Goal: Transaction & Acquisition: Purchase product/service

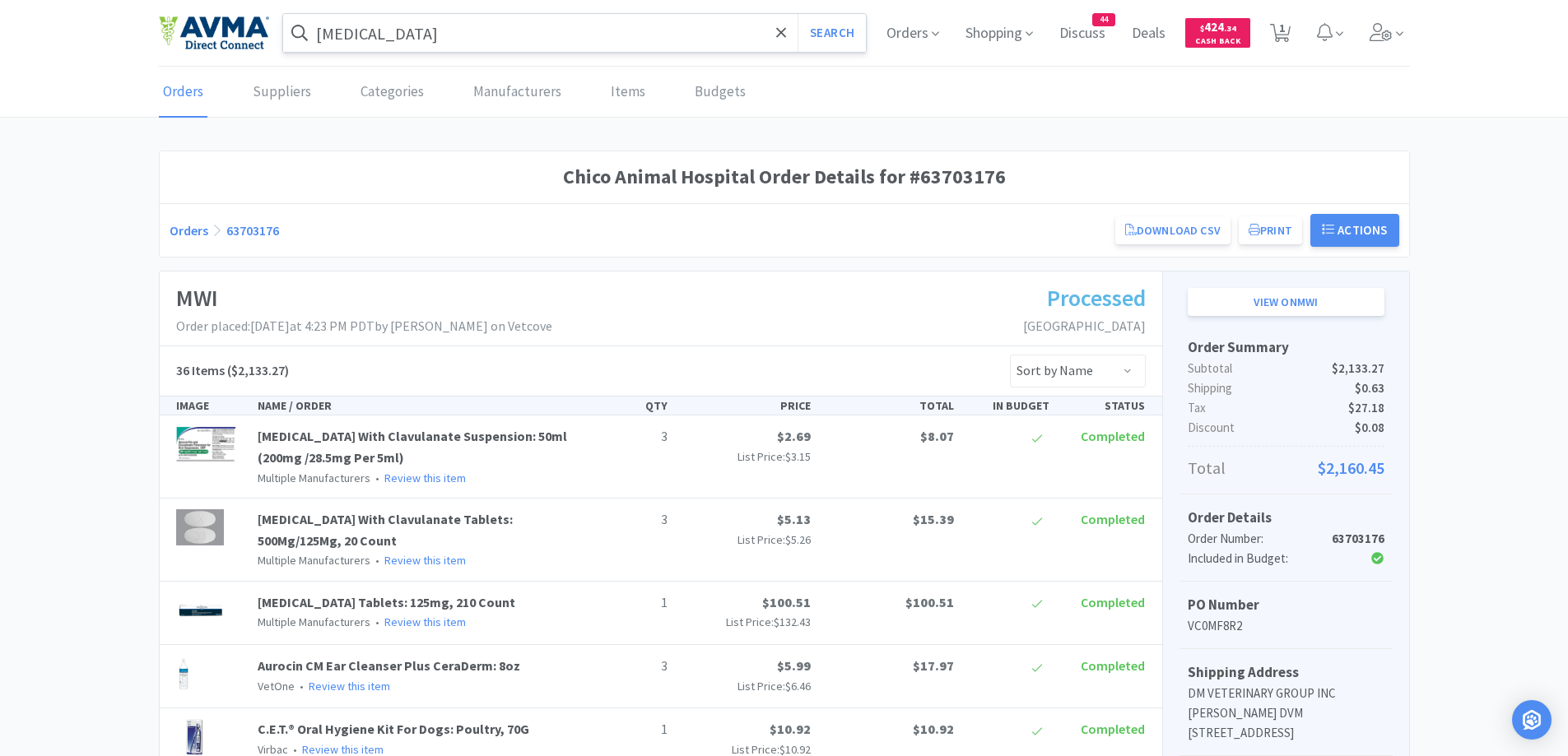
click at [623, 32] on input "dexmedetomidine" at bounding box center [574, 32] width 583 height 38
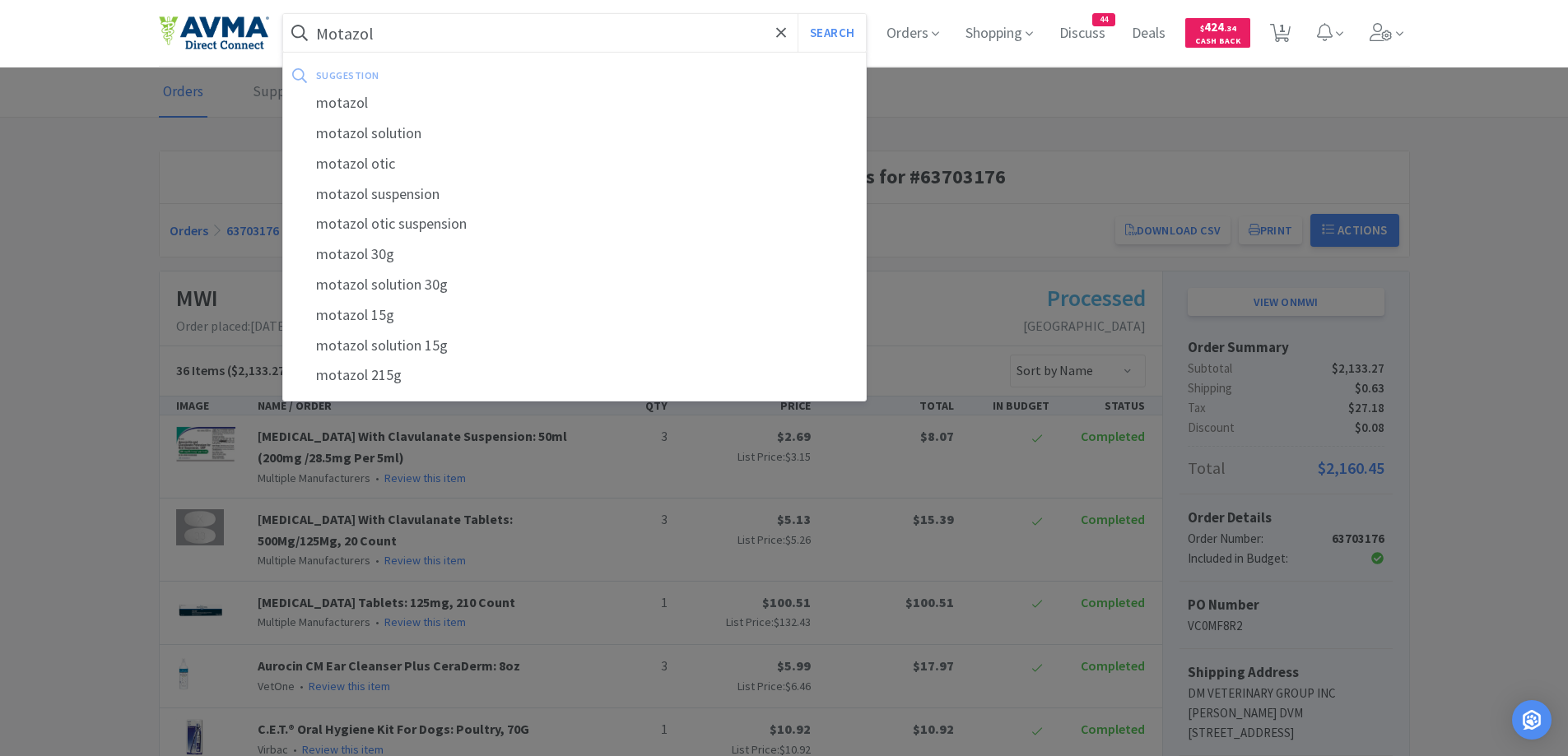
type input "Motazol"
click at [798, 14] on button "Search" at bounding box center [832, 32] width 69 height 38
select select "1"
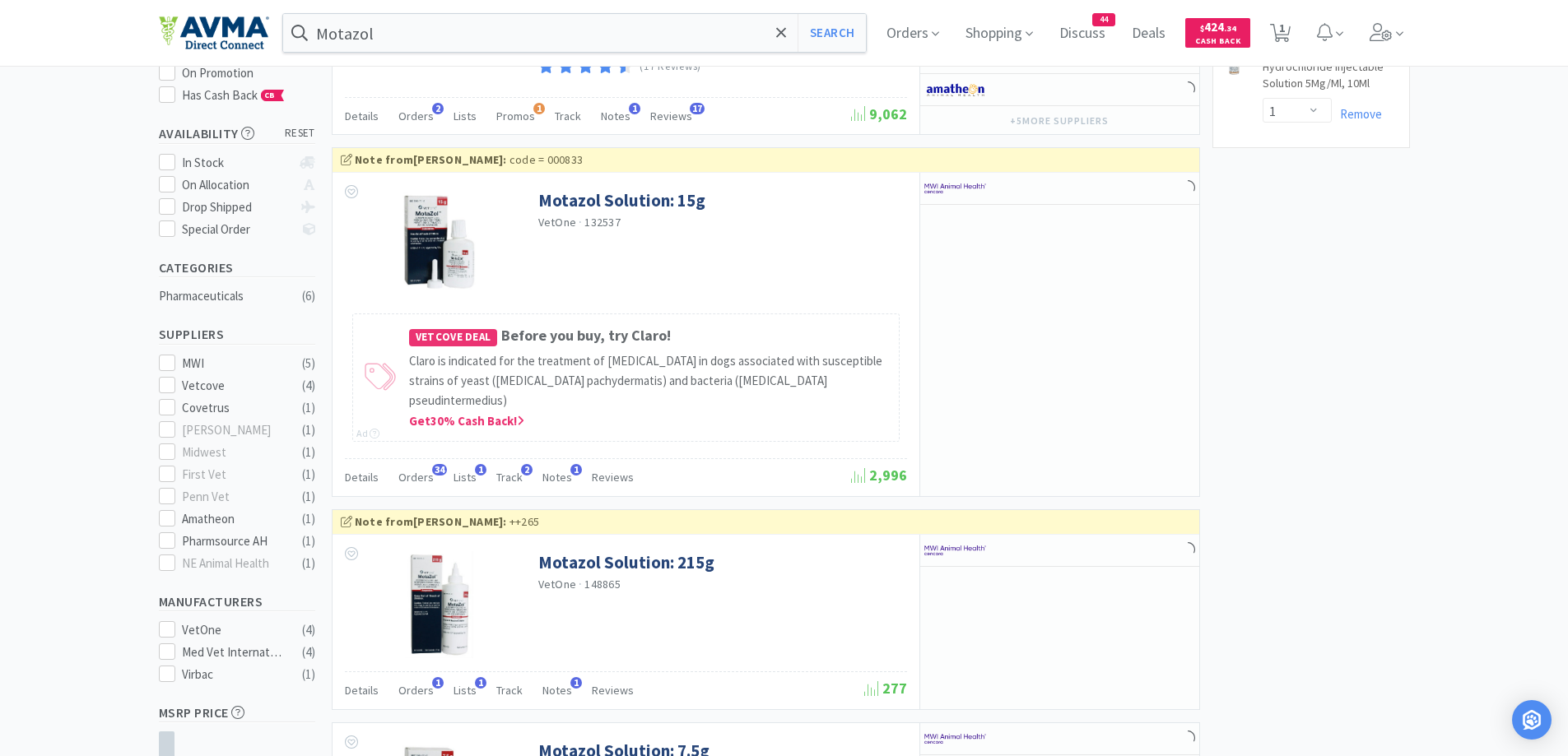
scroll to position [329, 0]
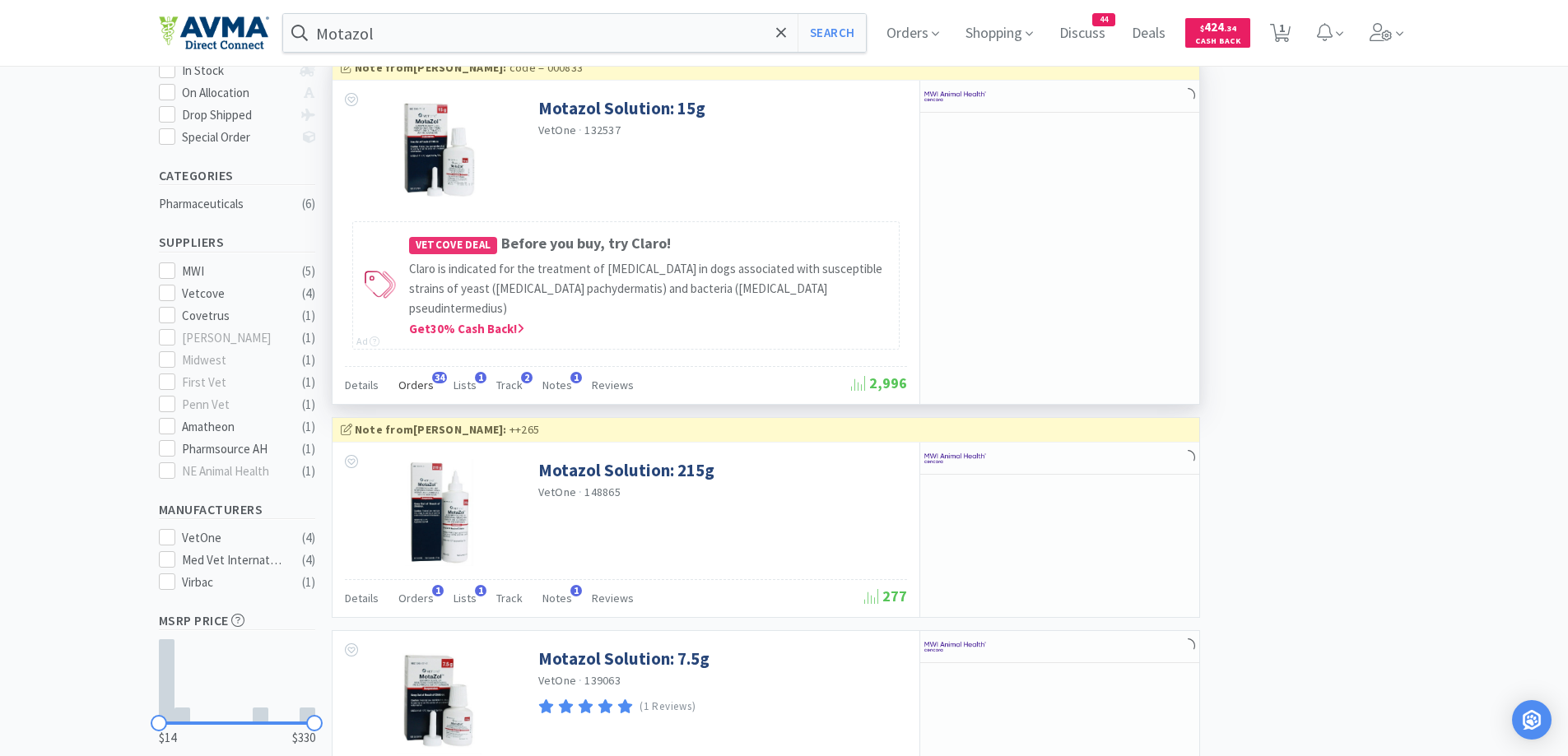
click at [410, 378] on span "Orders" at bounding box center [416, 385] width 35 height 15
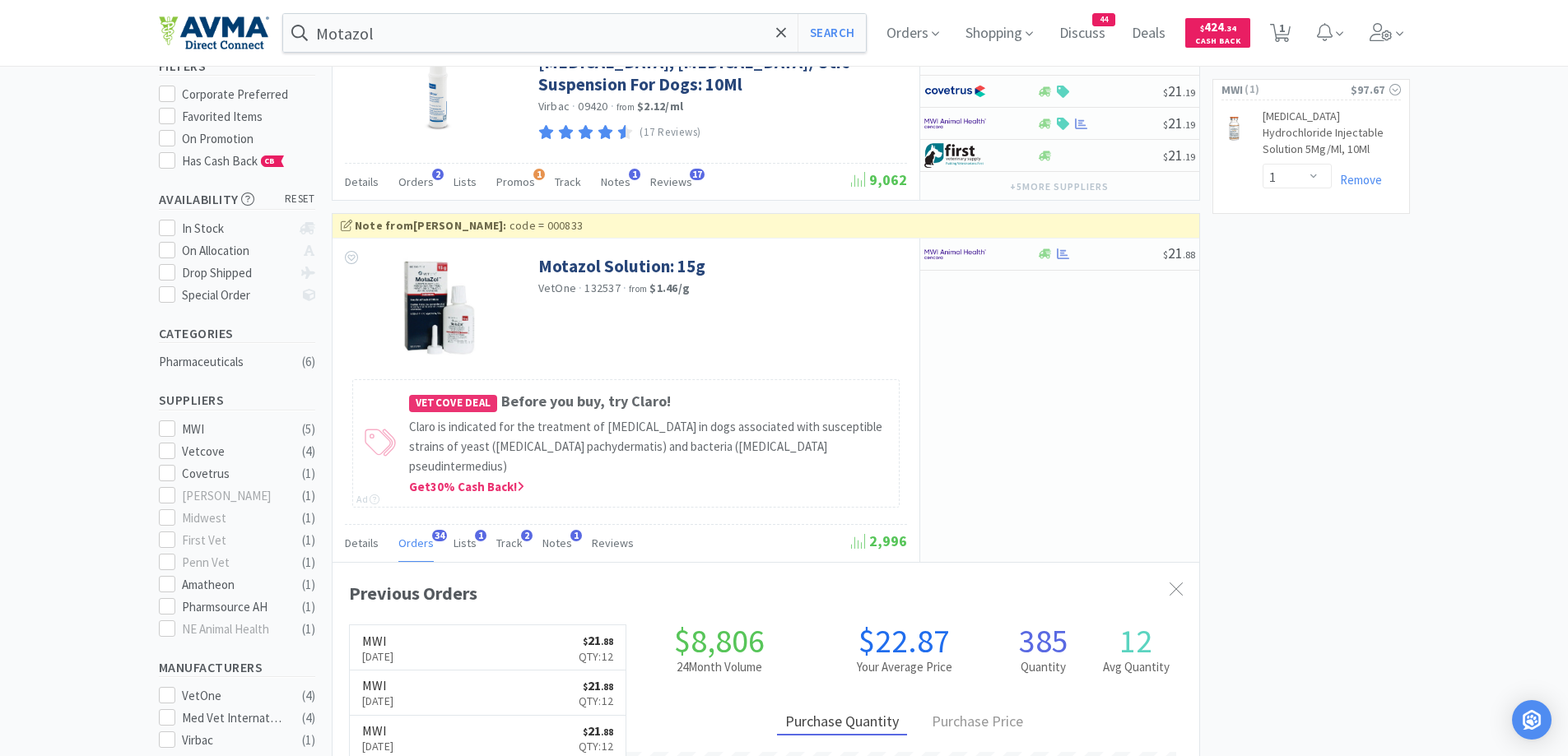
scroll to position [0, 0]
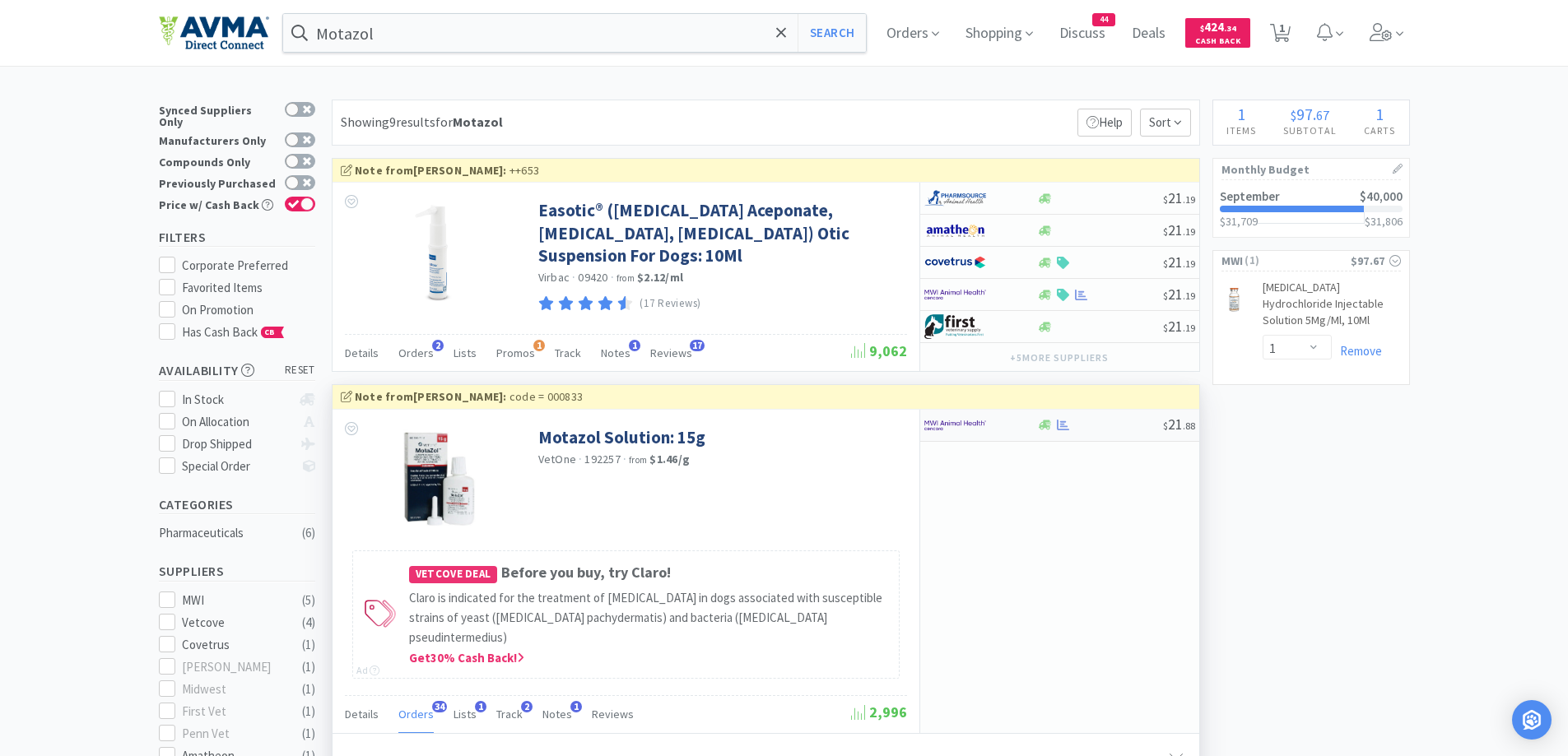
click at [1023, 417] on div at bounding box center [980, 426] width 112 height 28
select select "1"
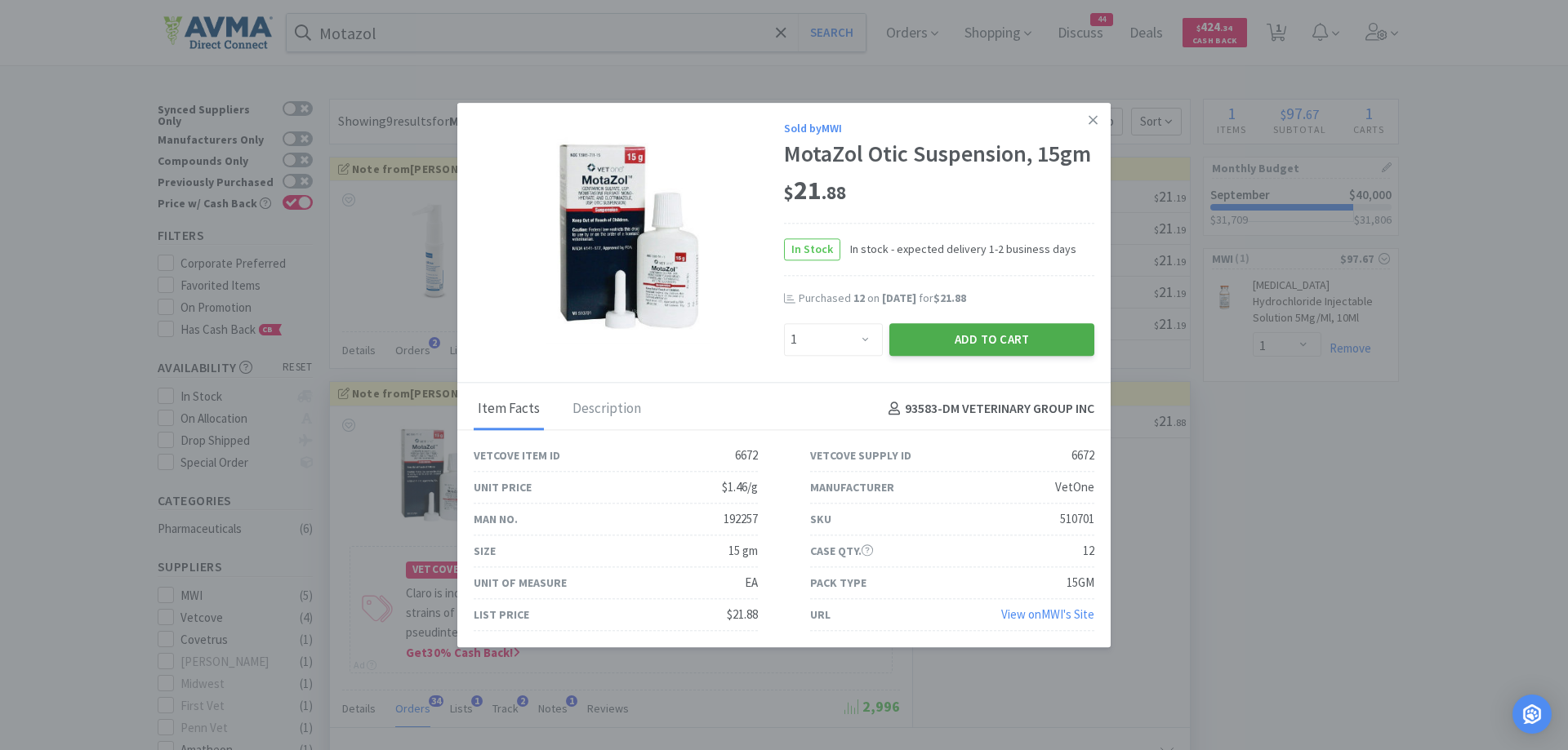
click at [961, 346] on button "Add to Cart" at bounding box center [992, 339] width 205 height 32
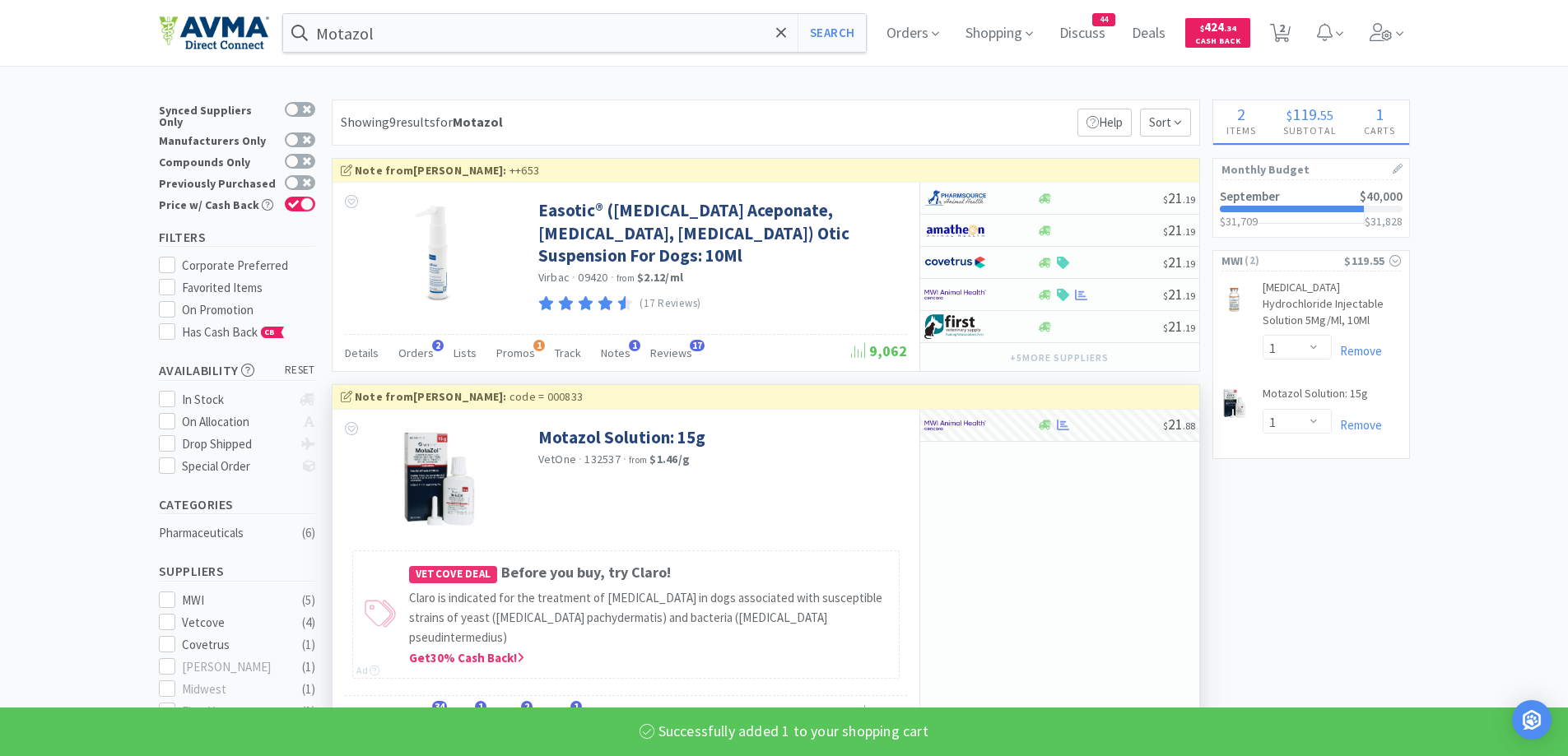
click at [1303, 436] on div "Enter Quantity 1 2 3 4 5 6 7 8 9 10 11 12 13 14 15 16 17 18 19 20 Enter Quantity" at bounding box center [1297, 425] width 69 height 32
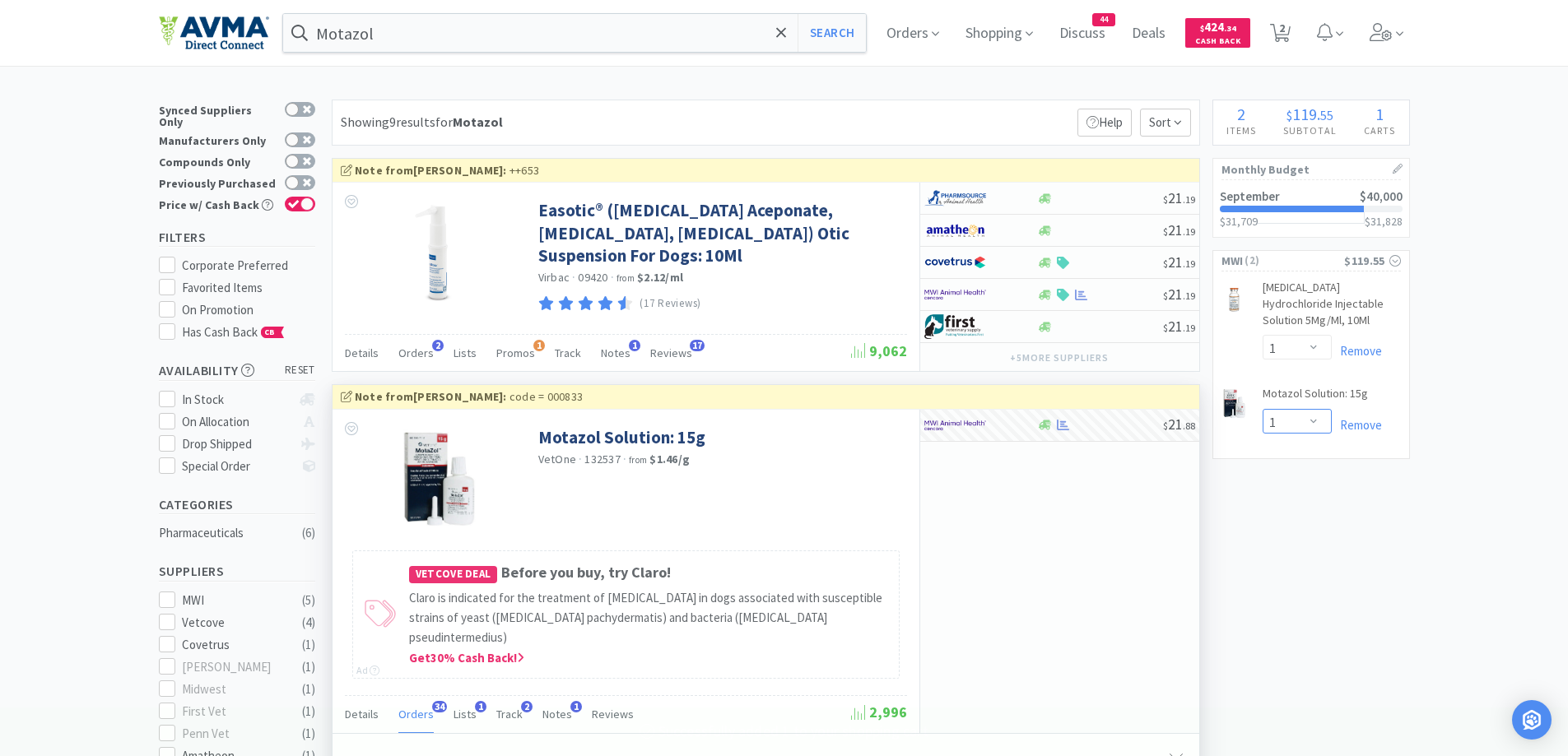
click at [1315, 414] on select "Enter Quantity 1 2 3 4 5 6 7 8 9 10 11 12 13 14 15 16 17 18 19 20 Enter Quantity" at bounding box center [1297, 421] width 69 height 25
click at [1263, 409] on select "Enter Quantity 1 2 3 4 5 6 7 8 9 10 11 12 13 14 15 16 17 18 19 20 Enter Quantity" at bounding box center [1297, 421] width 69 height 25
select select "12"
click at [917, 39] on span "Orders" at bounding box center [913, 32] width 66 height 66
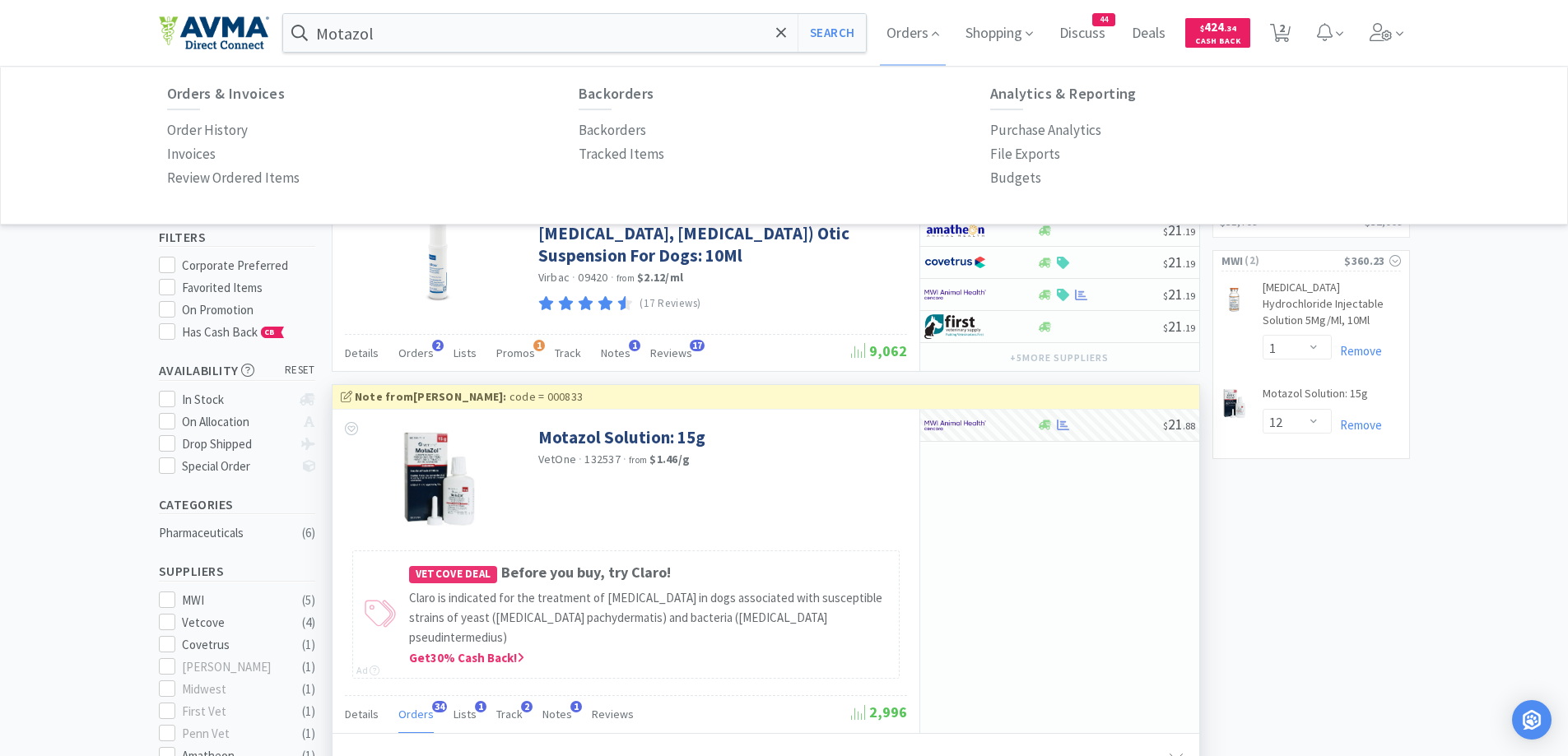
click at [203, 117] on div "Orders & Invoices Order History Invoices Review Ordered Items" at bounding box center [372, 138] width 412 height 105
click at [199, 121] on p "Order History" at bounding box center [207, 130] width 81 height 22
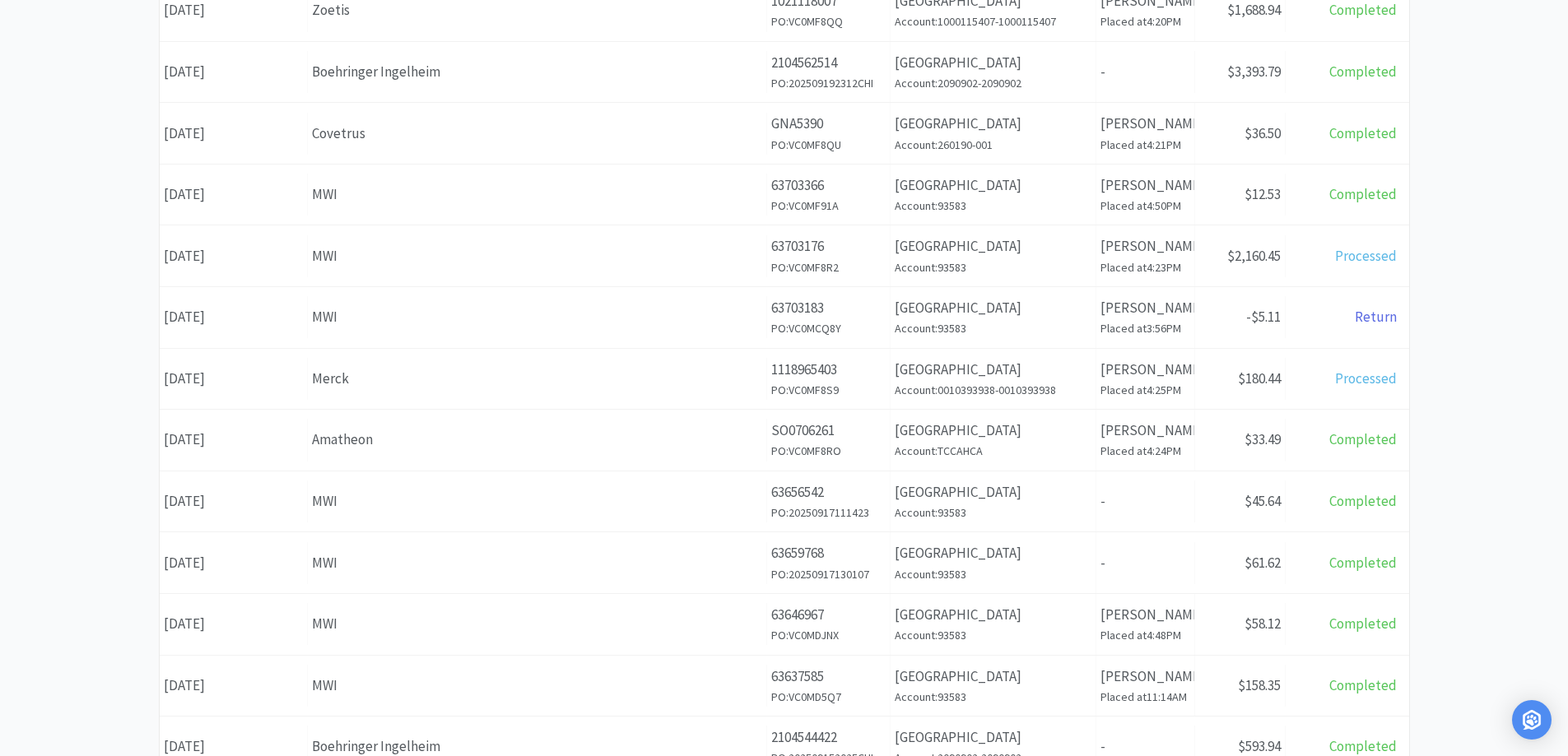
scroll to position [329, 0]
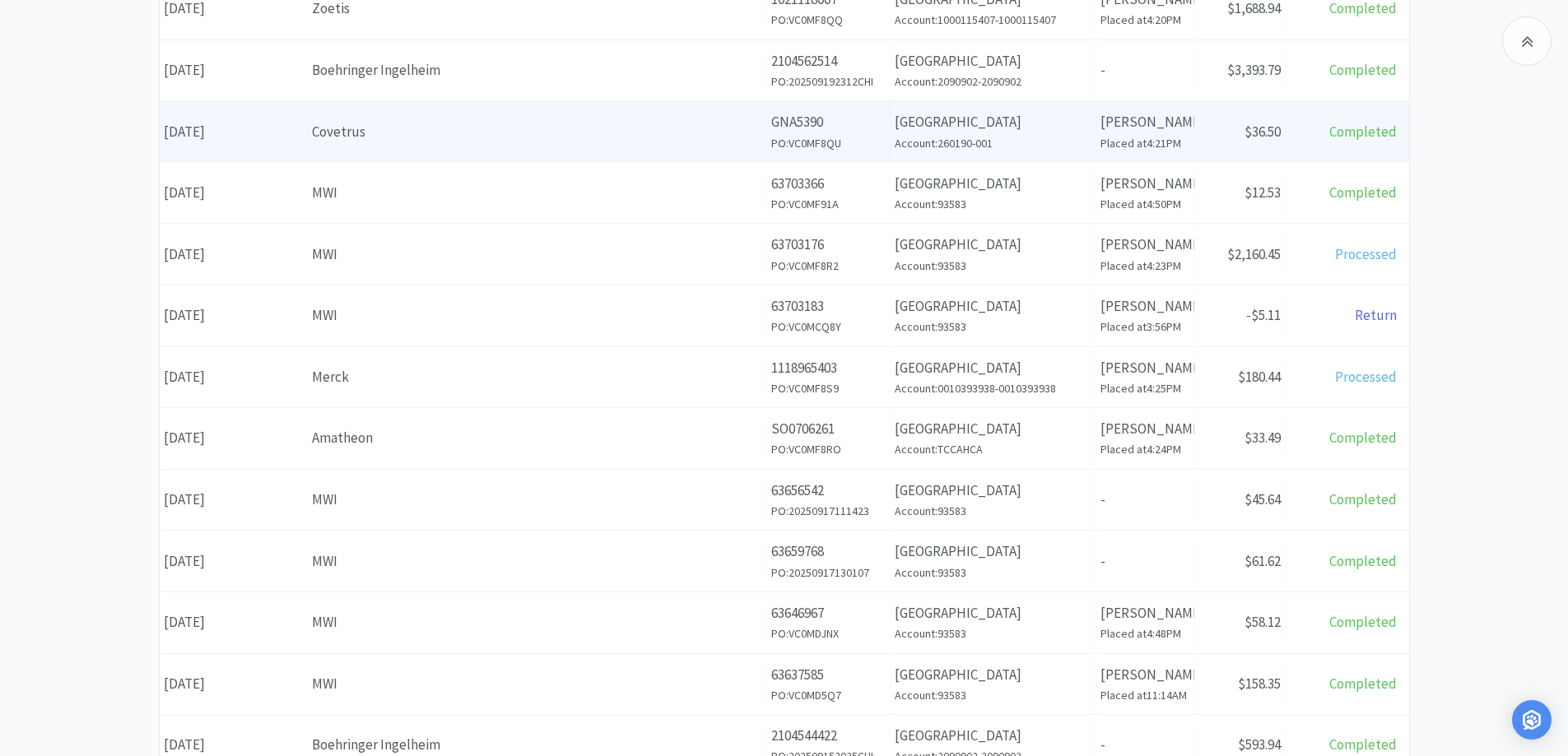
click at [538, 151] on div "Supplier Covetrus" at bounding box center [538, 133] width 459 height 42
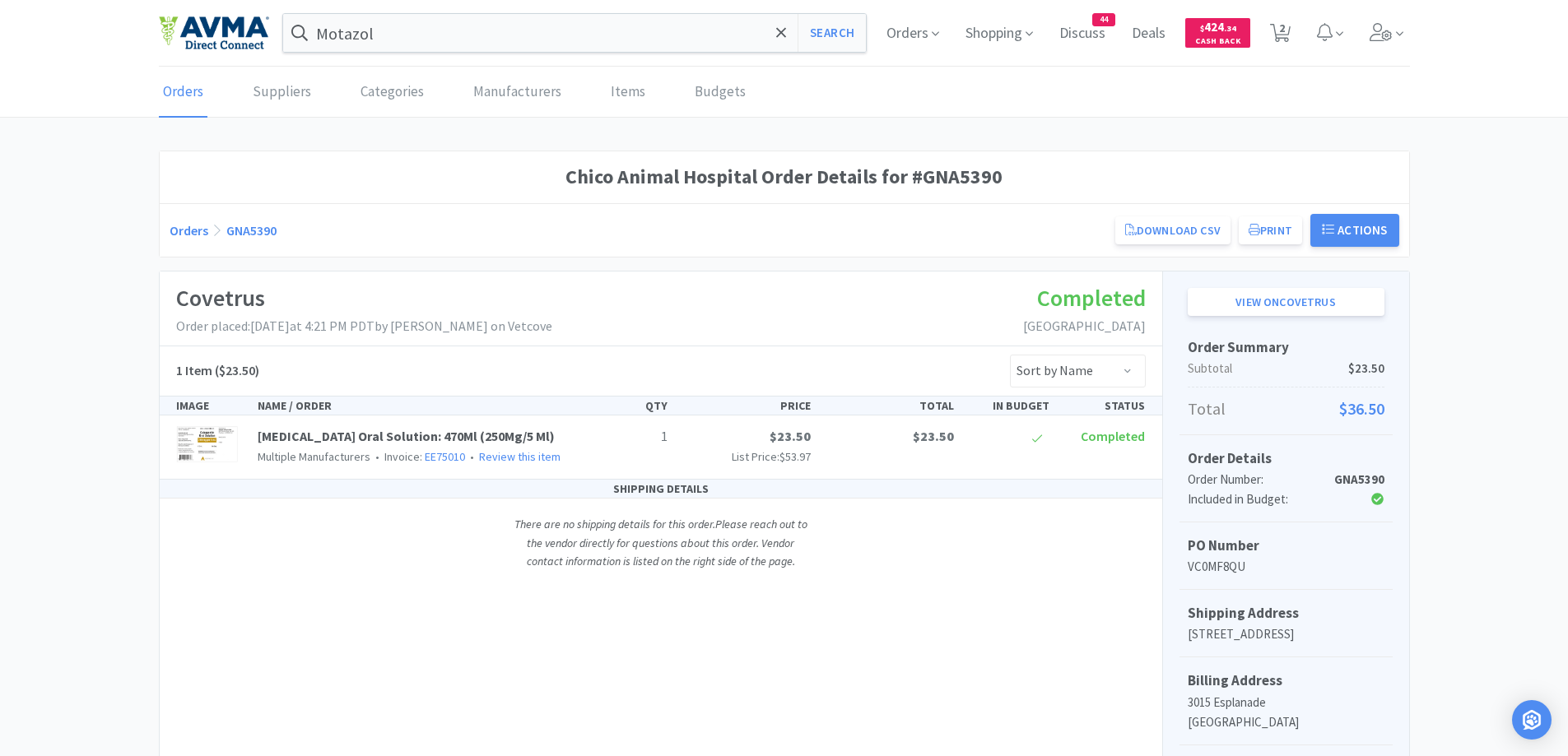
click at [185, 248] on div "Orders GNA5390 Download CSV Print Chico Animal Hospital Order for Covetrus PO N…" at bounding box center [784, 229] width 1250 height 54
click at [192, 241] on div "Orders GNA5390 Download CSV Print Chico Animal Hospital Order for Covetrus PO N…" at bounding box center [784, 230] width 1230 height 32
click at [200, 229] on link "Orders" at bounding box center [189, 230] width 39 height 17
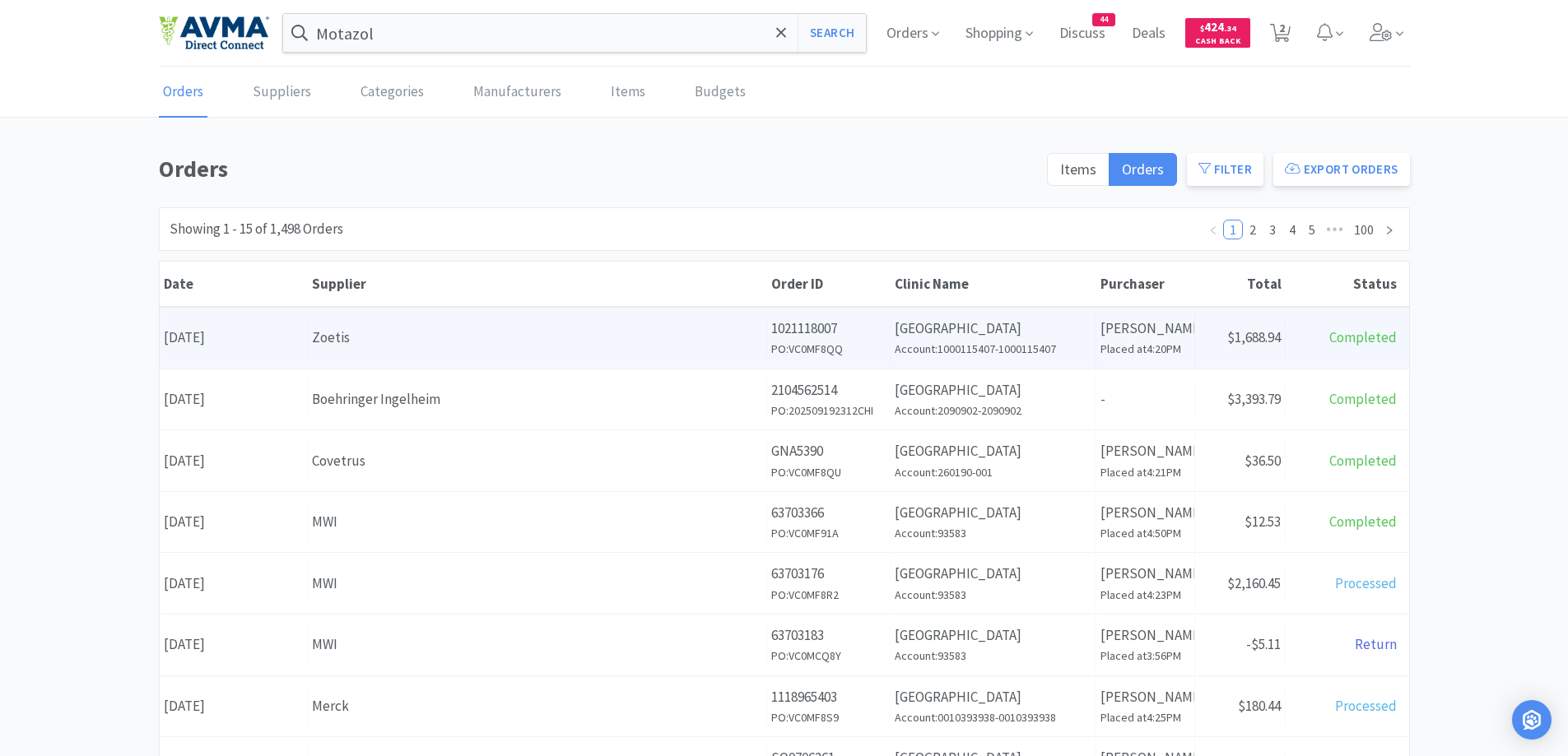
click at [523, 323] on div "Supplier Zoetis" at bounding box center [538, 338] width 459 height 42
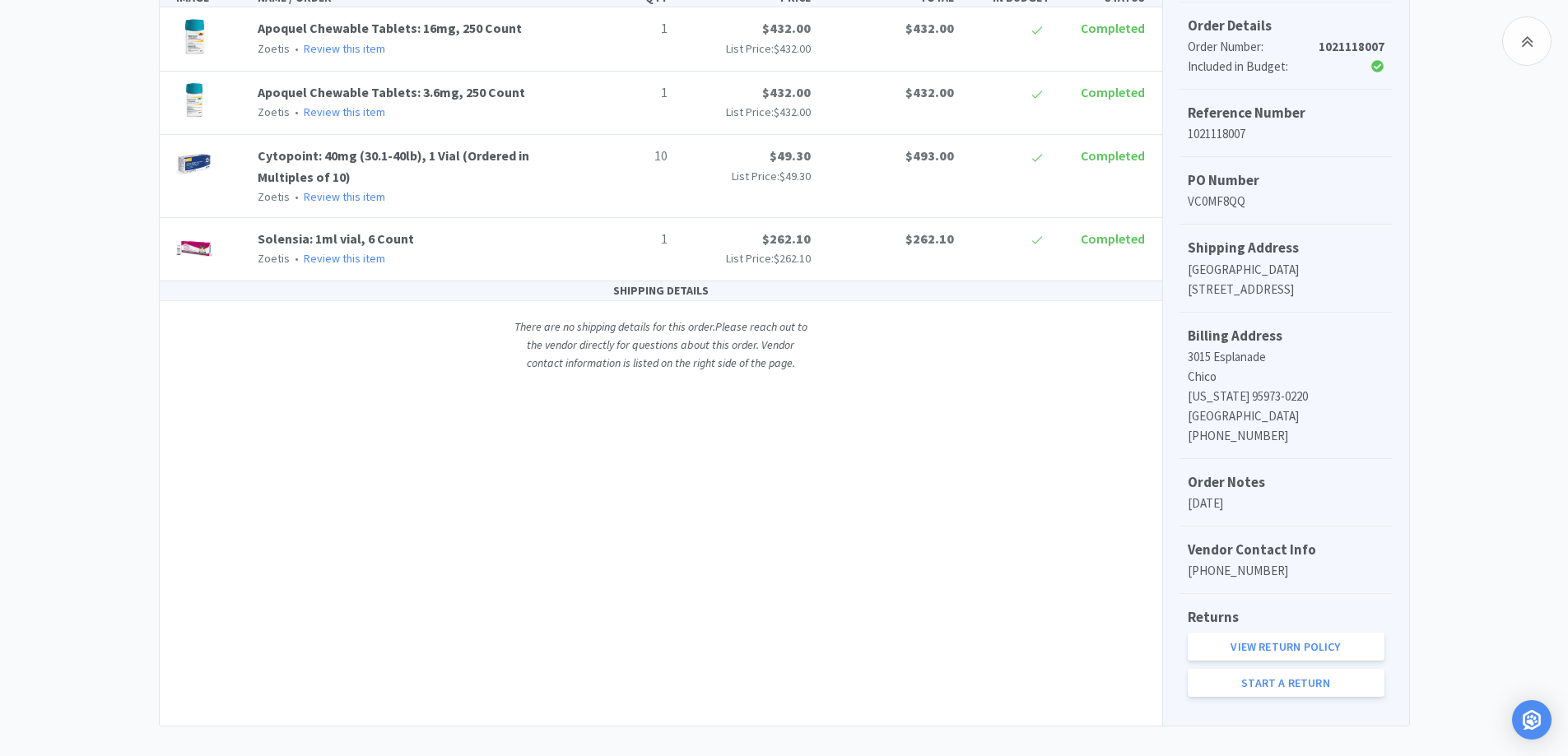
scroll to position [79, 0]
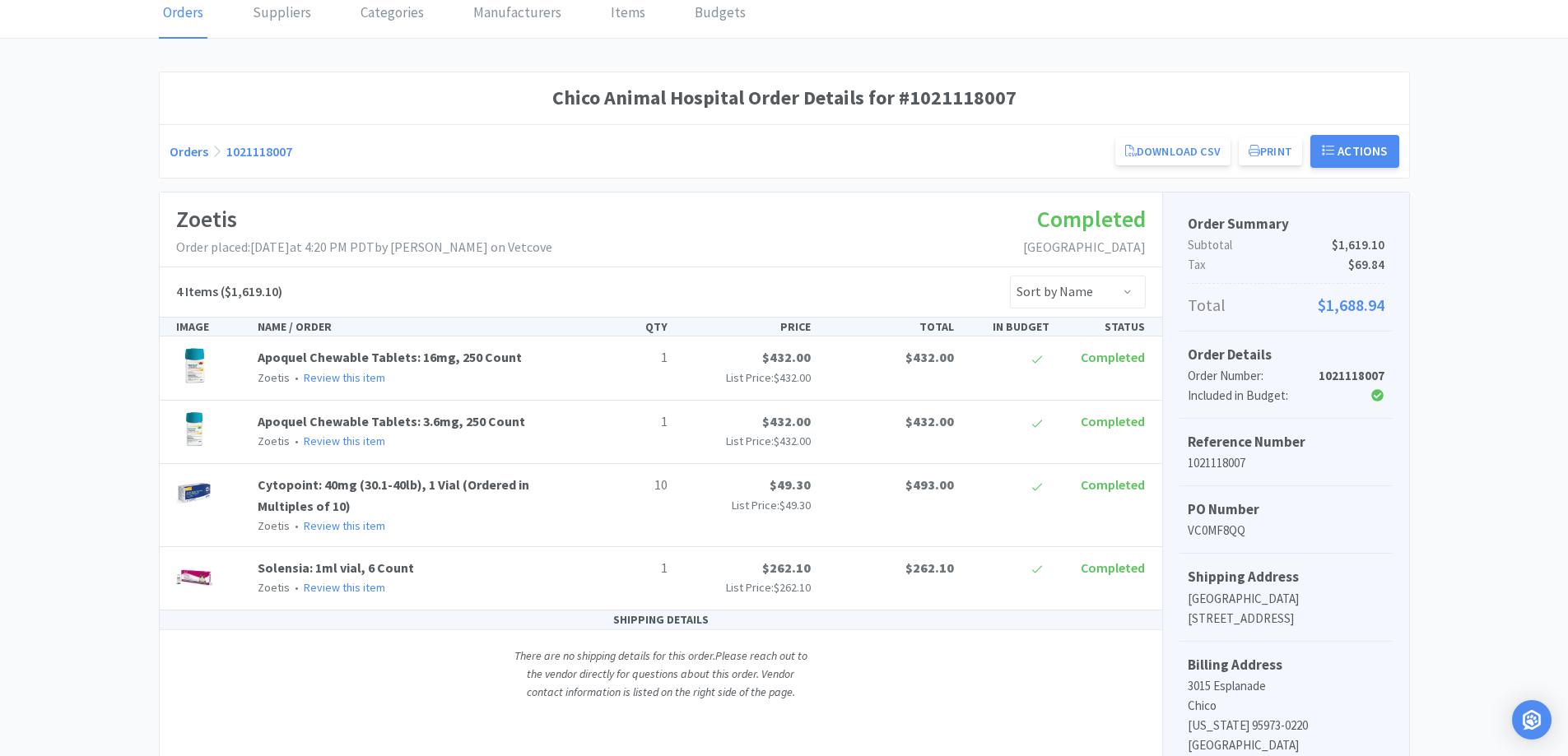
click at [187, 151] on link "Orders" at bounding box center [189, 151] width 39 height 17
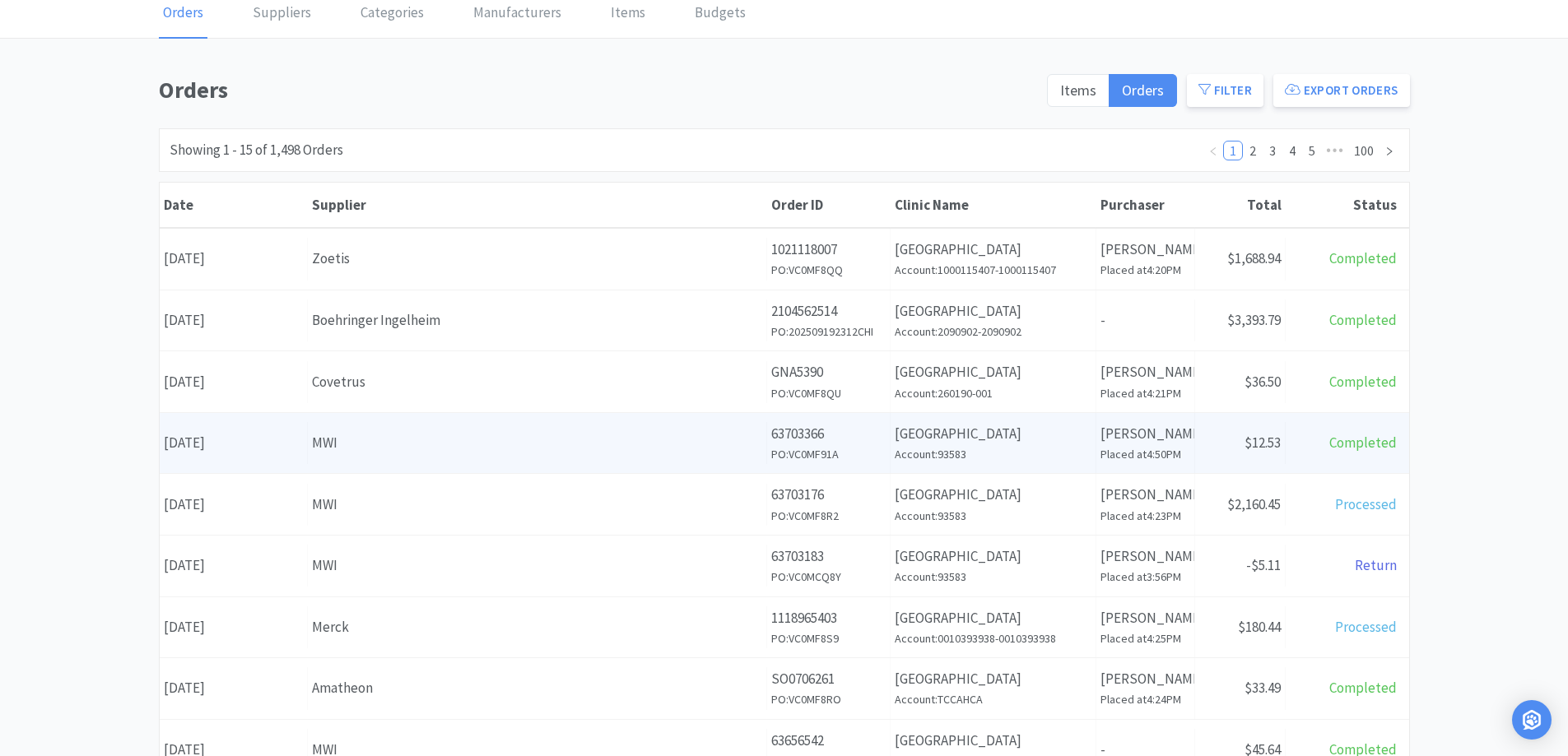
click at [731, 428] on div "Supplier MWI" at bounding box center [538, 443] width 459 height 42
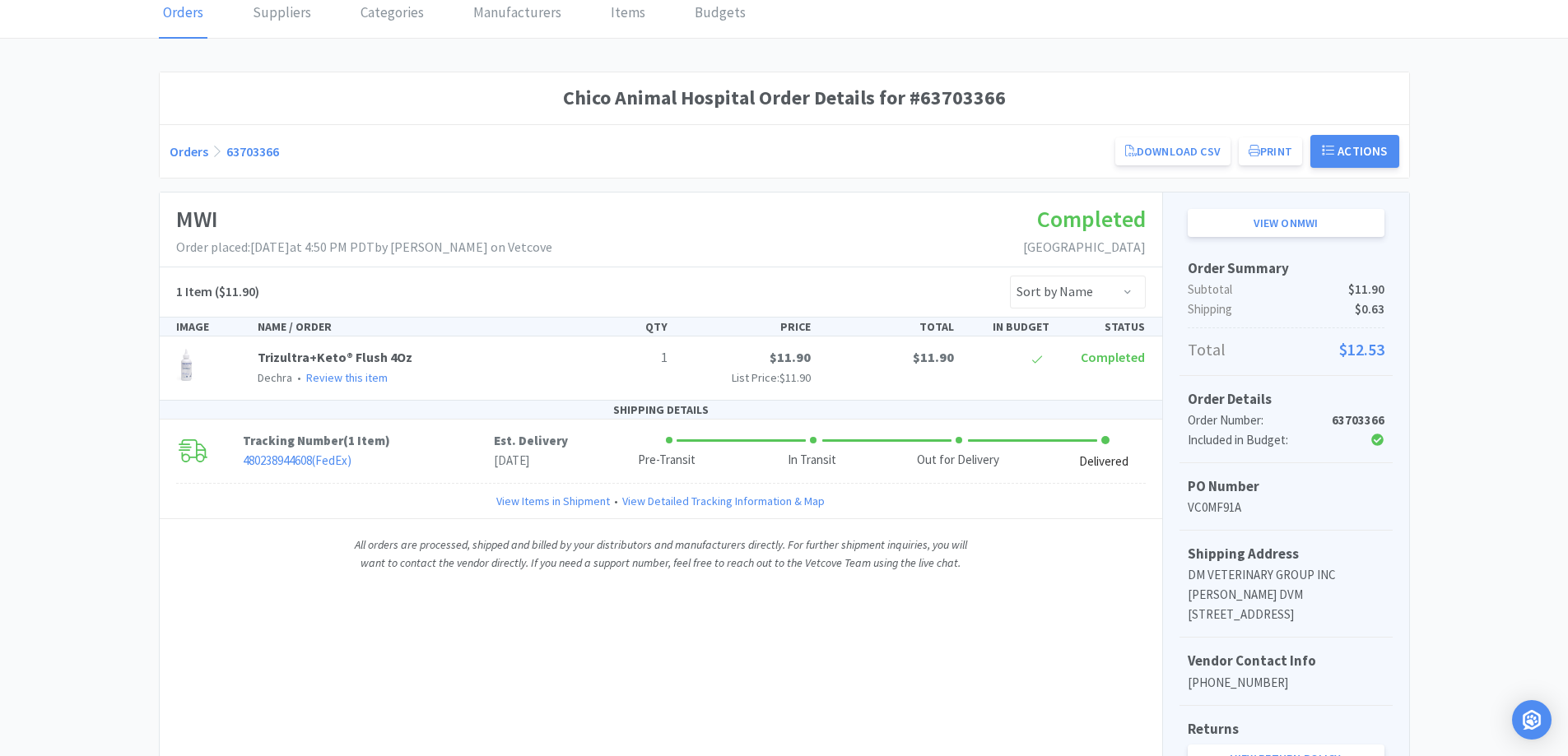
click at [191, 153] on link "Orders" at bounding box center [189, 151] width 39 height 17
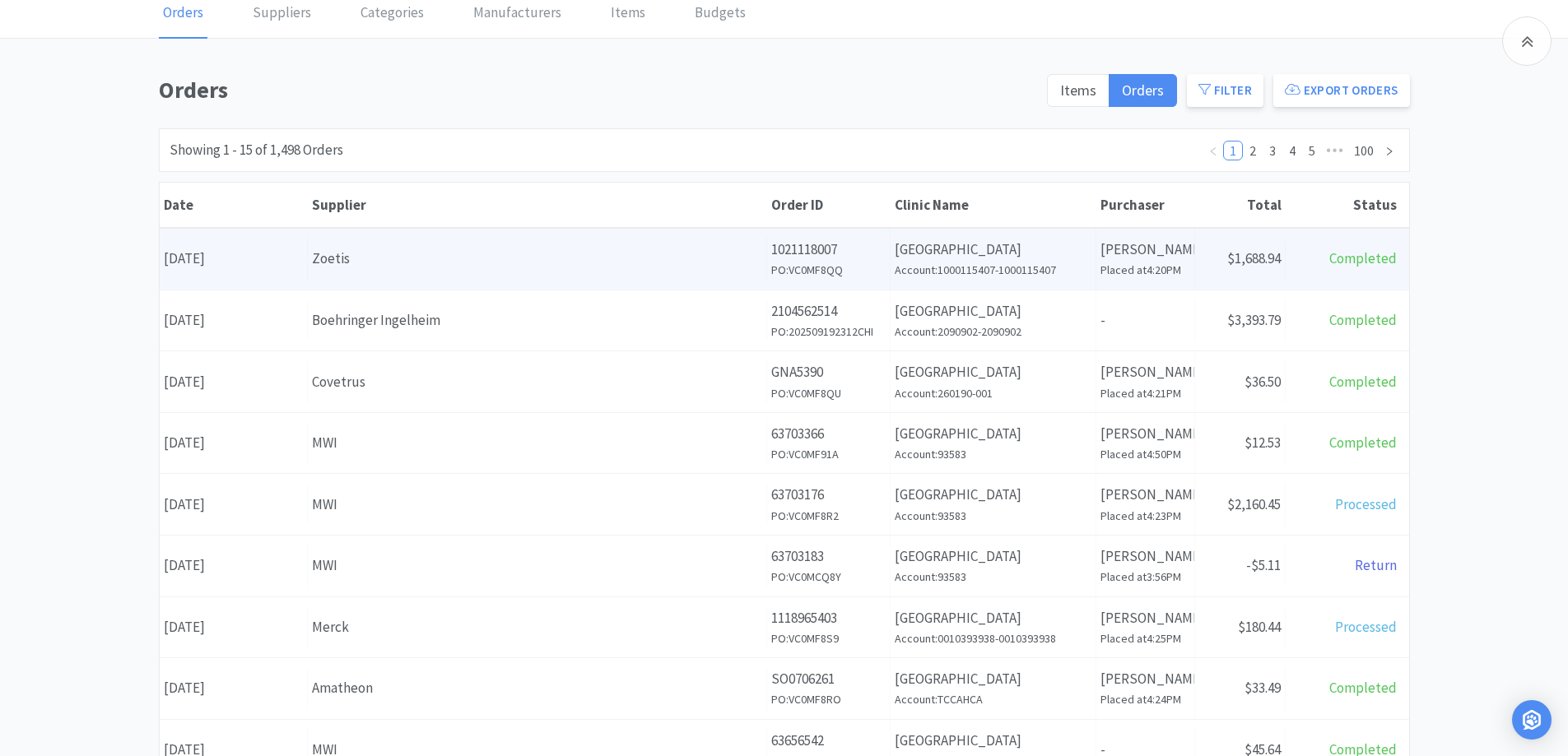
scroll to position [243, 0]
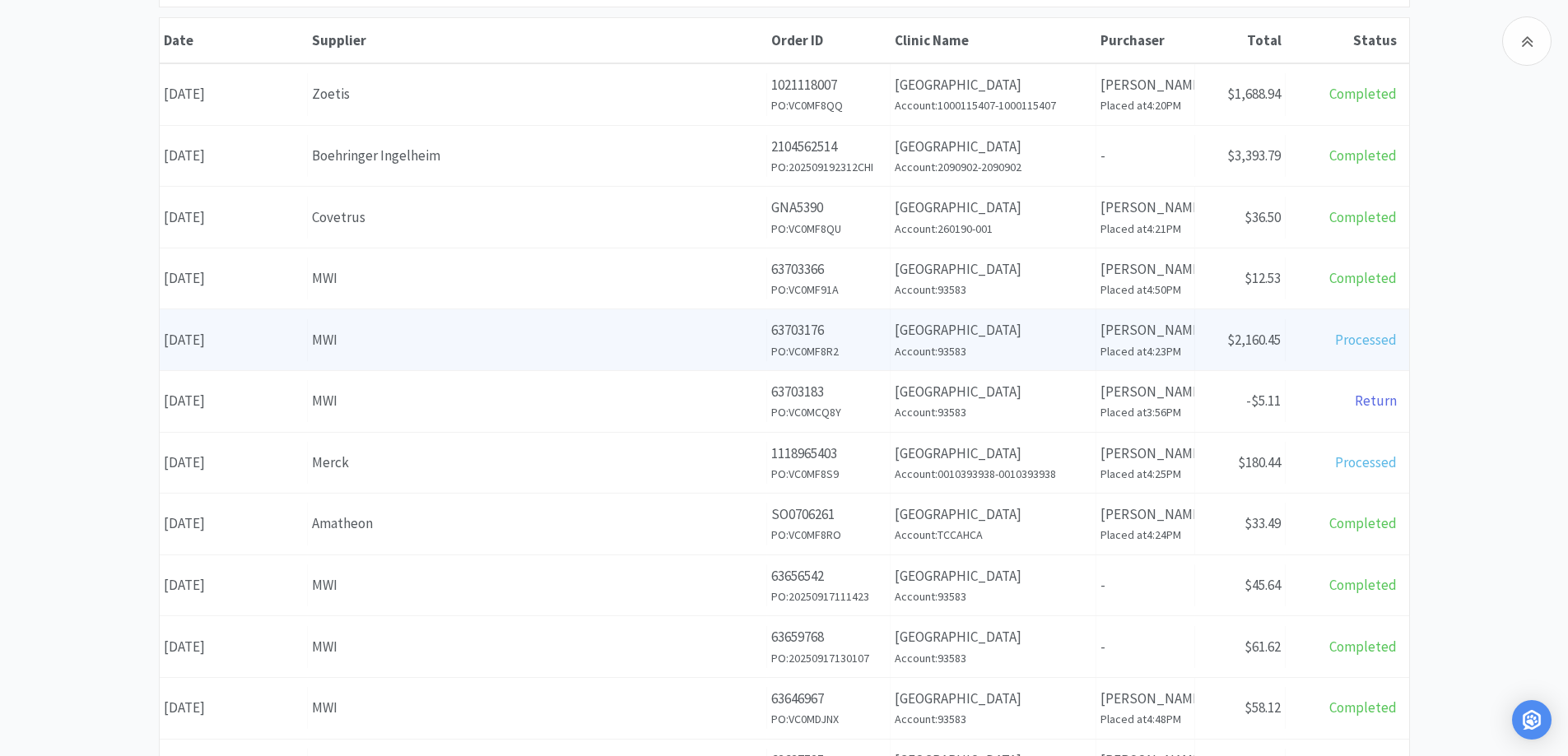
click at [522, 350] on div "MWI" at bounding box center [537, 340] width 451 height 22
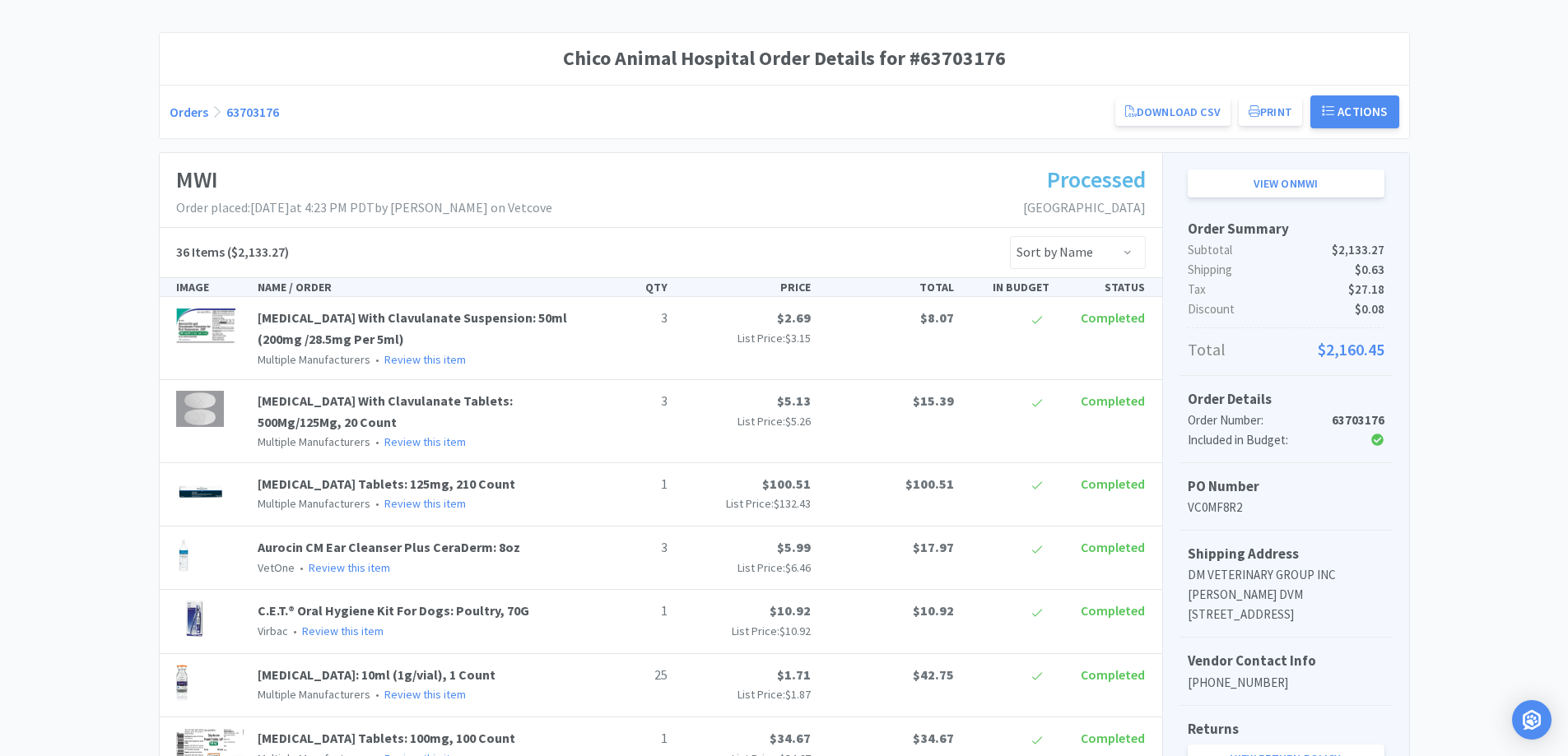
scroll to position [79, 0]
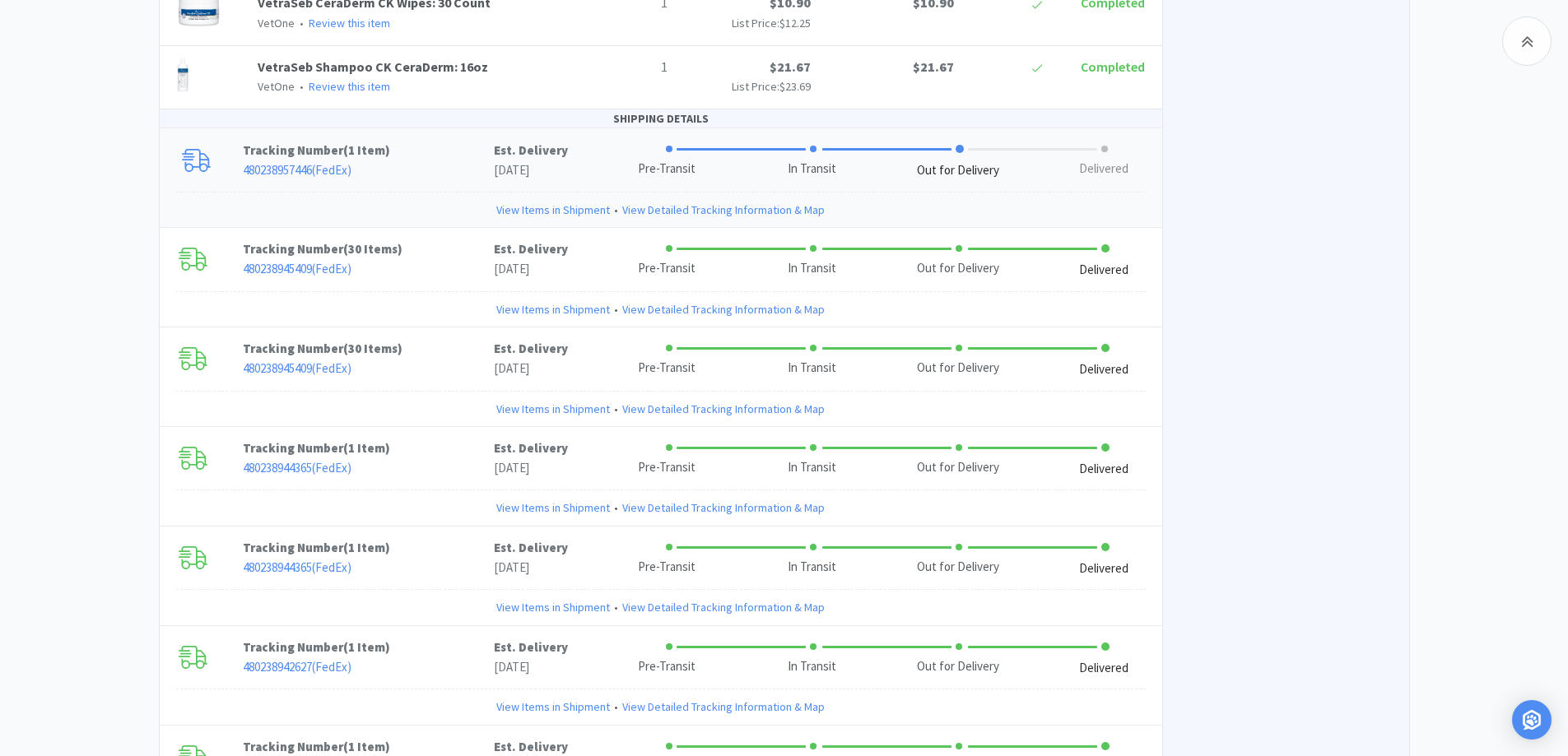
scroll to position [2712, 0]
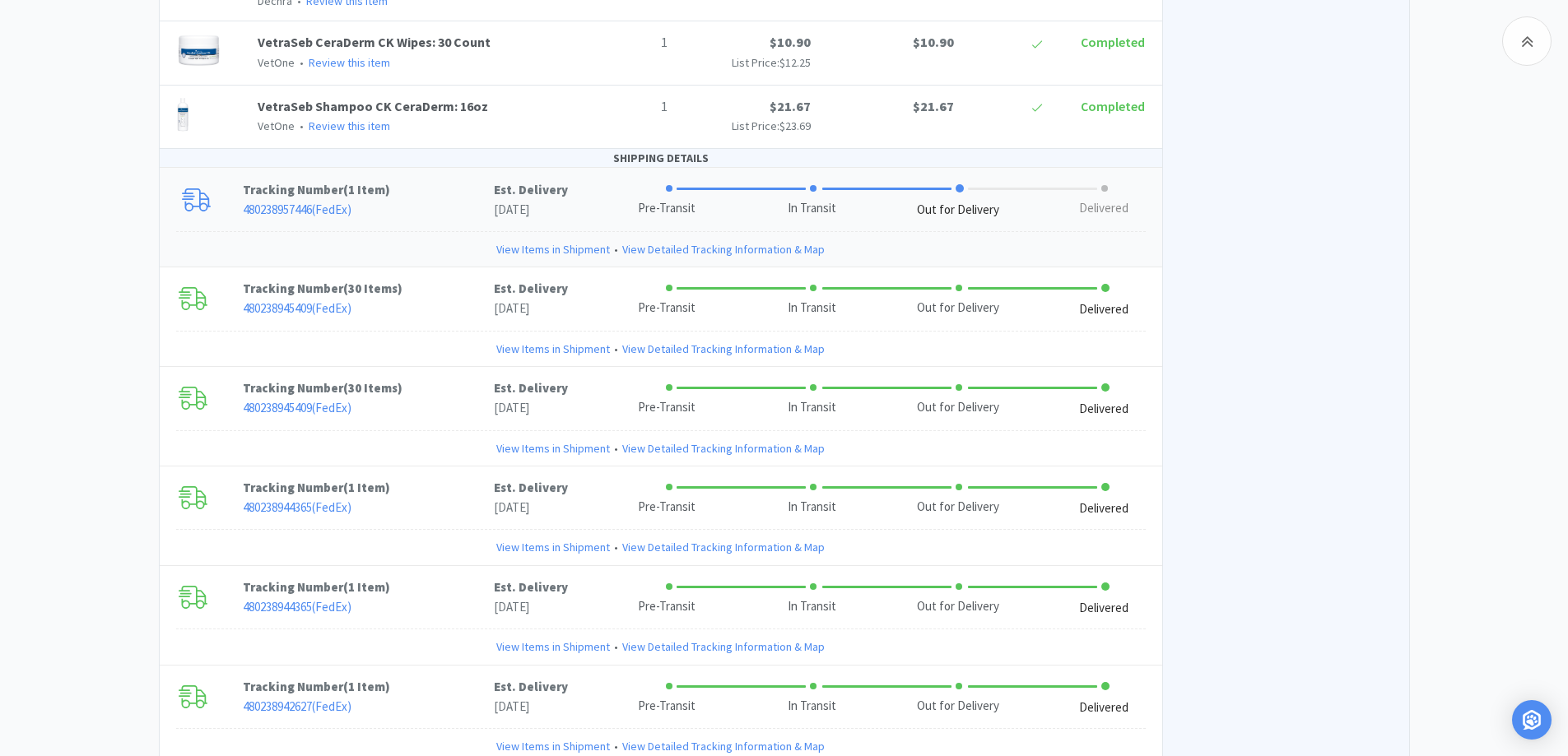
click at [420, 200] on p "480238957446 ( FedEx )" at bounding box center [368, 210] width 251 height 19
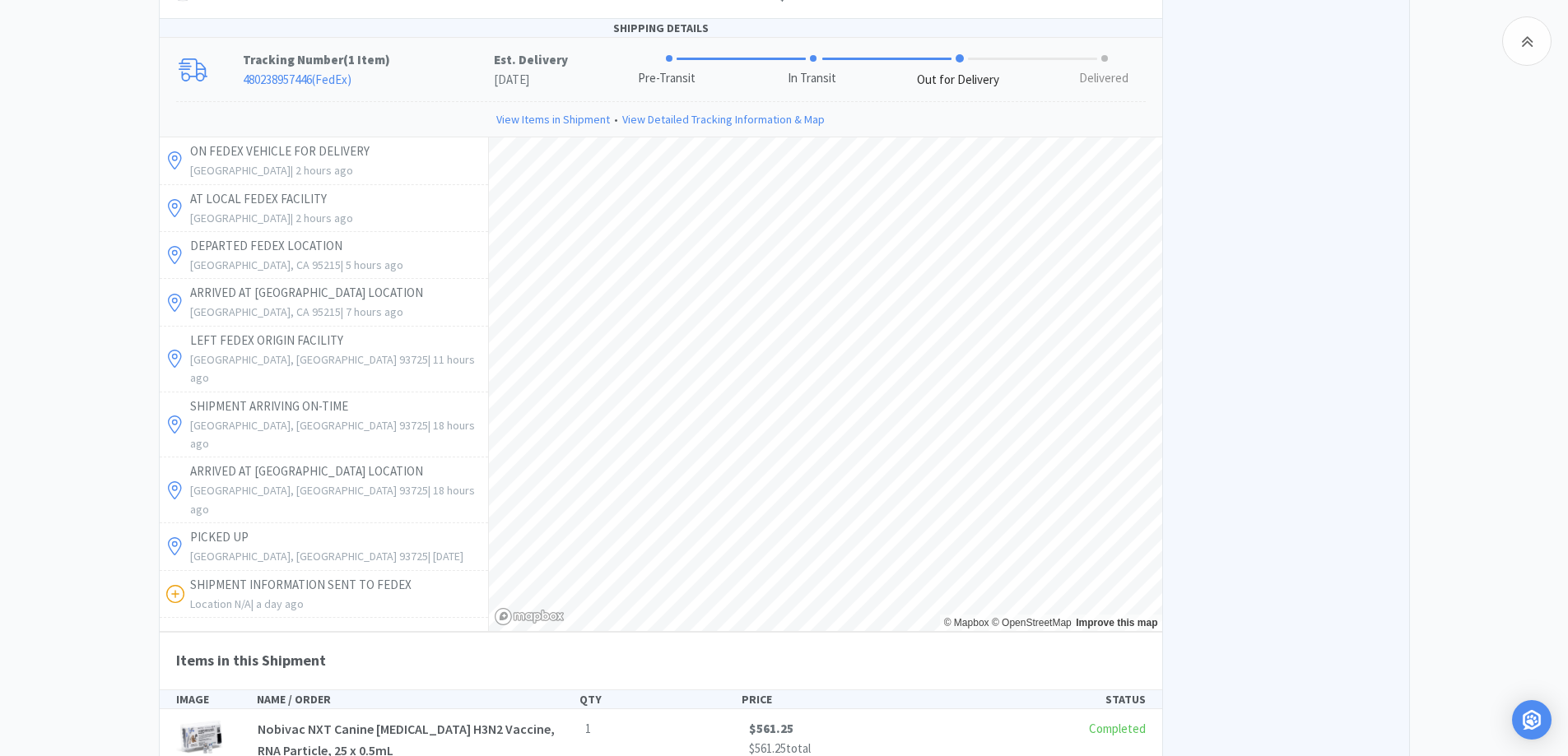
scroll to position [2877, 0]
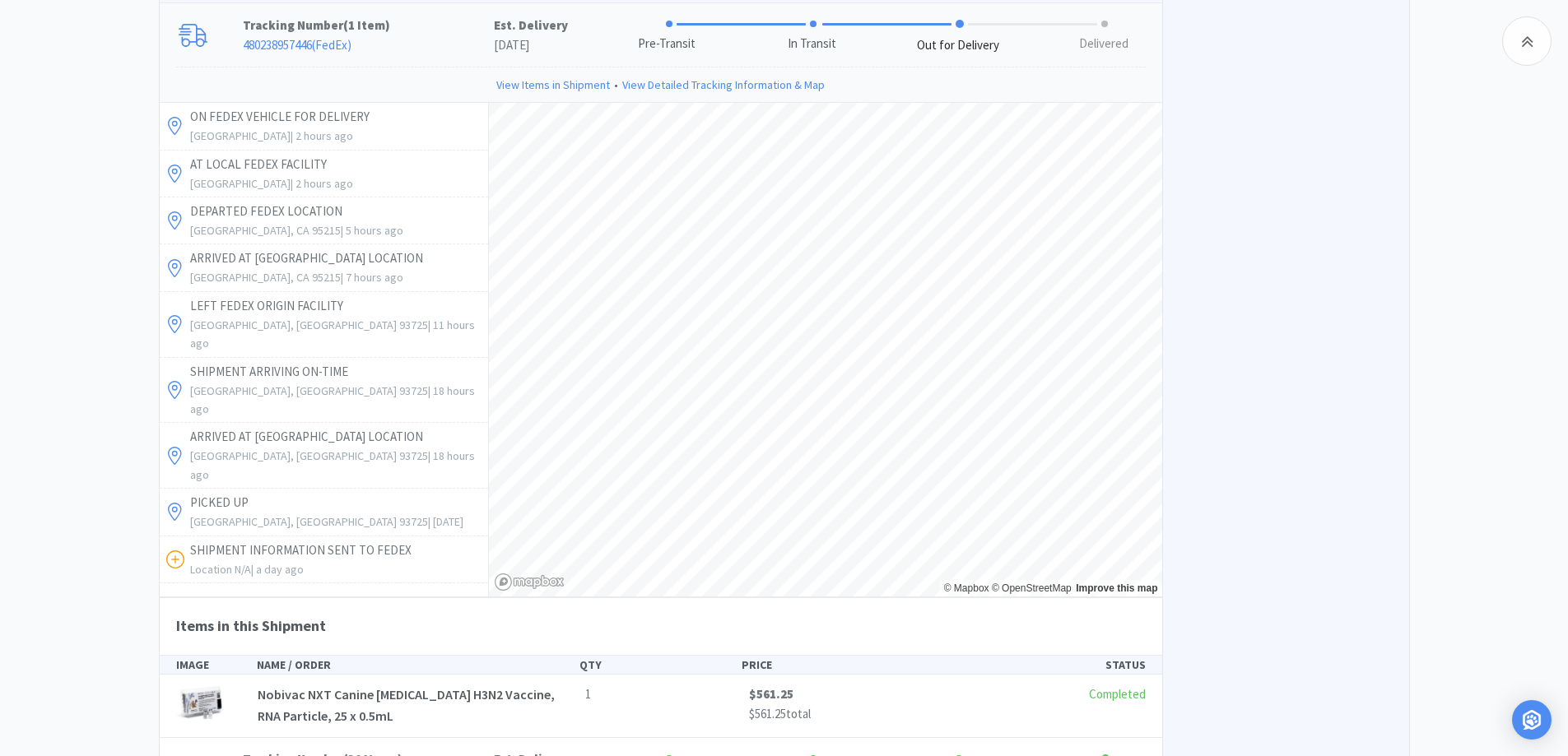
drag, startPoint x: 106, startPoint y: 553, endPoint x: 197, endPoint y: 521, distance: 96.5
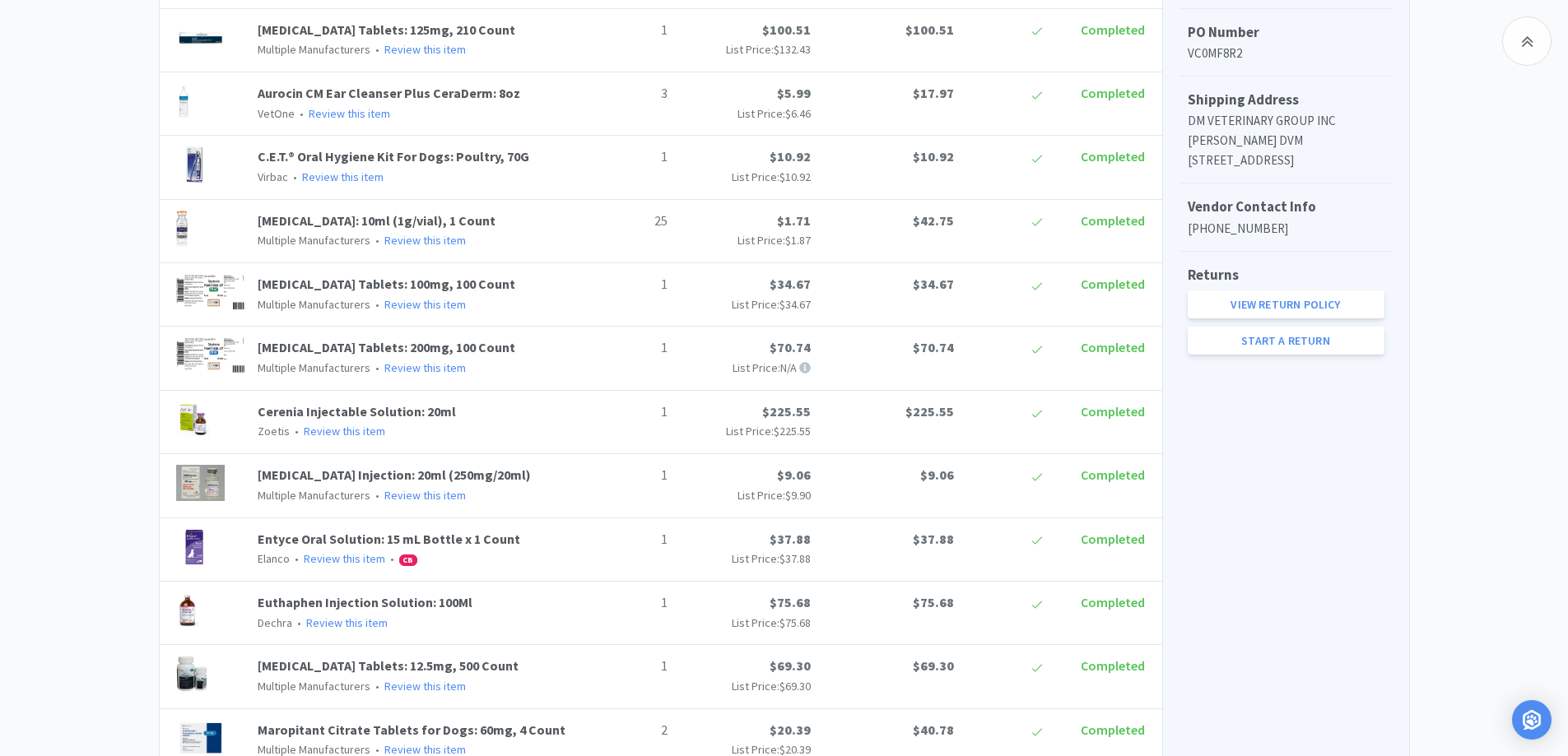
scroll to position [0, 0]
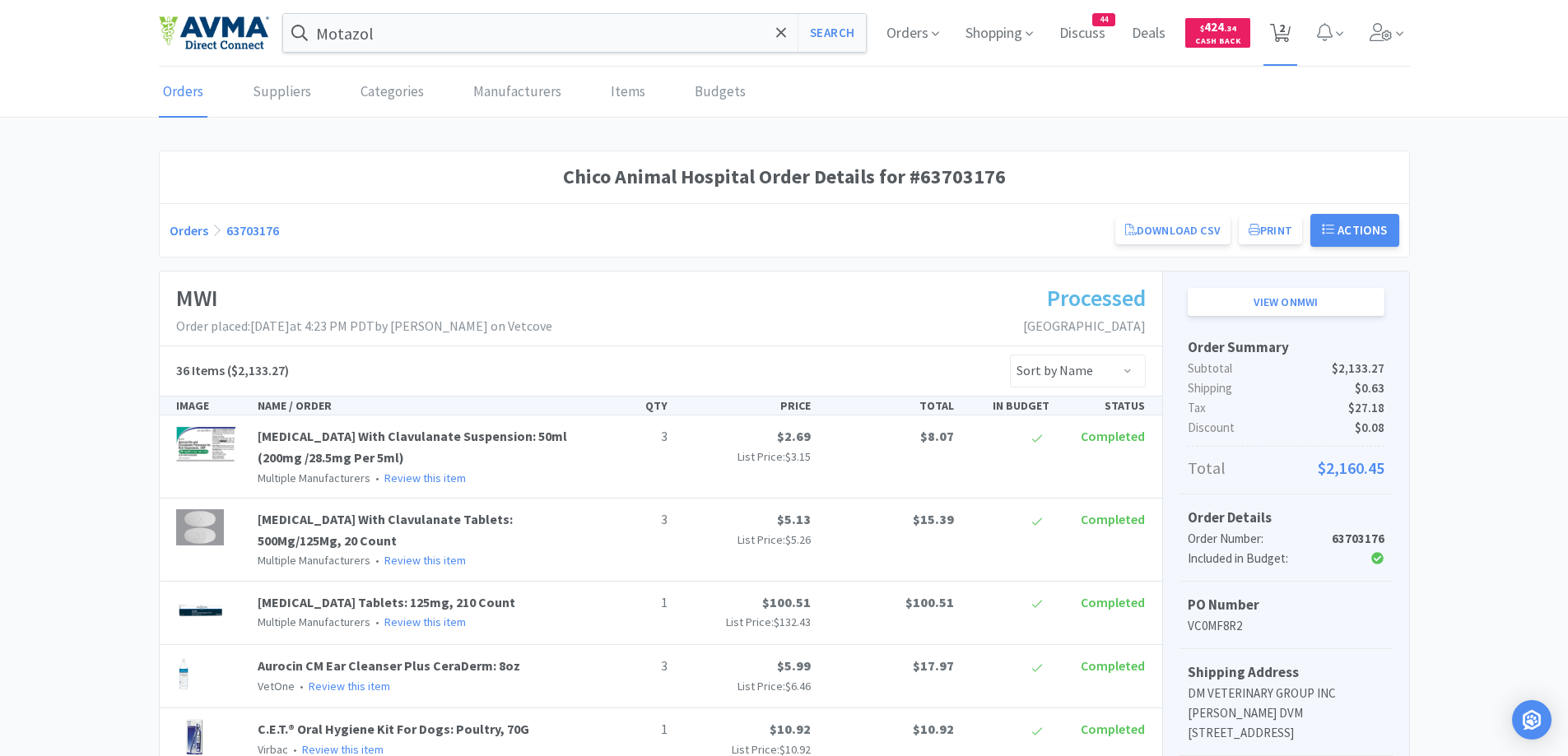
click at [1272, 43] on span "2" at bounding box center [1280, 32] width 20 height 23
select select "1"
select select "12"
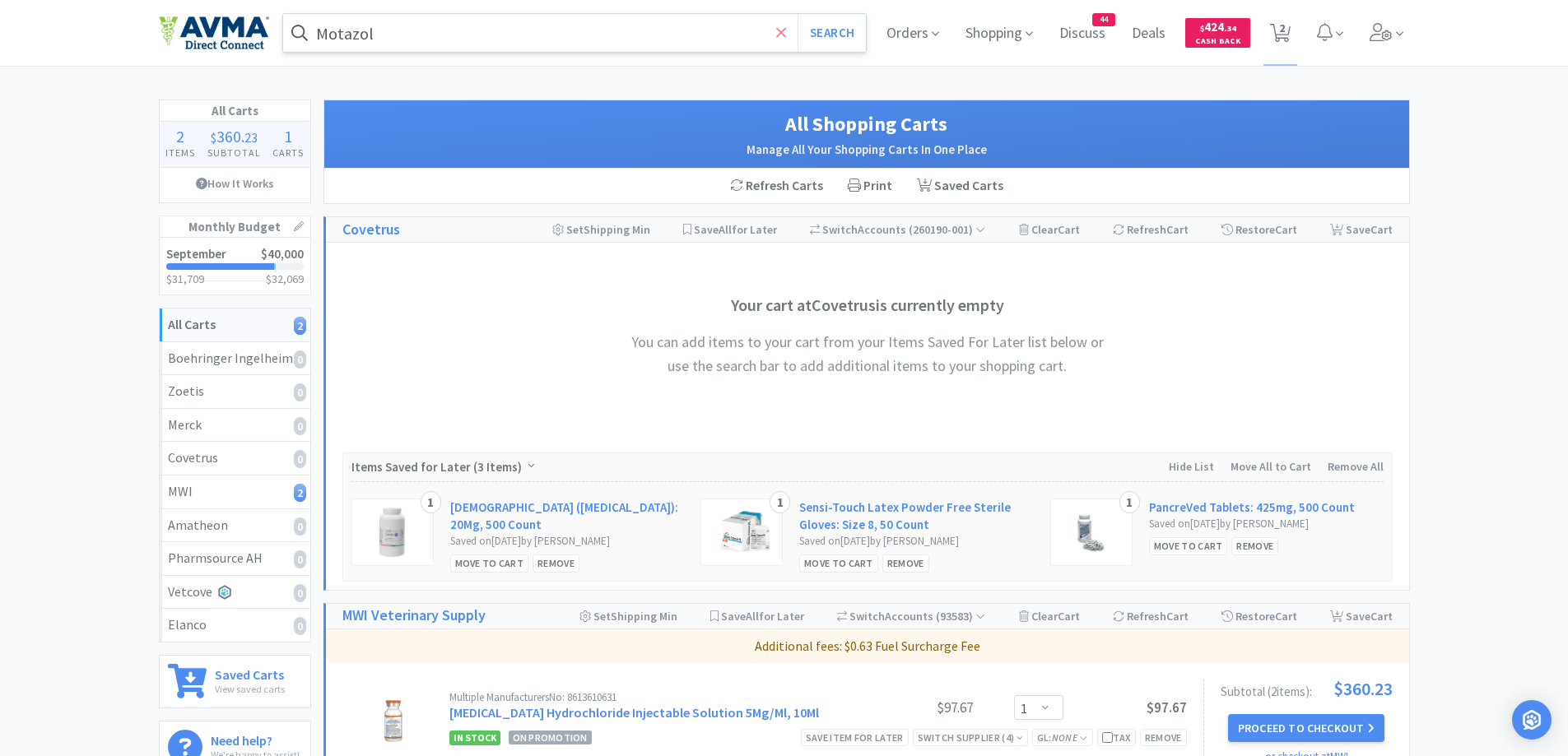
click at [786, 47] on span at bounding box center [782, 32] width 19 height 34
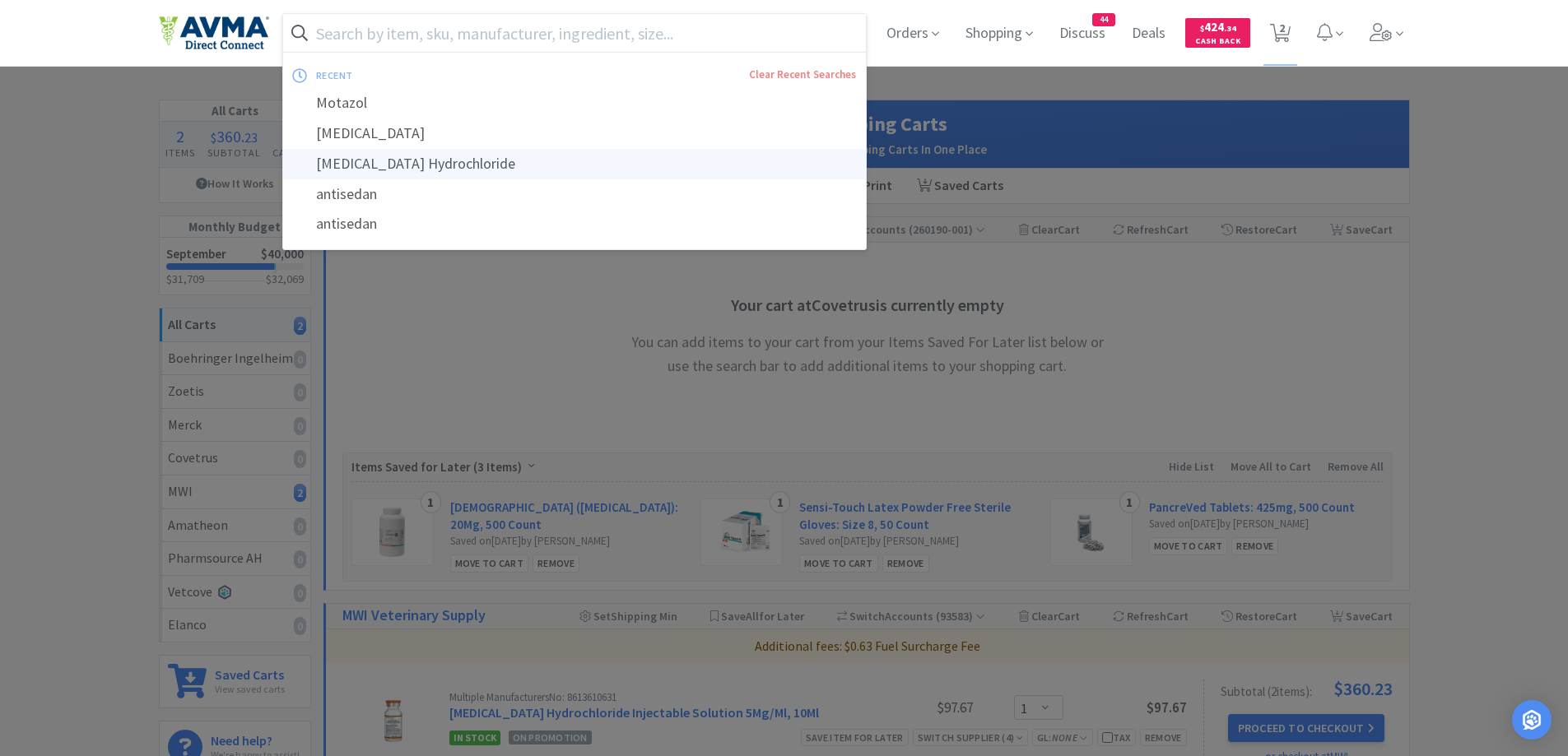
click at [398, 164] on div "Atipamezole Hydrochloride" at bounding box center [574, 164] width 583 height 31
type input "Atipamezole Hydrochloride"
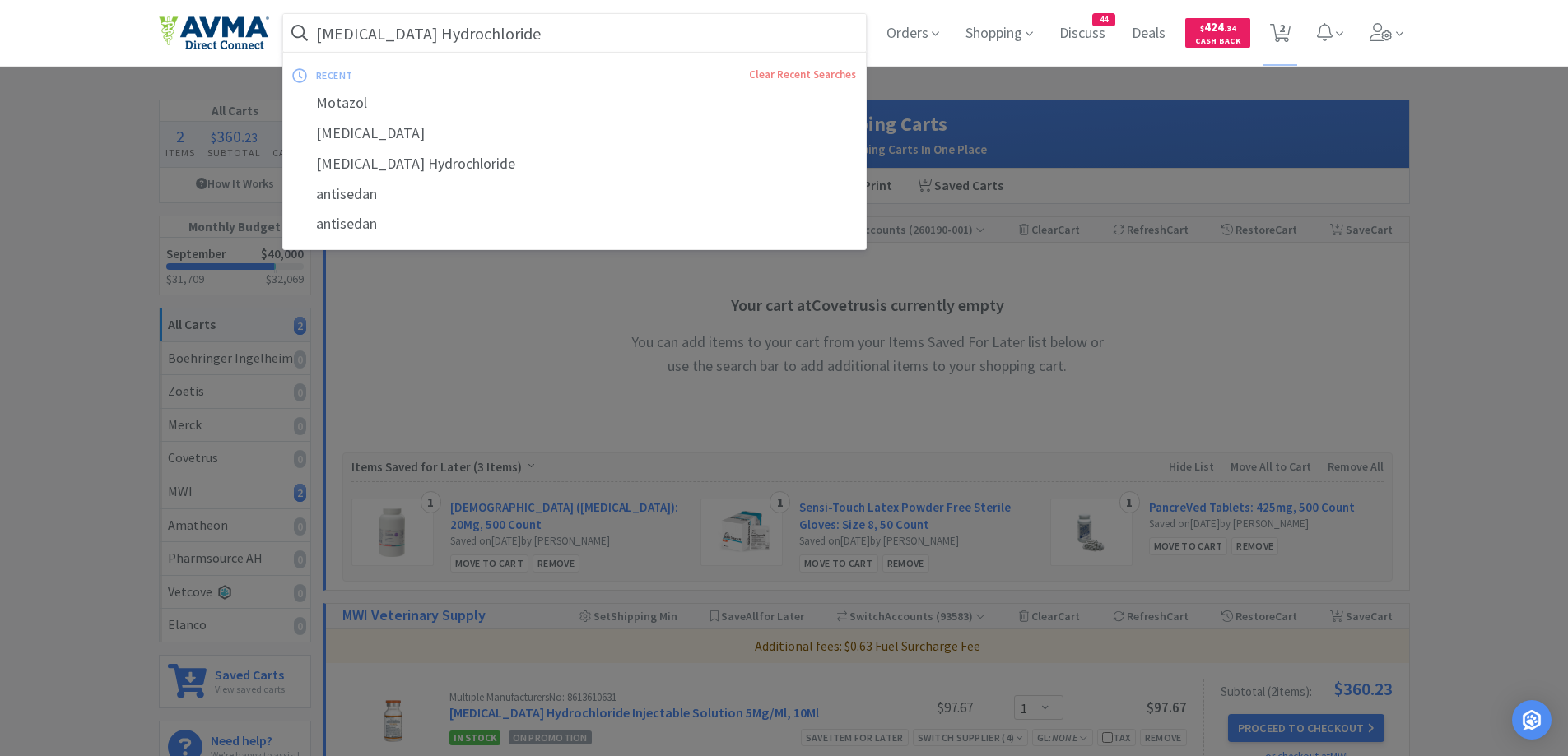
select select "1"
select select "12"
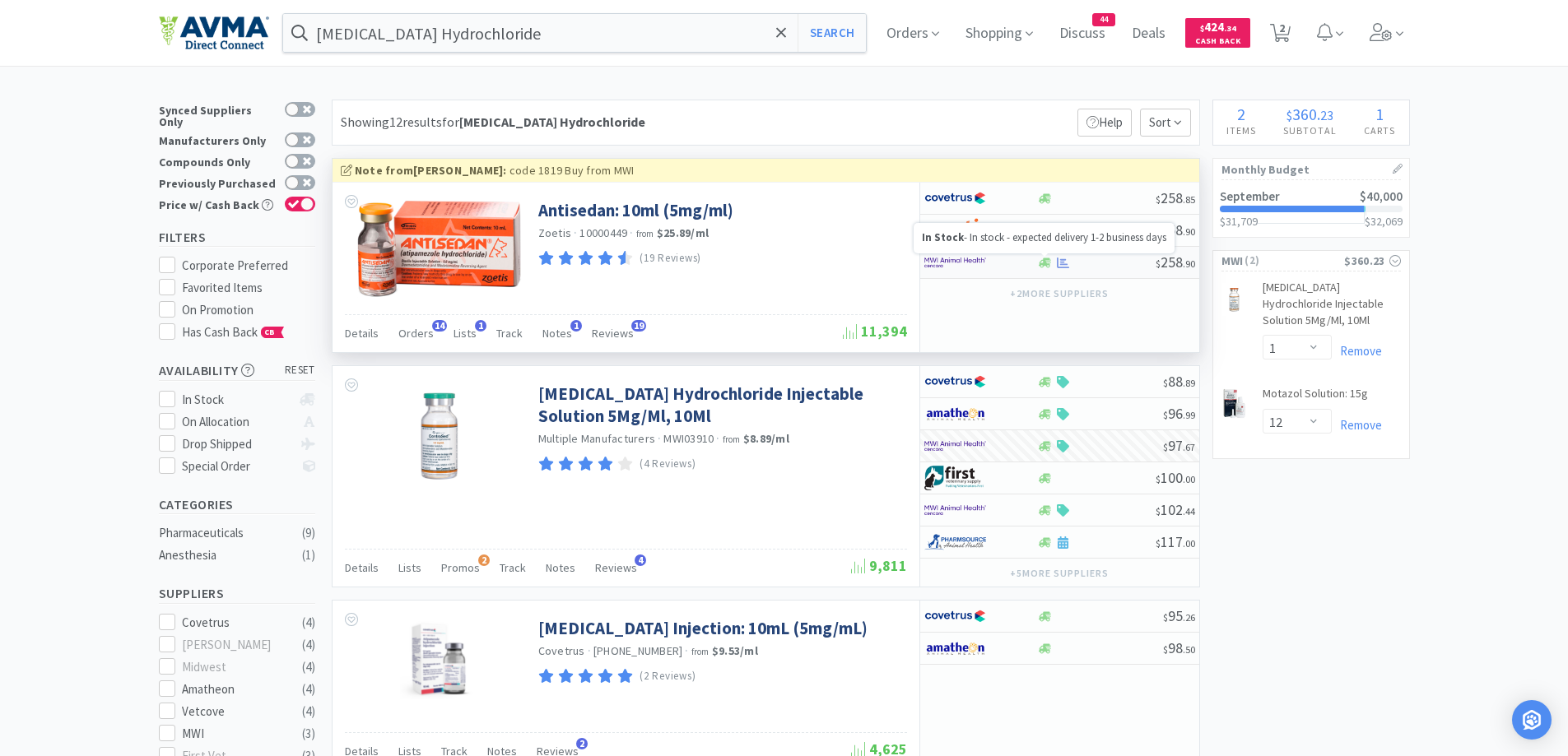
click at [1045, 259] on icon at bounding box center [1045, 262] width 12 height 10
select select "1"
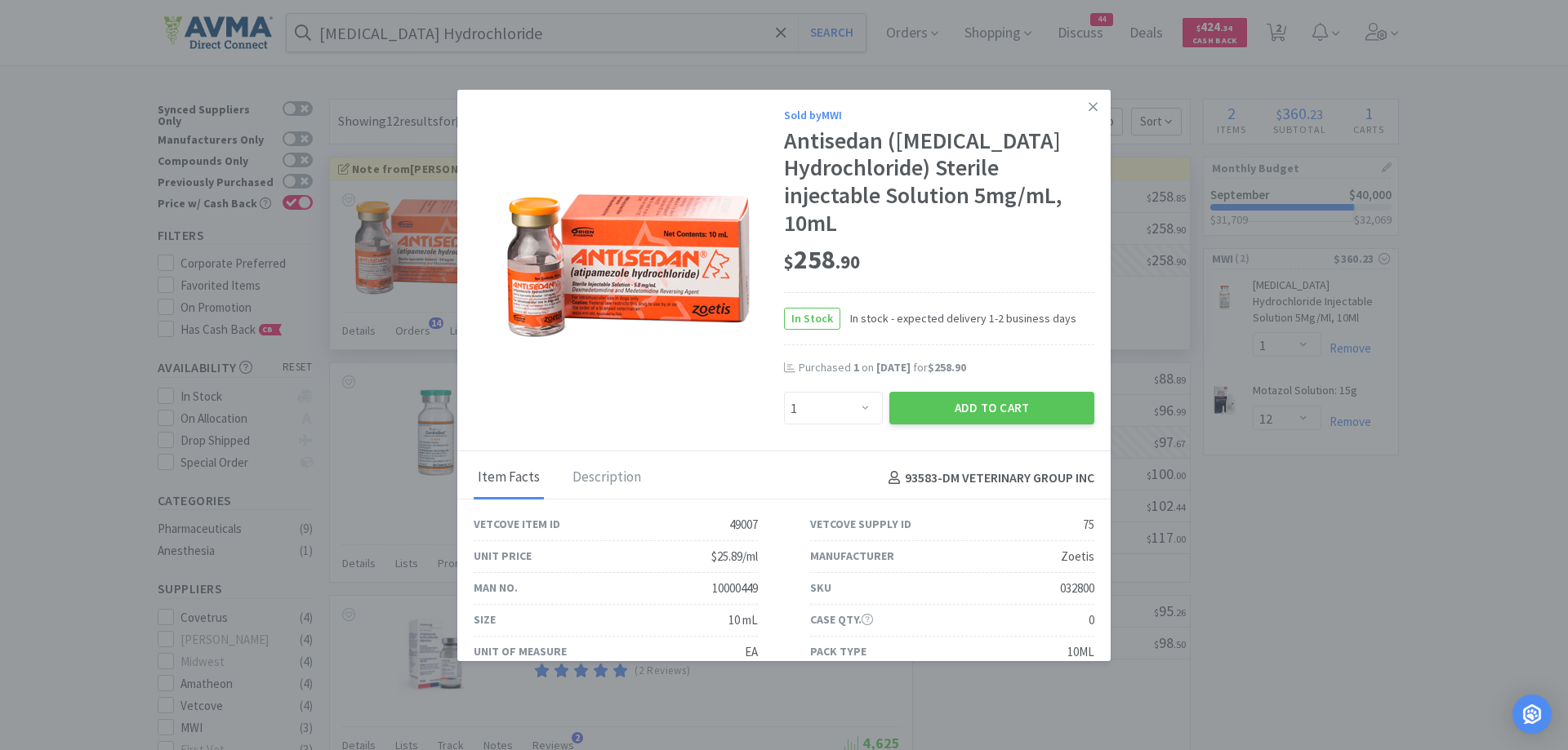
click at [952, 379] on div "Purchased 1 on Jul 21st, 2025 for $258.90" at bounding box center [940, 375] width 310 height 32
click at [950, 395] on button "Add to Cart" at bounding box center [992, 408] width 205 height 32
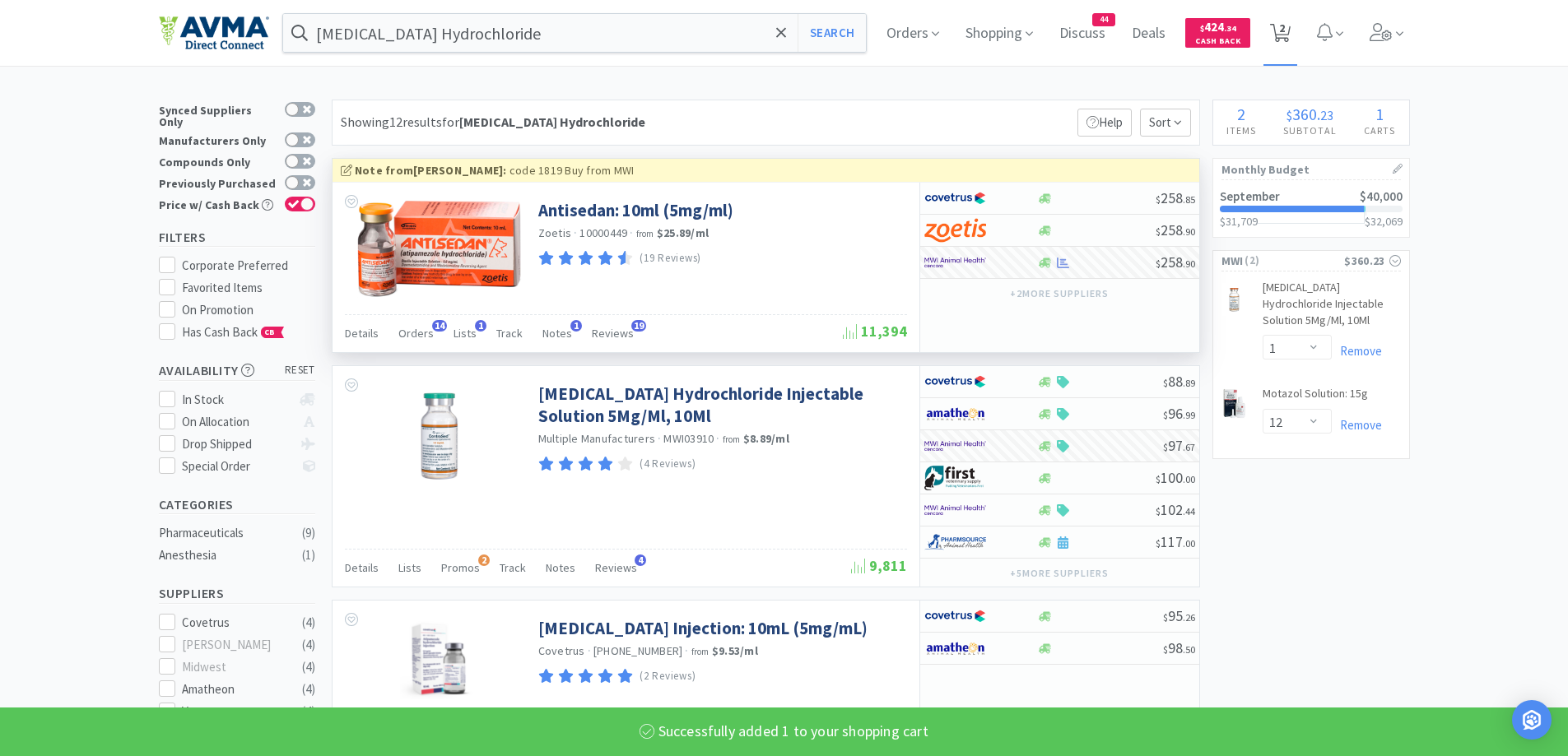
click at [1297, 34] on span "2" at bounding box center [1281, 32] width 33 height 66
select select "1"
select select "12"
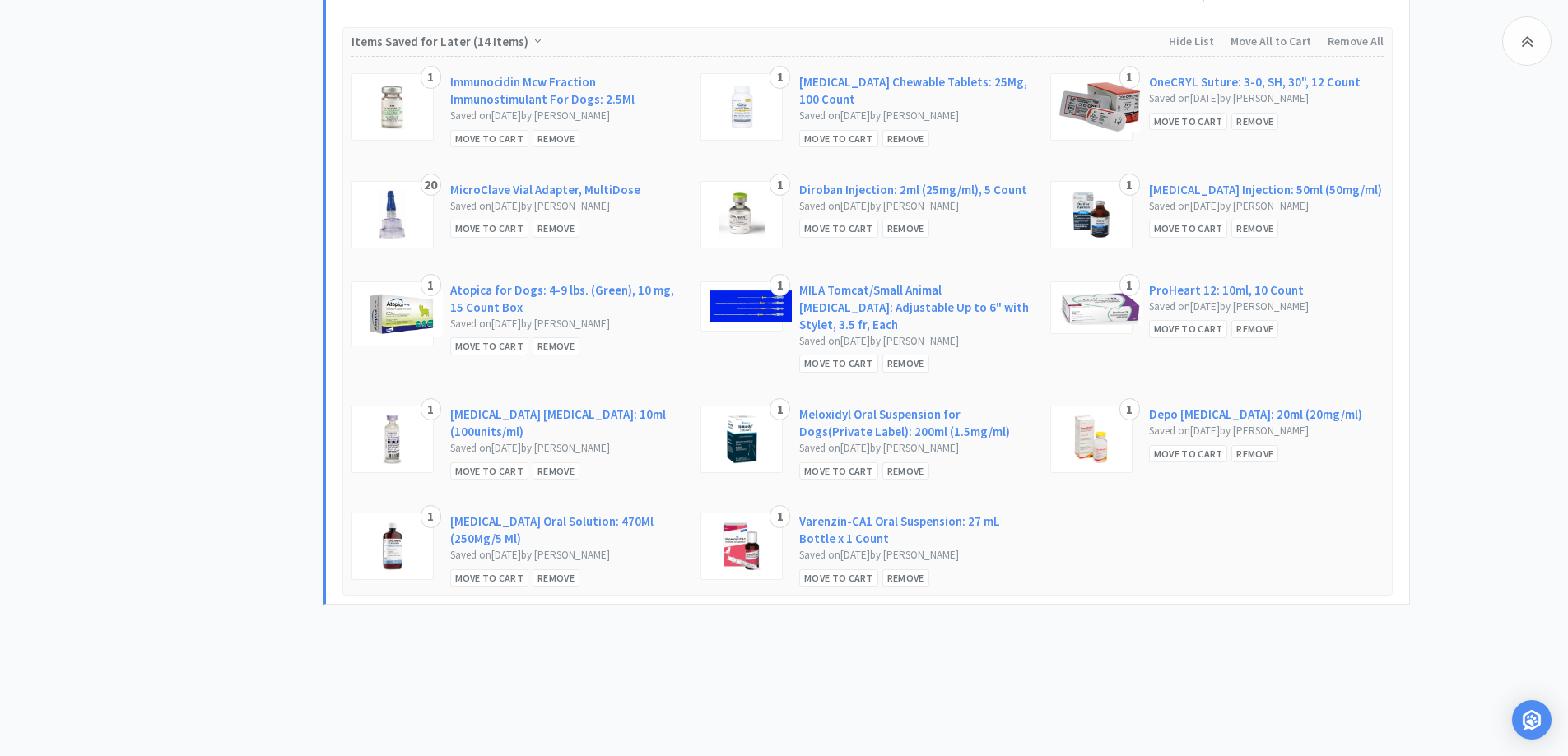
scroll to position [184, 0]
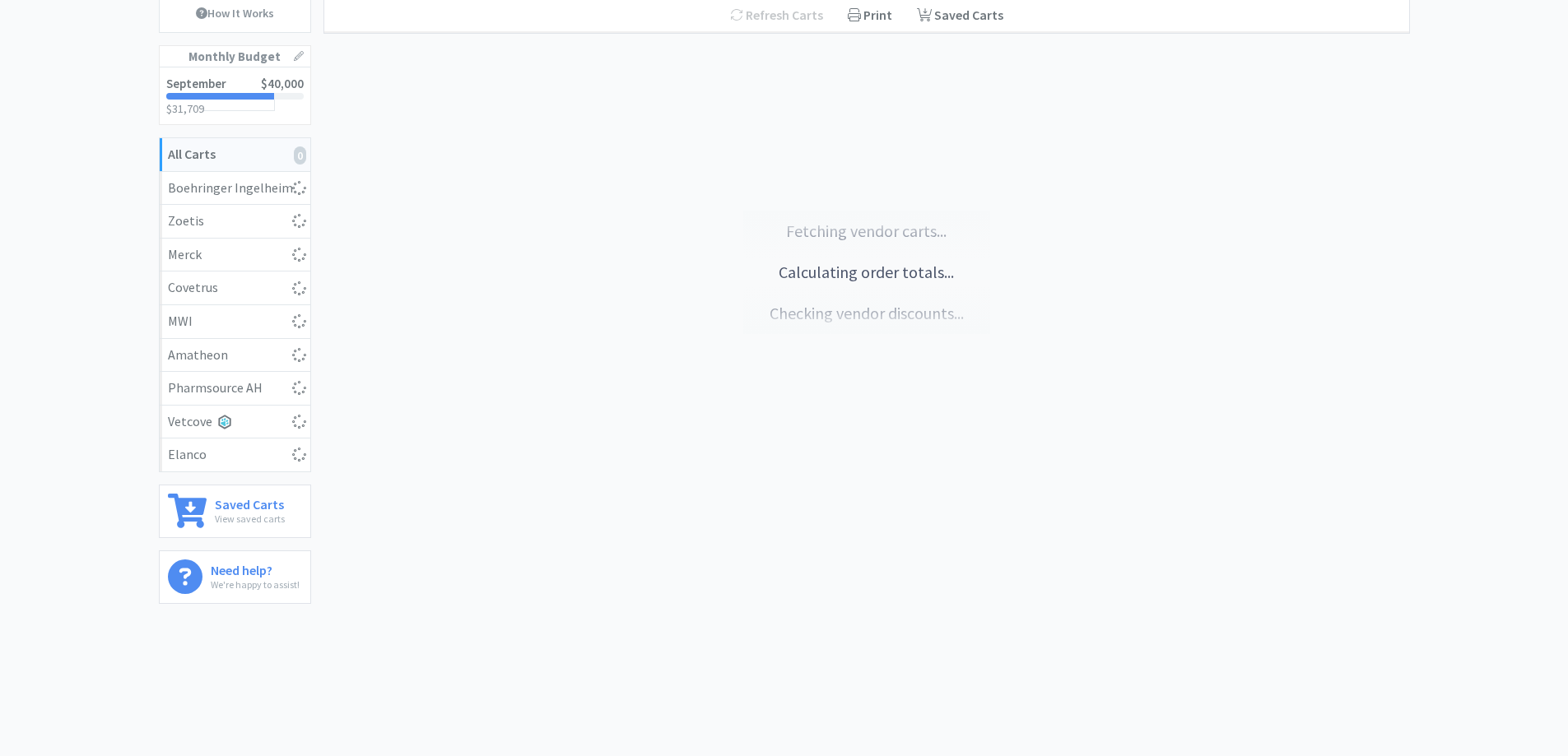
select select "1"
select select "12"
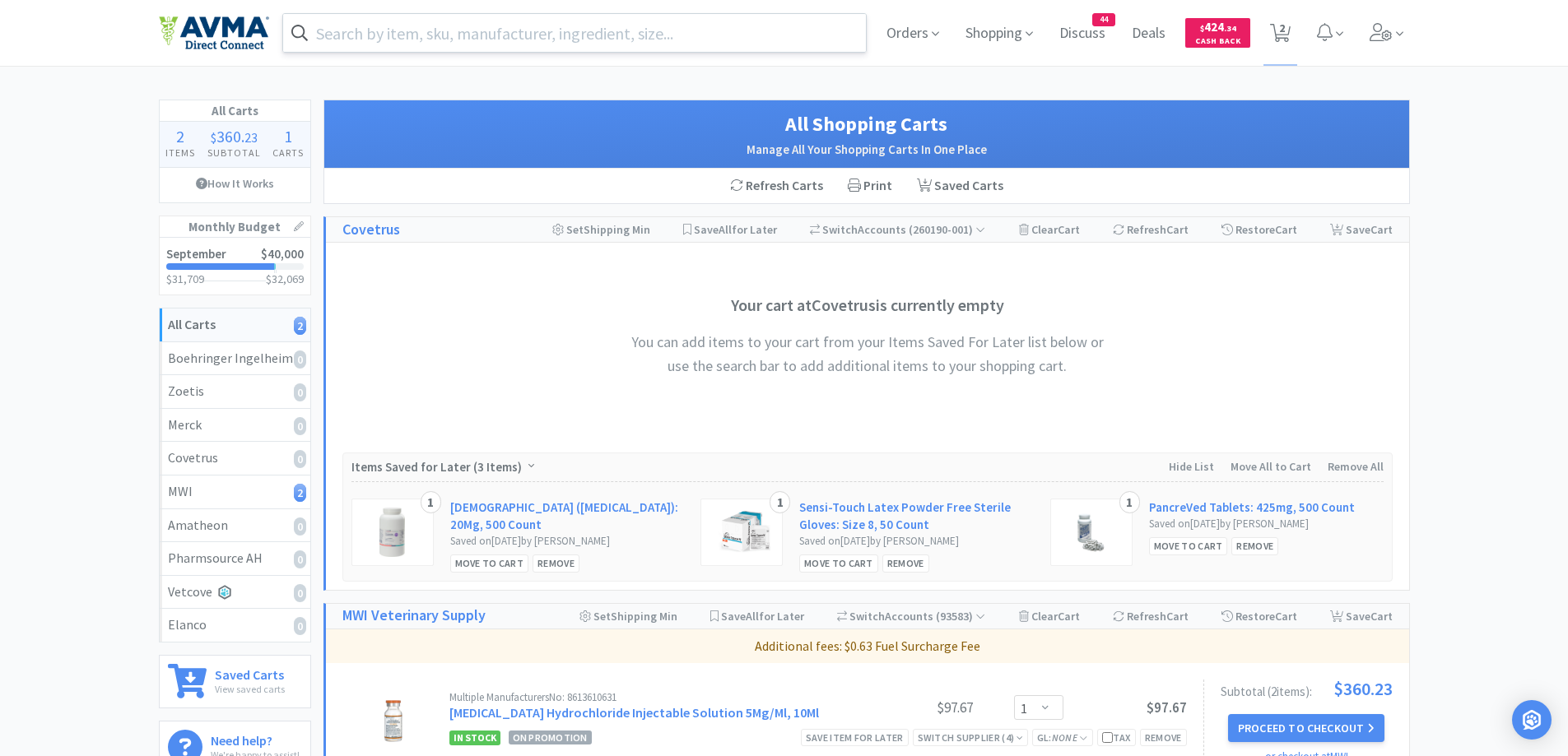
click at [706, 32] on input "text" at bounding box center [574, 32] width 583 height 38
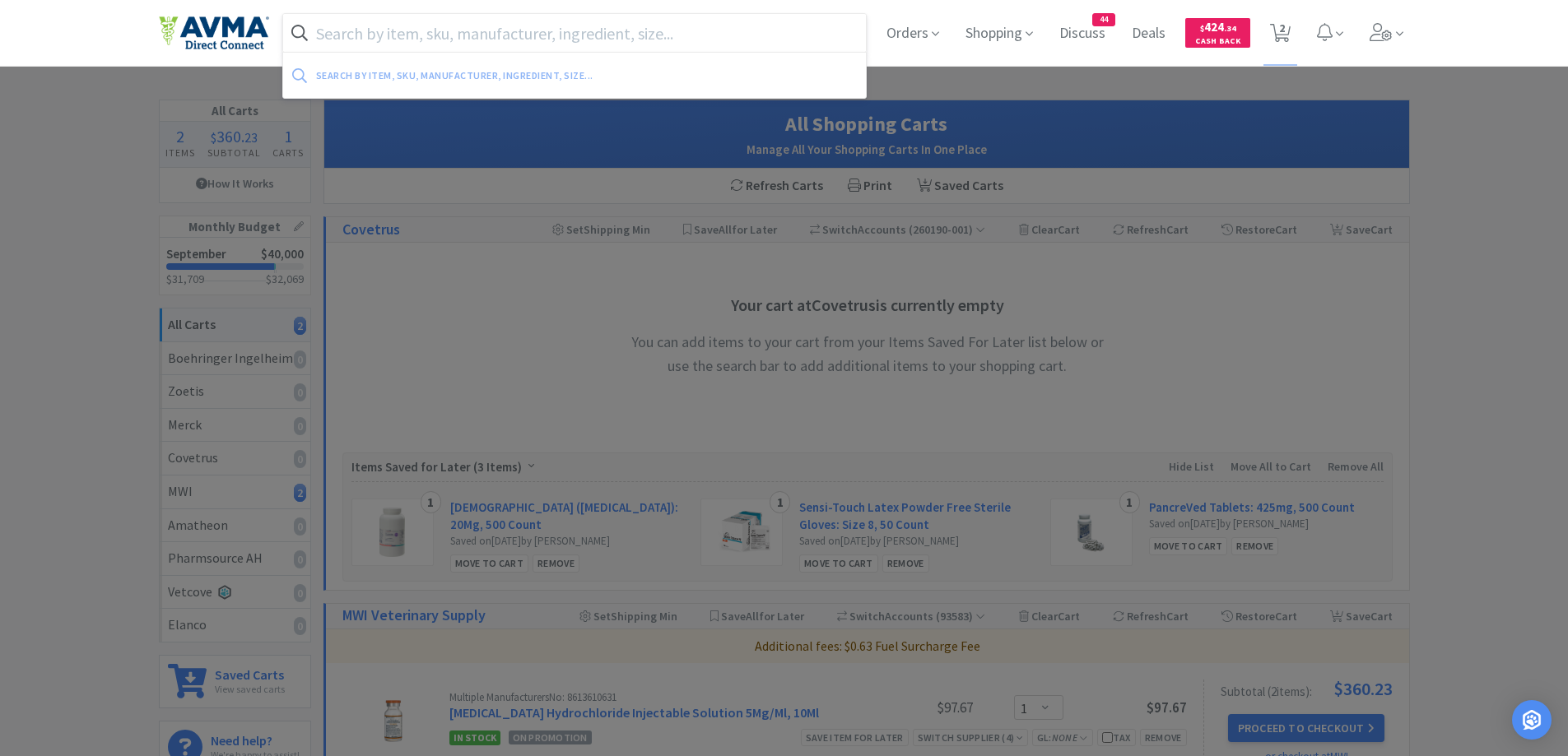
click at [673, 32] on input "text" at bounding box center [574, 32] width 583 height 38
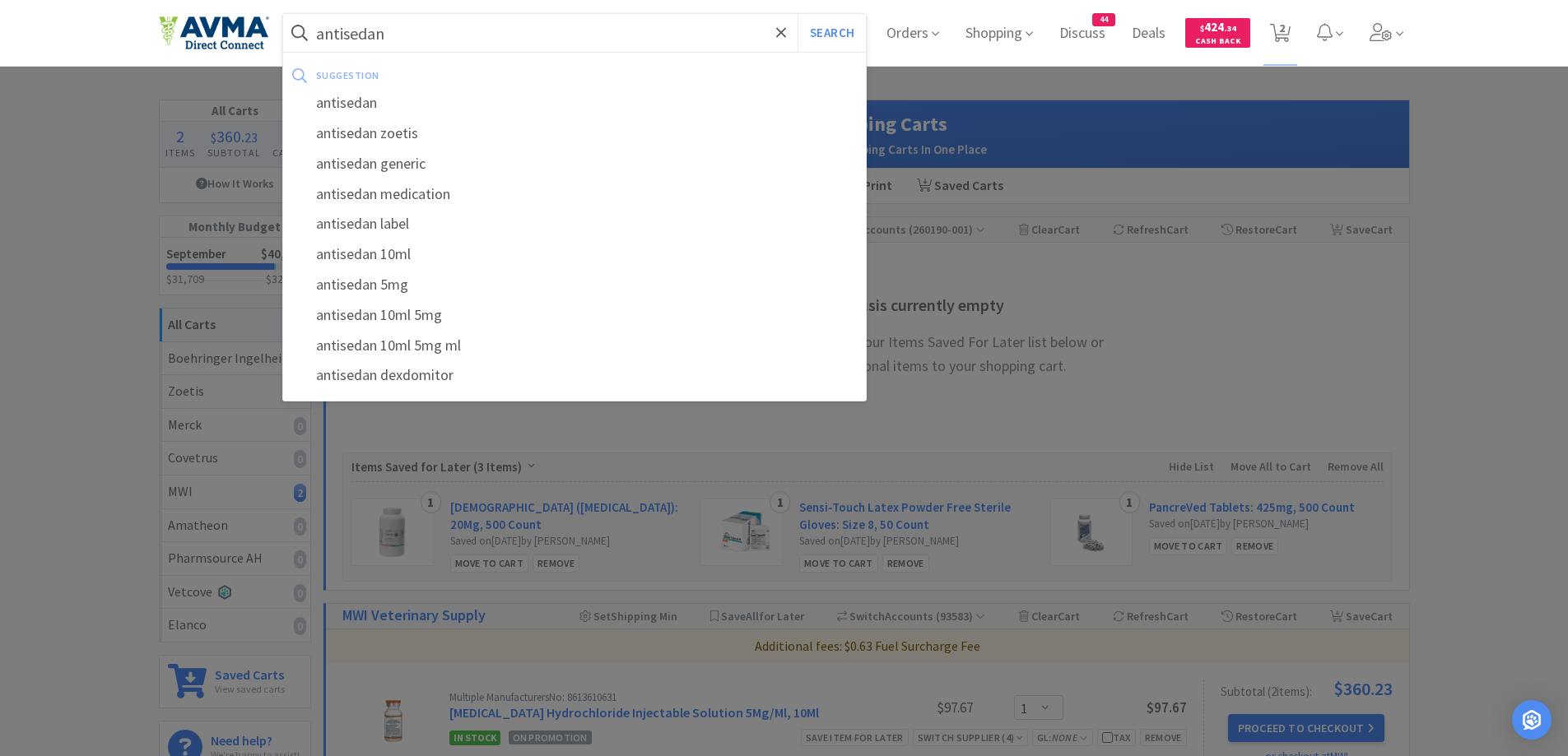
type input "antisedan"
click at [798, 14] on button "Search" at bounding box center [832, 32] width 69 height 38
select select "1"
select select "12"
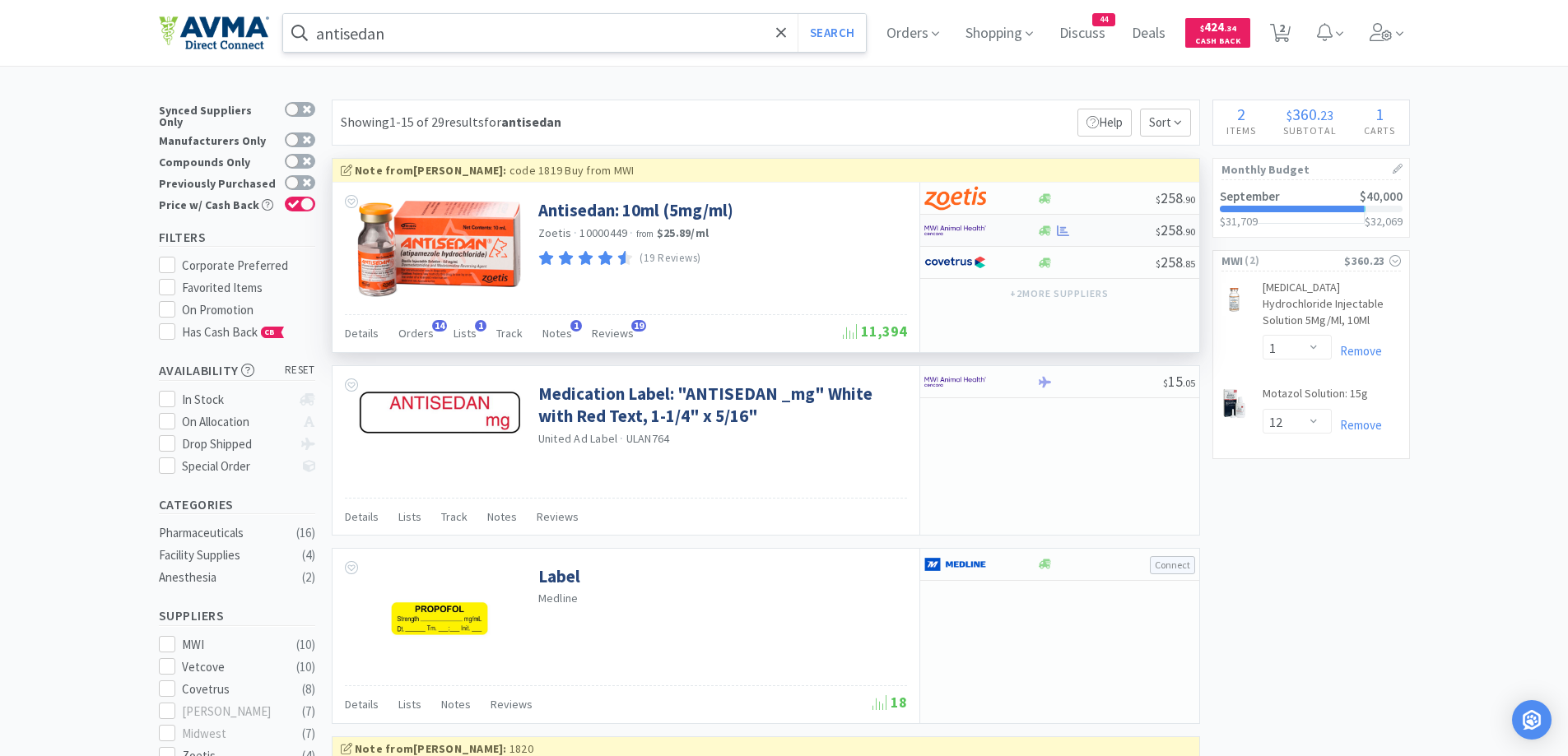
click at [1015, 229] on div at bounding box center [980, 230] width 112 height 28
select select "1"
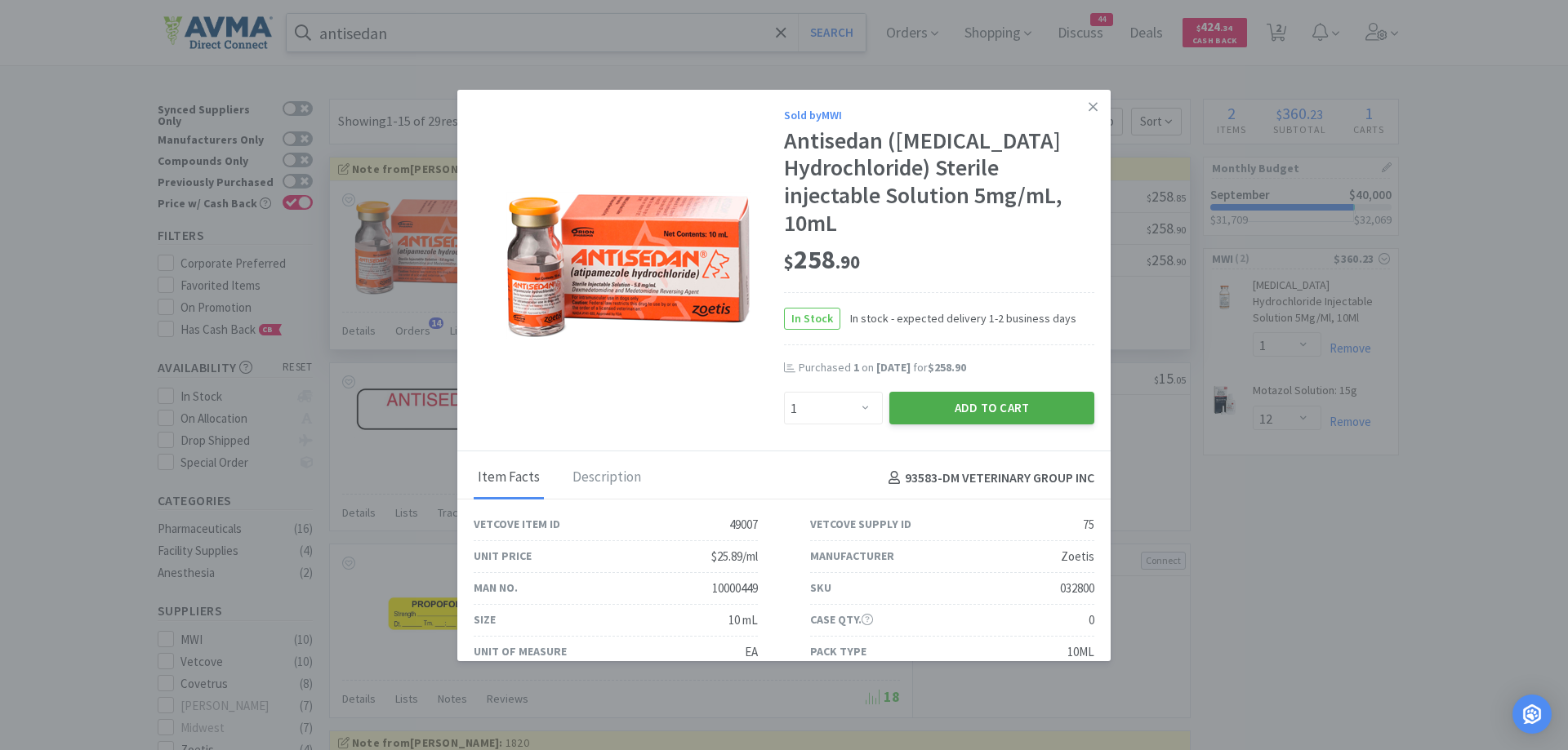
click at [963, 410] on button "Add to Cart" at bounding box center [992, 408] width 205 height 32
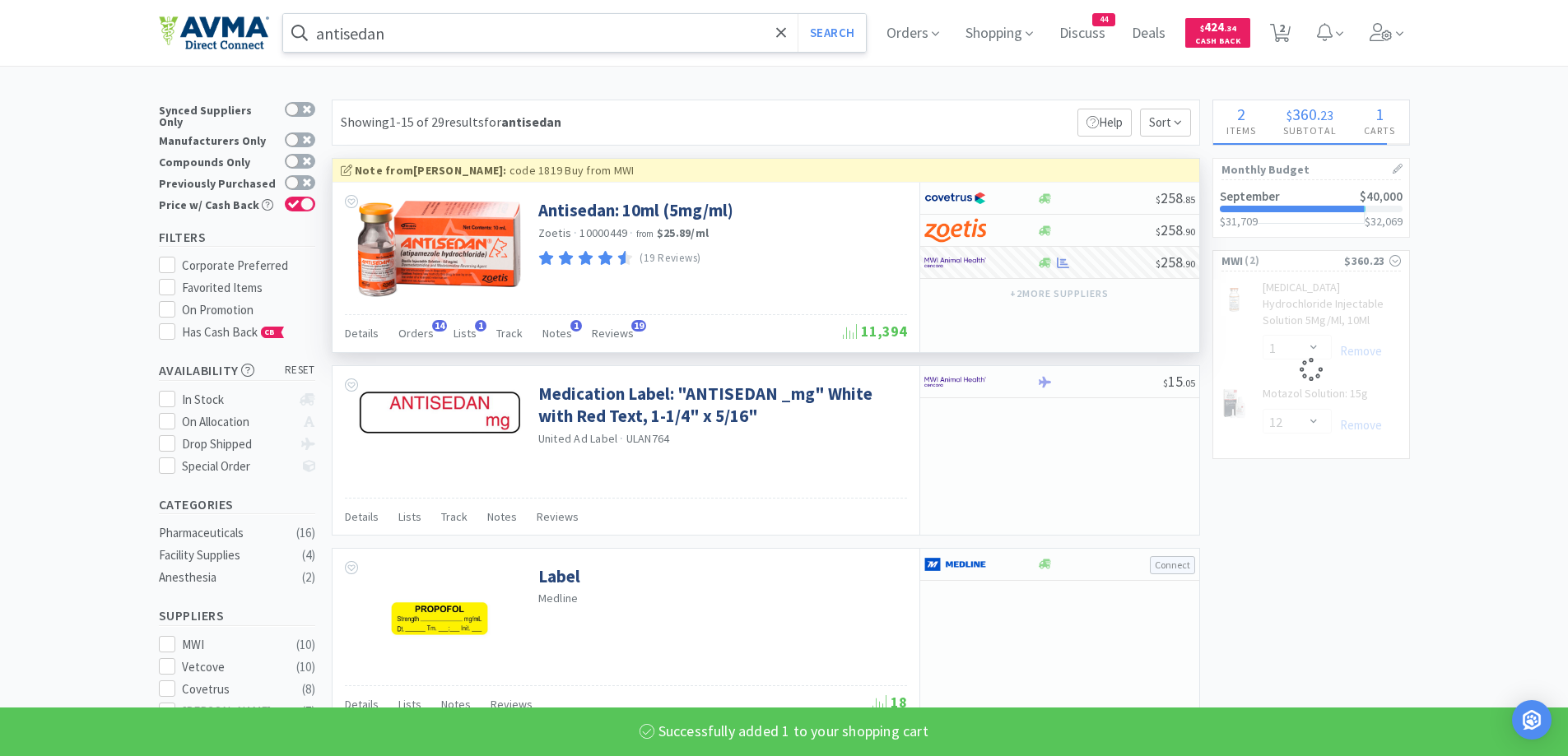
select select "2"
select select "1"
select select "12"
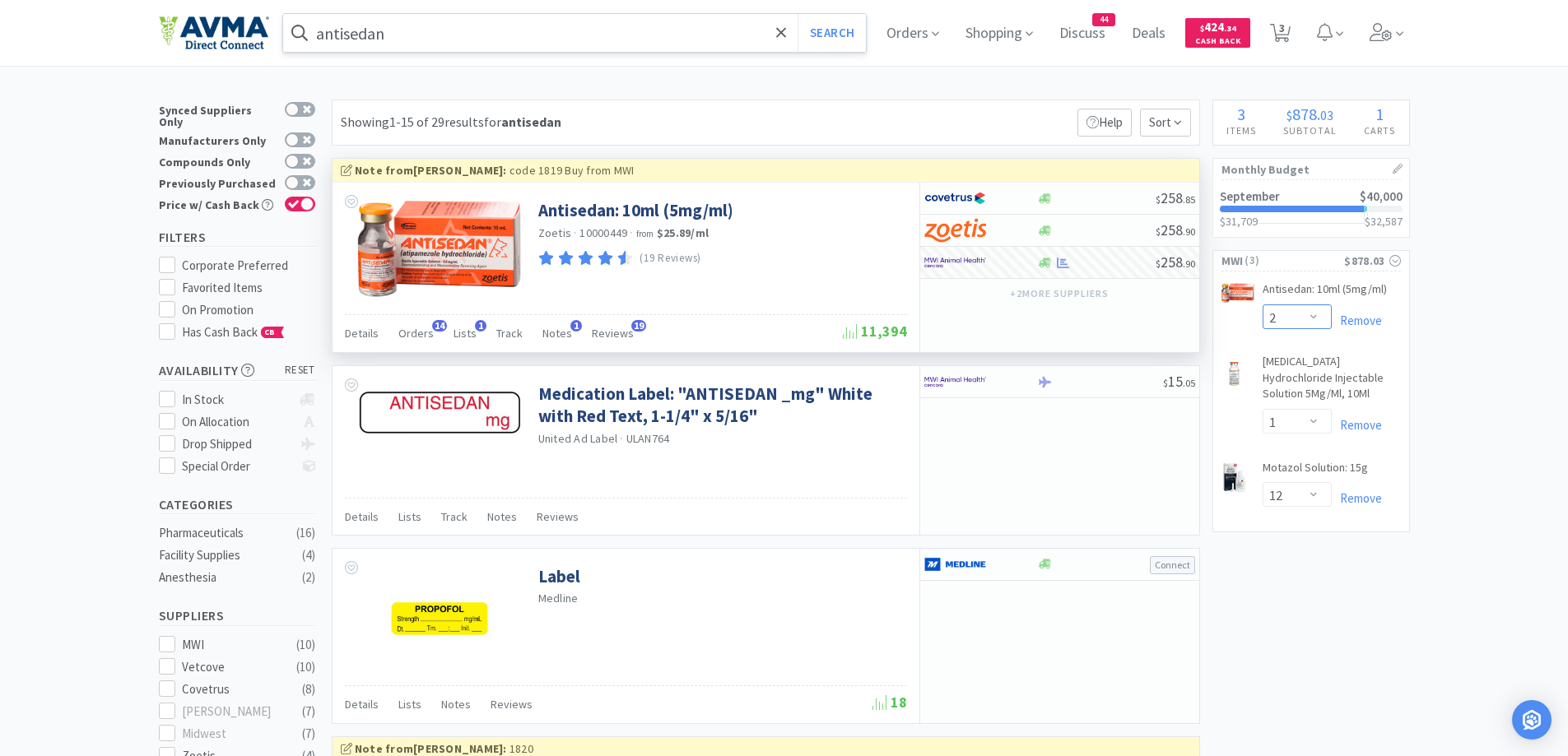
click at [1315, 328] on select "Enter Quantity 1 2 3 4 5 6 7 8 9 10 11 12 13 14 15 16 17 18 19 20 Enter Quantity" at bounding box center [1297, 317] width 69 height 25
click at [1263, 305] on select "Enter Quantity 1 2 3 4 5 6 7 8 9 10 11 12 13 14 15 16 17 18 19 20 Enter Quantity" at bounding box center [1297, 317] width 69 height 25
select select "1"
click at [1291, 34] on icon at bounding box center [1280, 32] width 20 height 18
select select "1"
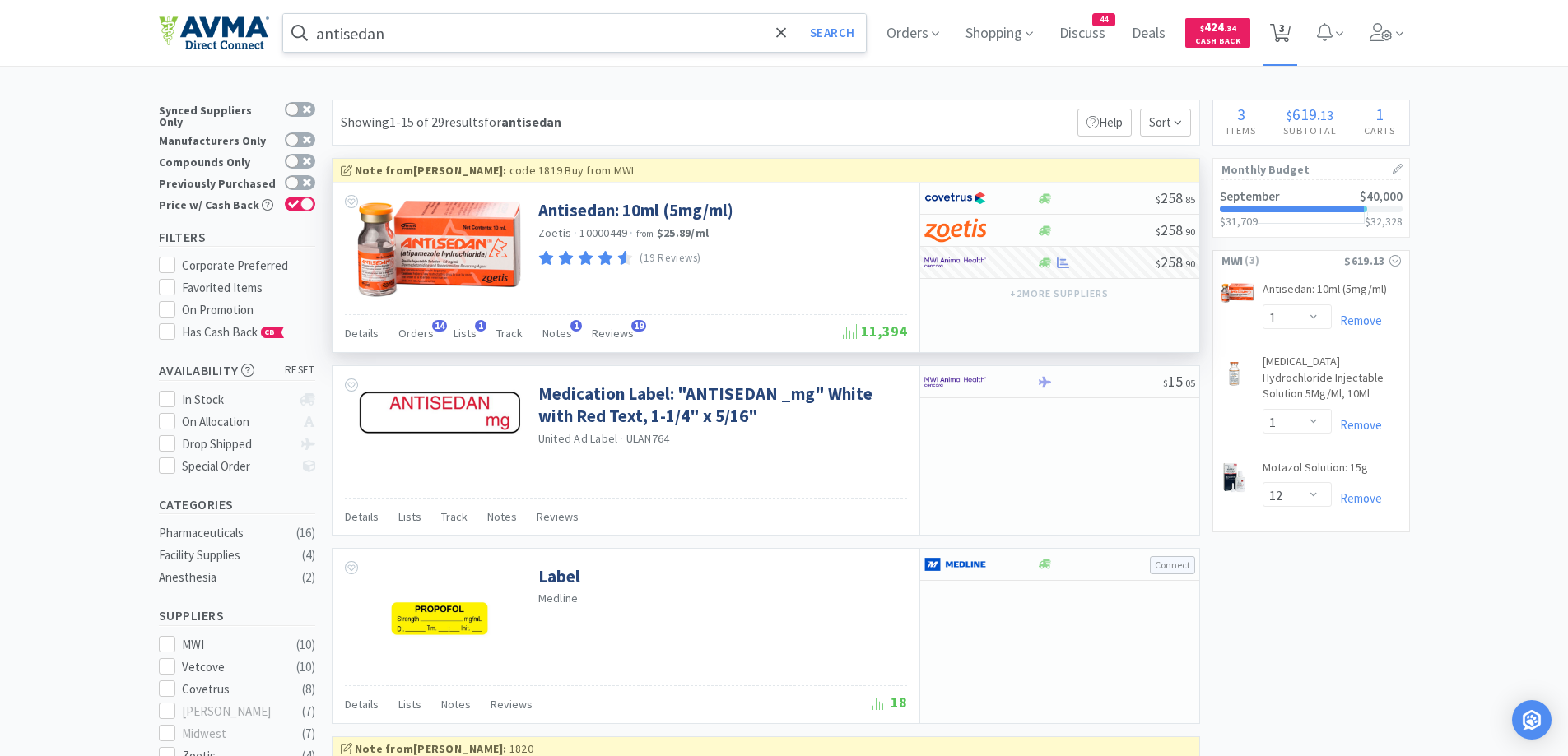
select select "1"
select select "12"
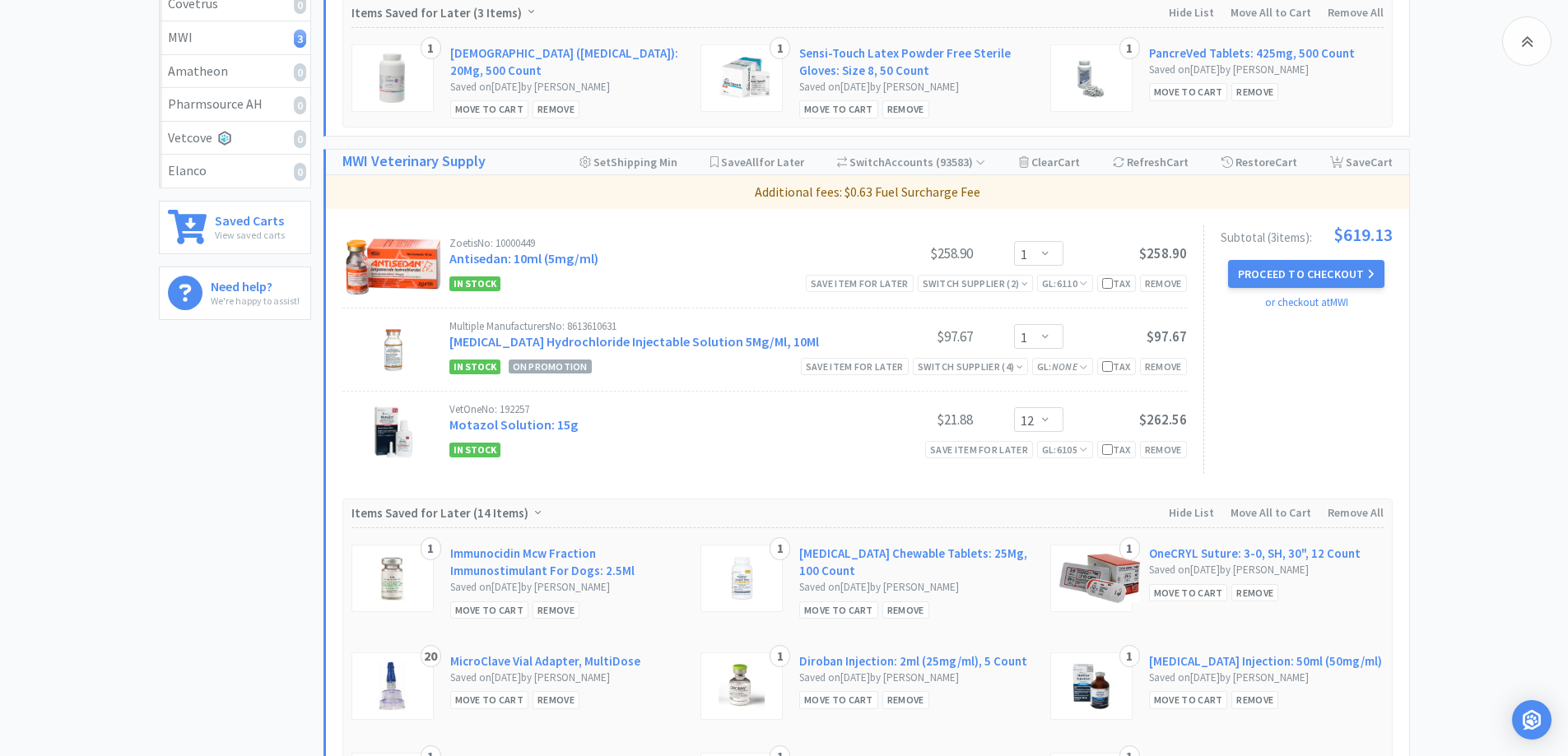
scroll to position [493, 0]
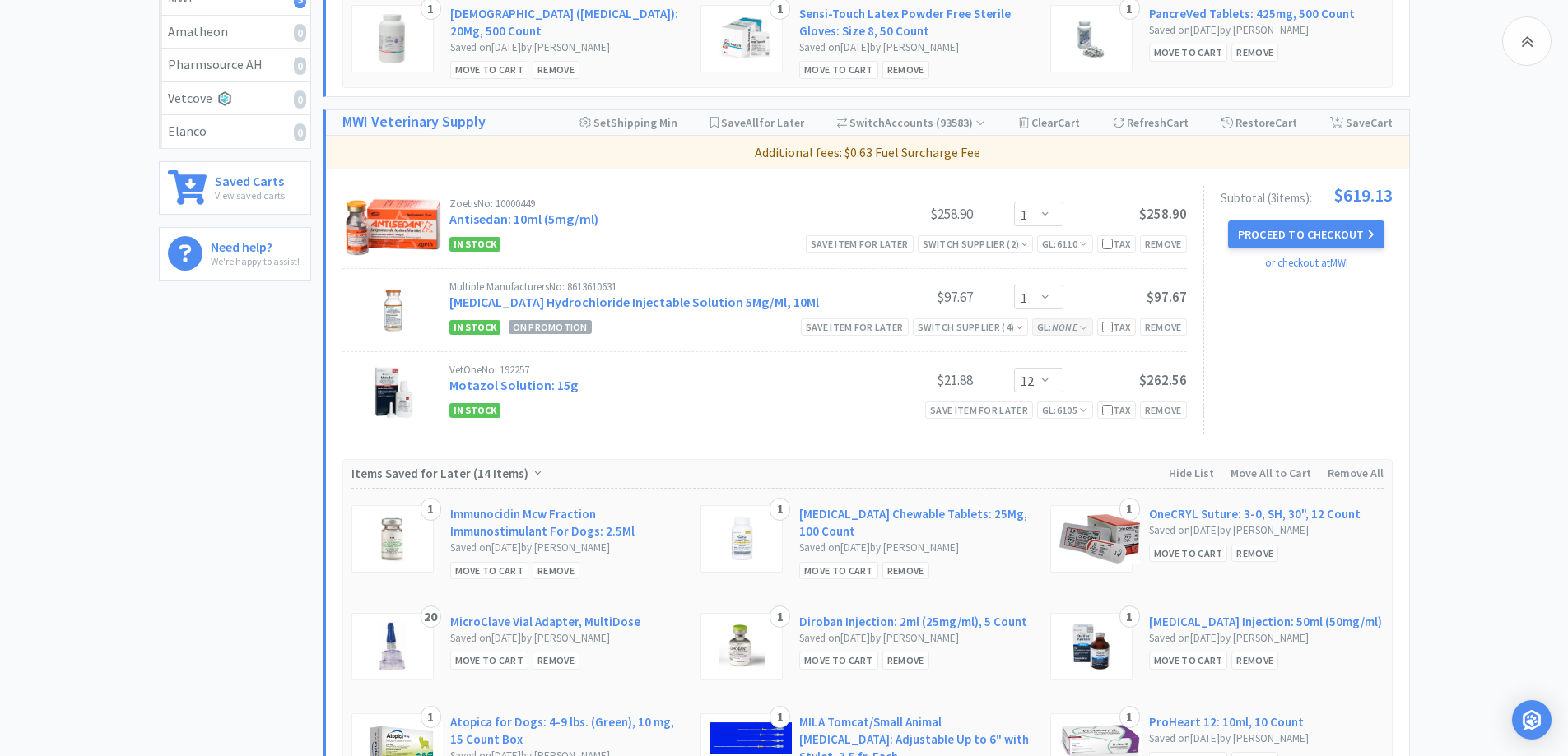
click at [1056, 323] on icon "None" at bounding box center [1065, 328] width 25 height 12
click at [1061, 406] on select "Select a GL Code... 6120 [CREDIT_CARD_NUMBER] New GL Code" at bounding box center [1095, 398] width 151 height 32
select select "6110"
click at [1019, 382] on select "Select a GL Code... 6120 [CREDIT_CARD_NUMBER] New GL Code" at bounding box center [1095, 398] width 151 height 32
click at [1082, 439] on button "Update GL Code" at bounding box center [1095, 437] width 151 height 28
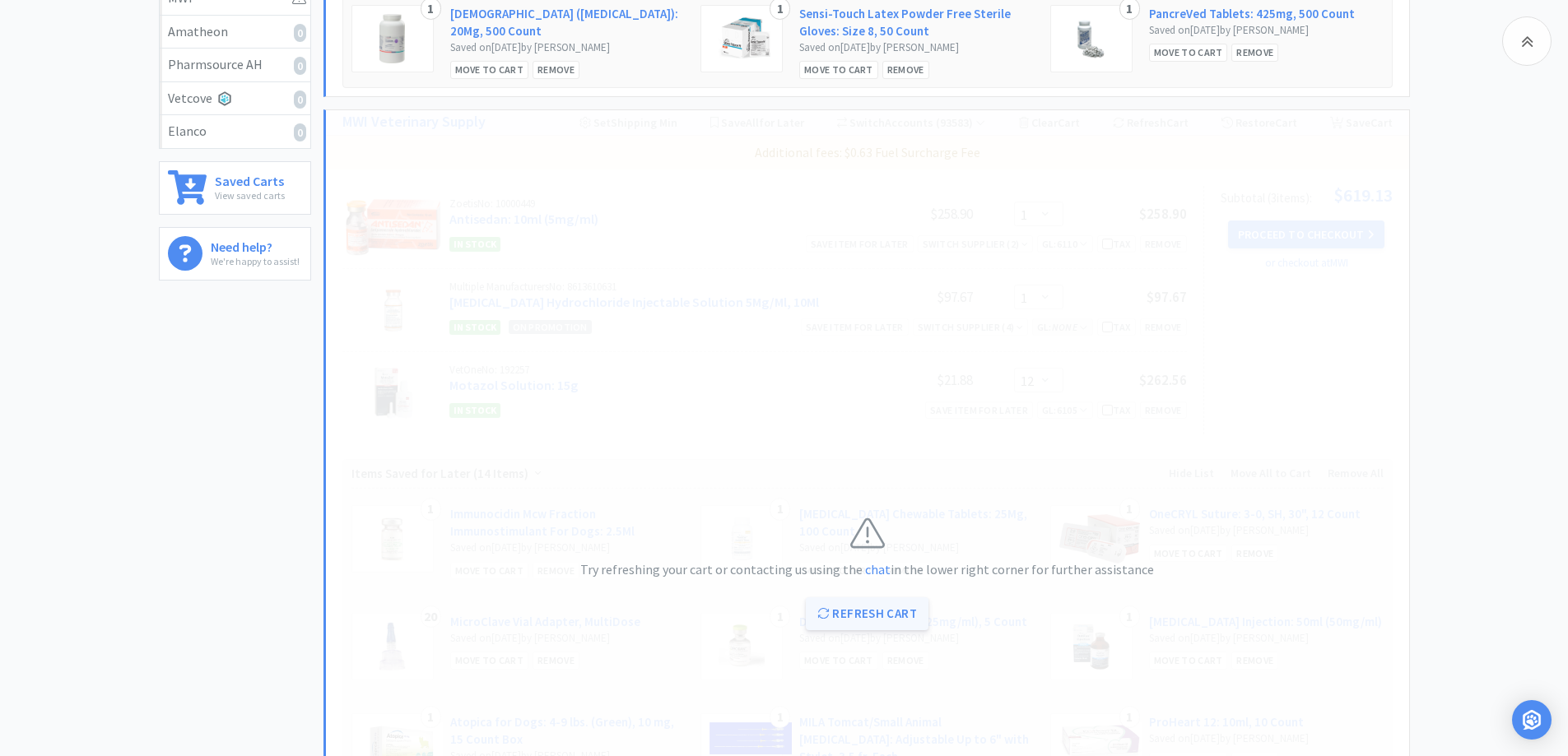
click at [851, 605] on button "Refresh Cart" at bounding box center [868, 613] width 123 height 32
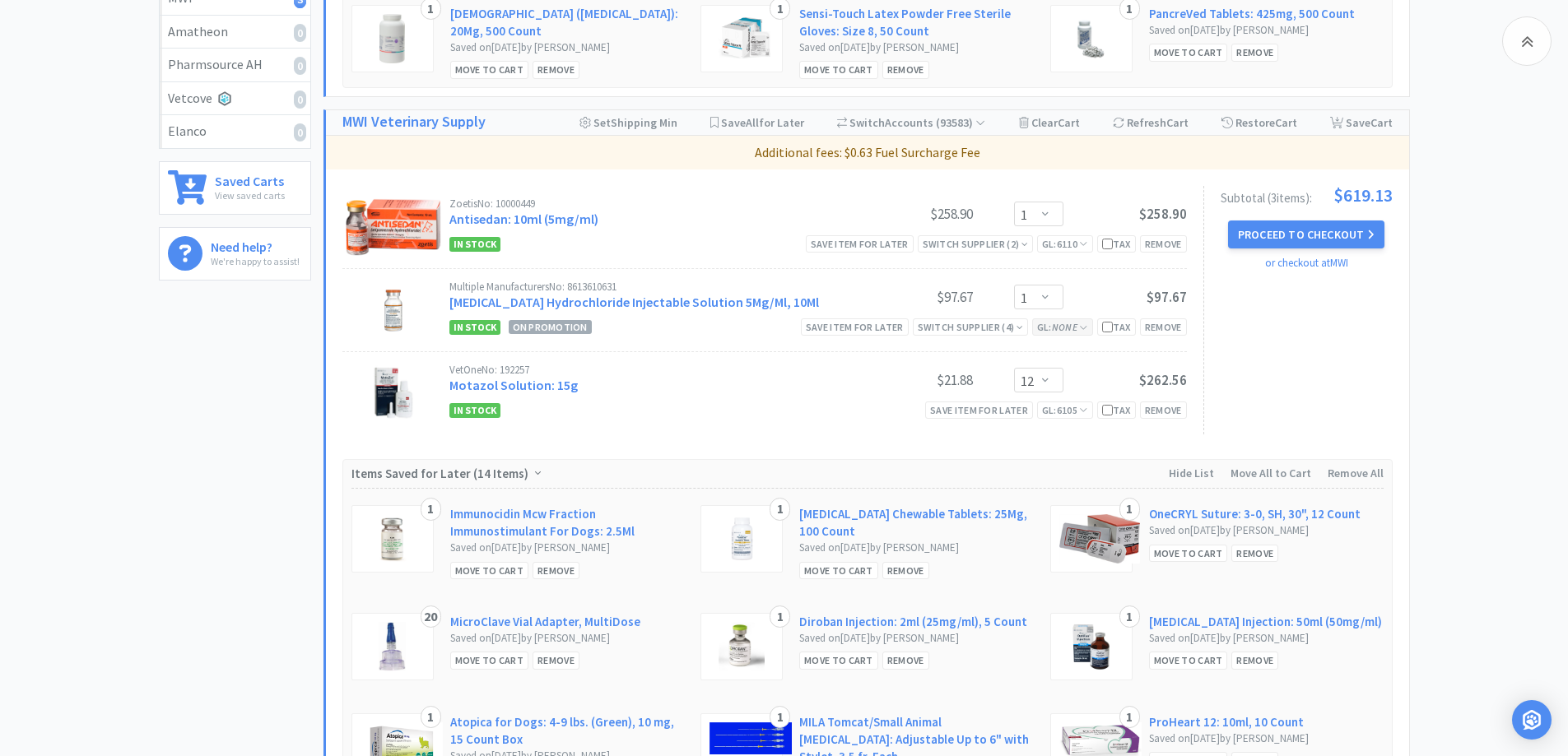
click at [1082, 328] on icon at bounding box center [1083, 328] width 6 height 4
click at [1090, 399] on select "Select a GL Code... 6120 [CREDIT_CARD_NUMBER] New GL Code" at bounding box center [1095, 398] width 151 height 32
select select "6110"
click at [1019, 382] on select "Select a GL Code... 6120 [CREDIT_CARD_NUMBER] New GL Code" at bounding box center [1095, 398] width 151 height 32
click at [1061, 445] on button "Update GL Code" at bounding box center [1095, 437] width 151 height 28
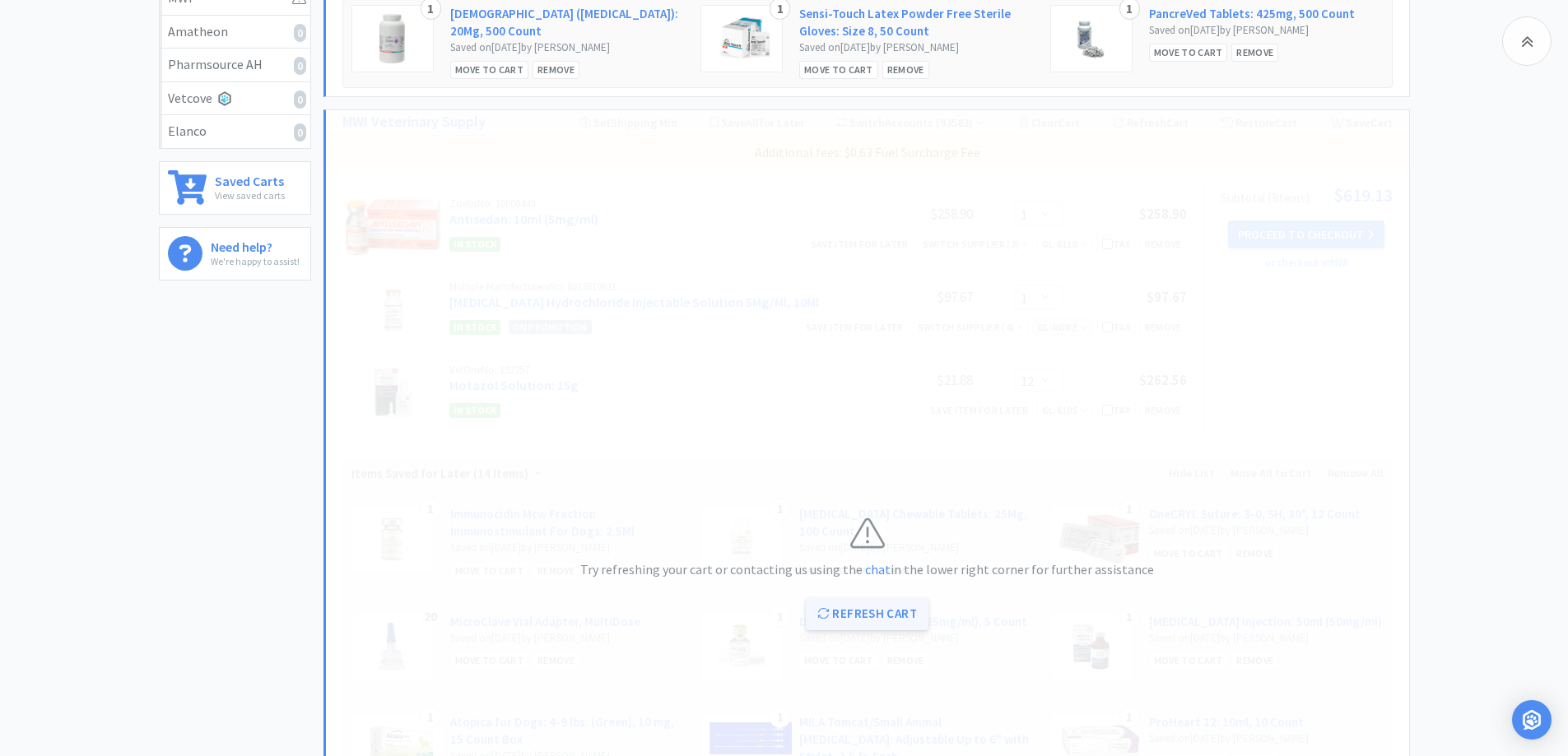
click at [876, 598] on button "Refresh Cart" at bounding box center [868, 613] width 123 height 32
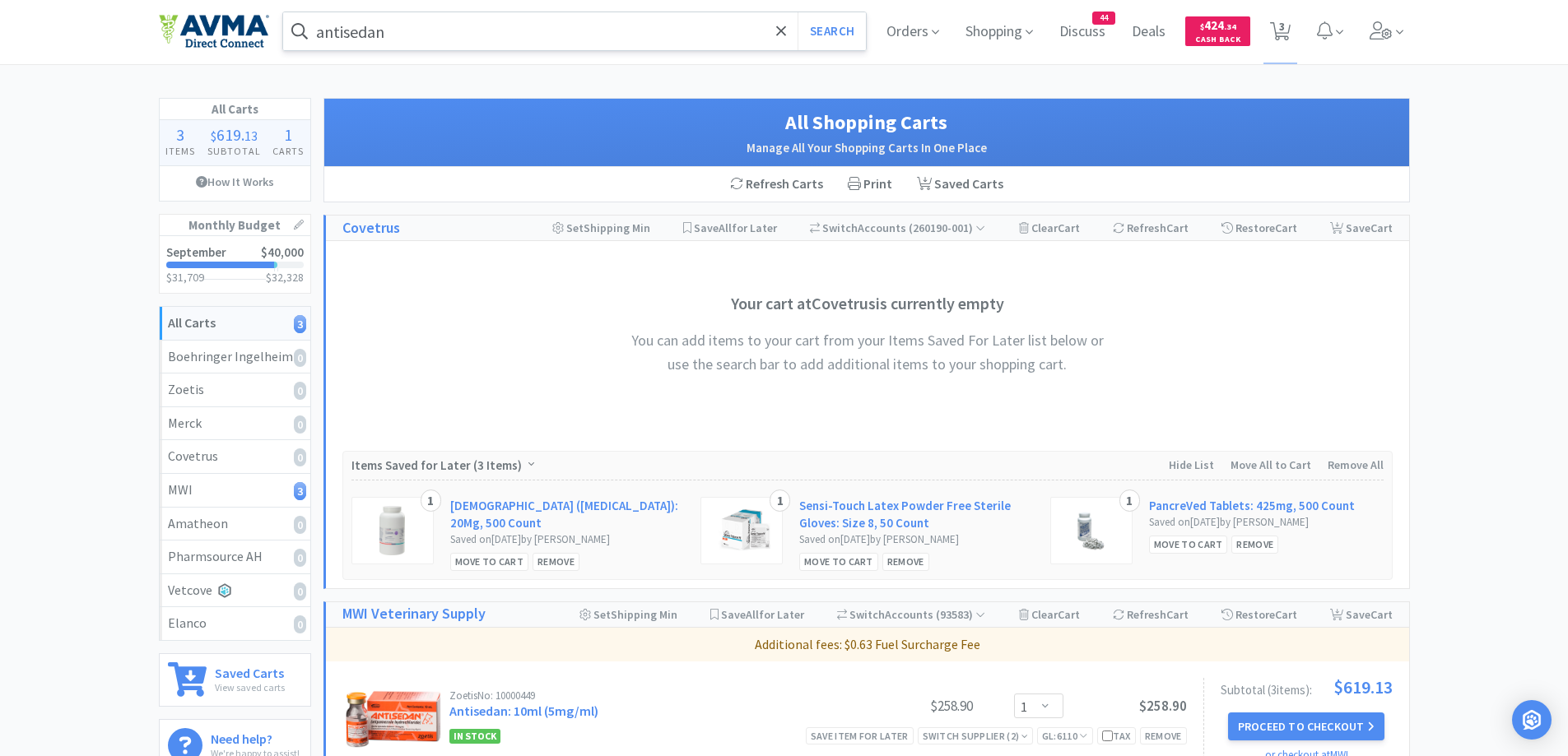
scroll to position [0, 0]
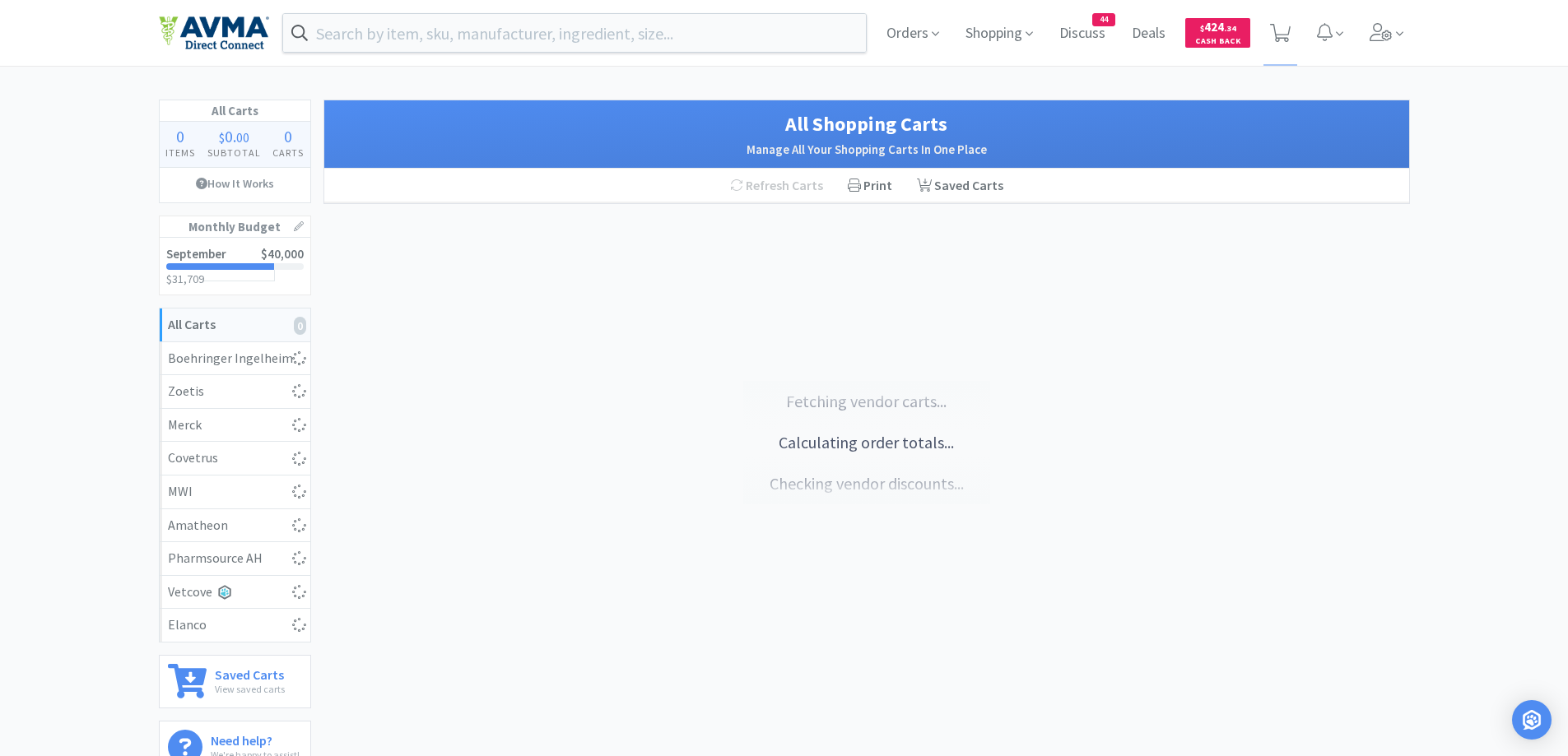
select select "1"
select select "12"
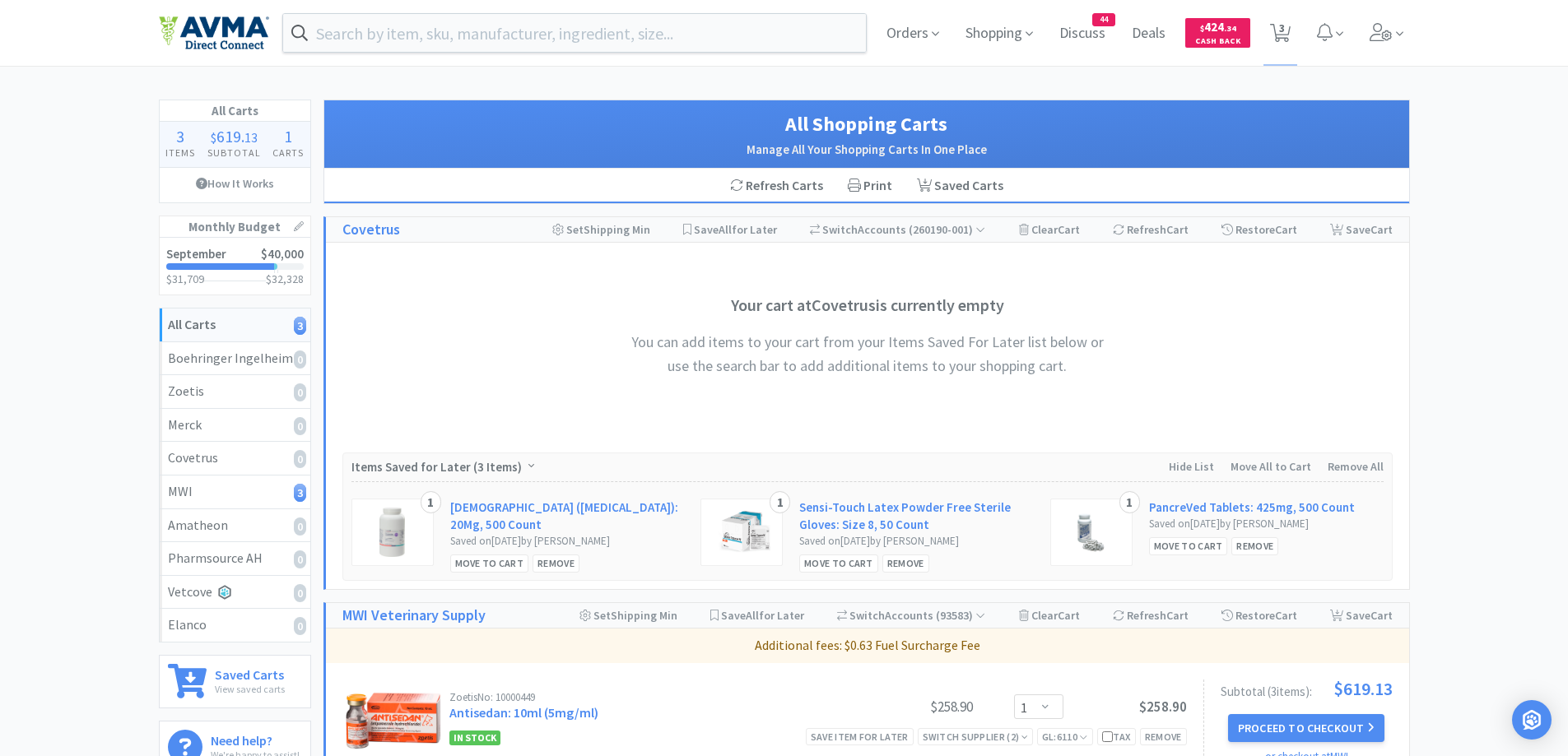
scroll to position [329, 0]
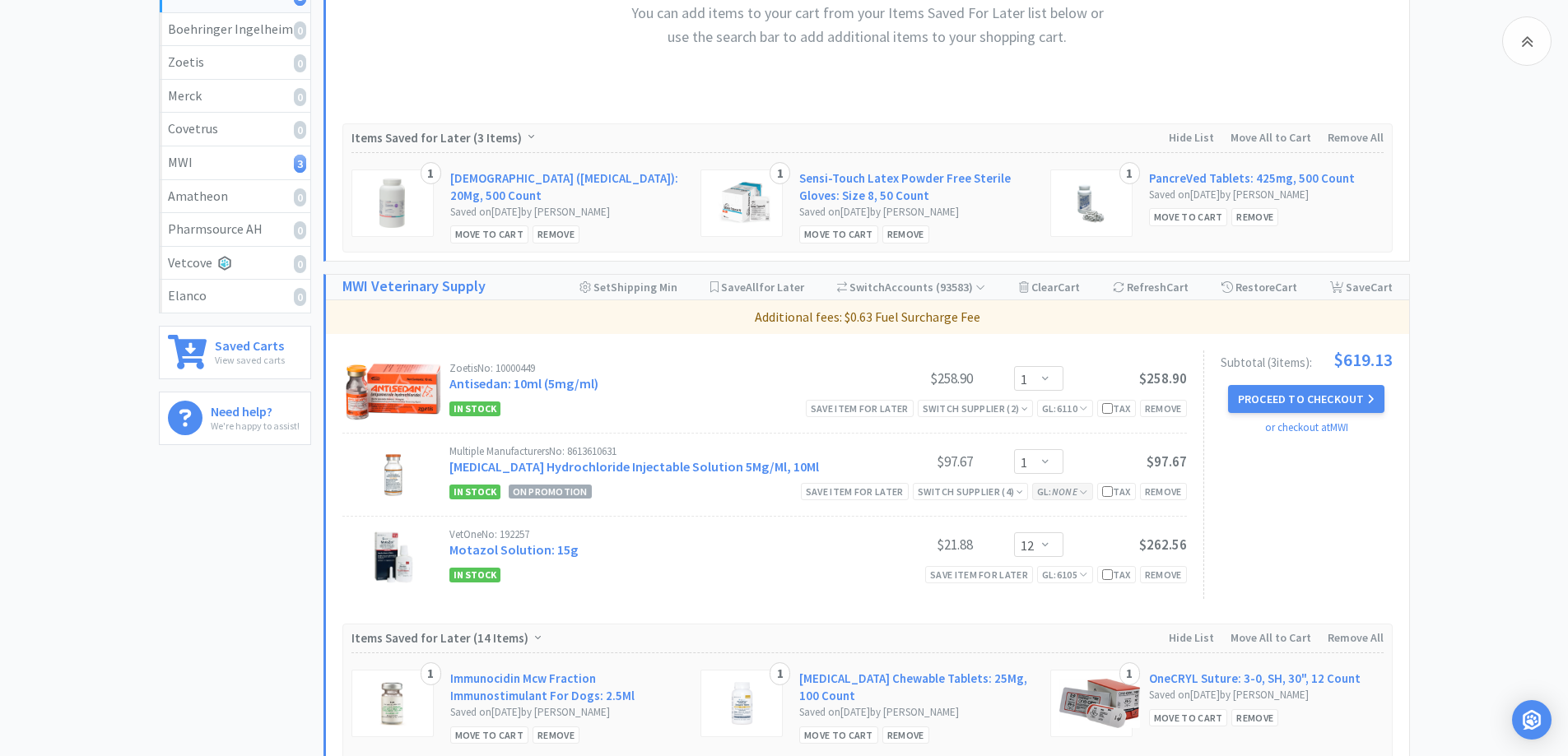
click at [1059, 492] on icon "None" at bounding box center [1065, 492] width 25 height 12
click at [1066, 558] on select "Select a GL Code... 6120 [CREDIT_CARD_NUMBER] New GL Code" at bounding box center [1095, 562] width 151 height 32
select select "6110"
click at [1019, 546] on select "Select a GL Code... 6120 [CREDIT_CARD_NUMBER] New GL Code" at bounding box center [1095, 562] width 151 height 32
click at [1070, 598] on button "Update GL Code" at bounding box center [1095, 601] width 151 height 28
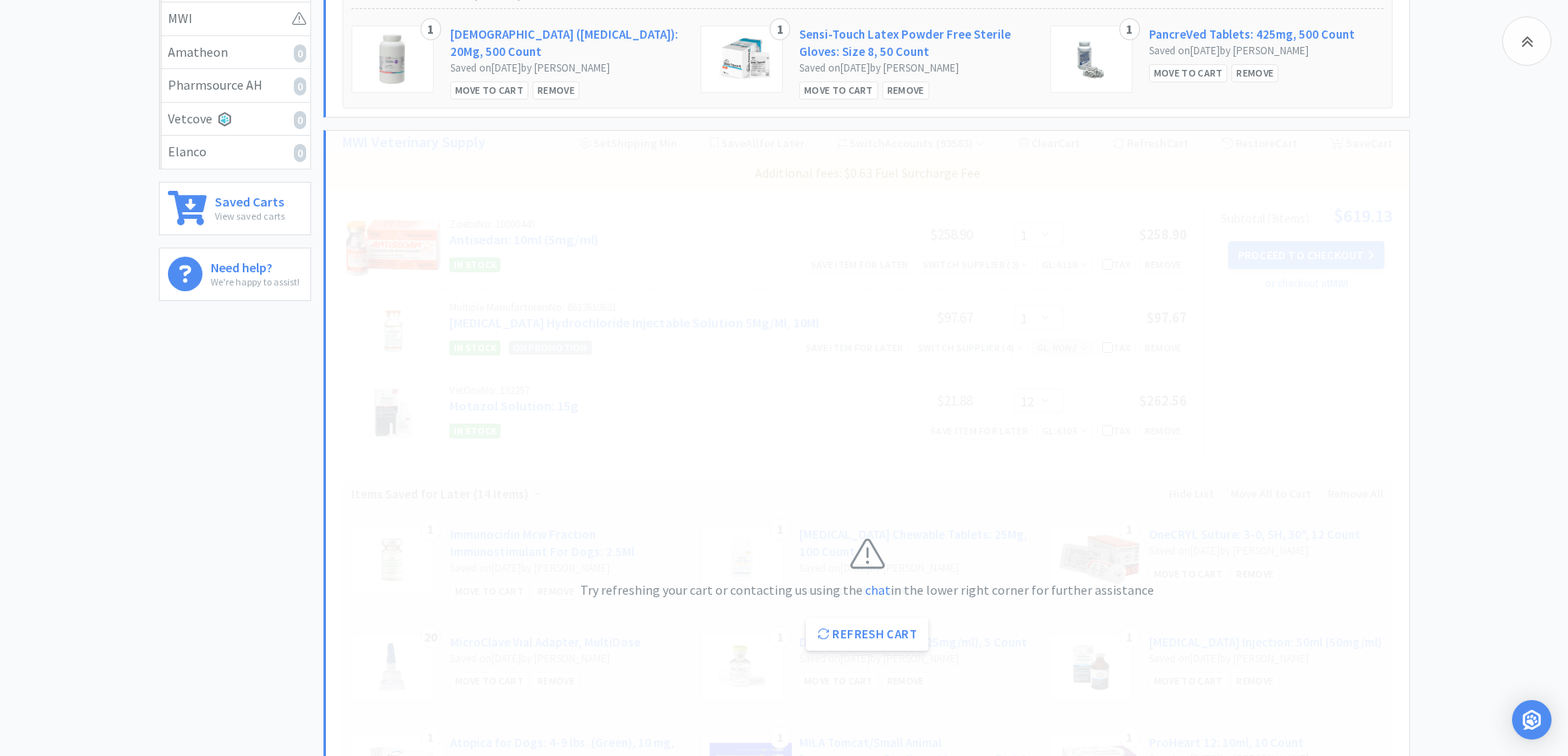
scroll to position [659, 0]
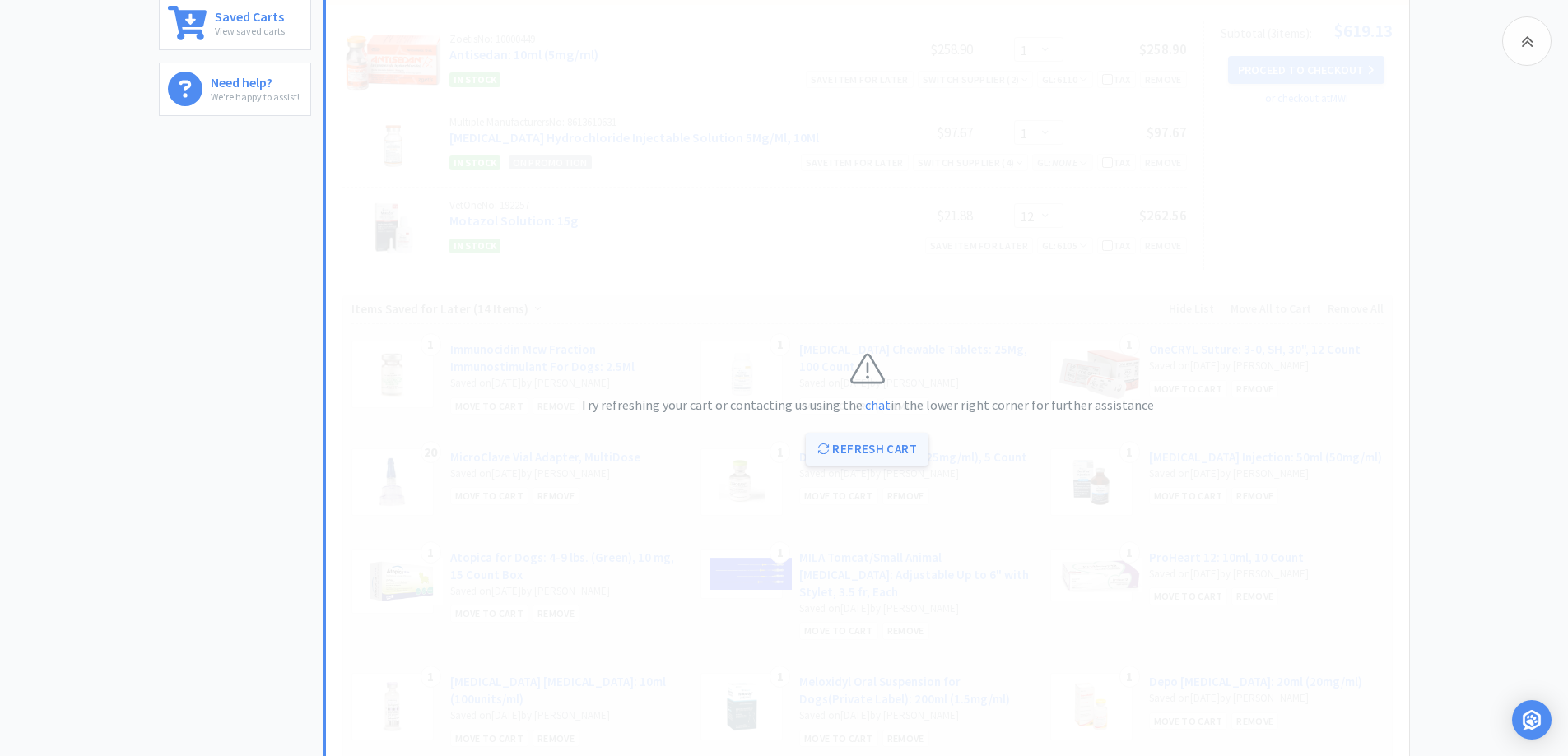
click at [889, 452] on button "Refresh Cart" at bounding box center [868, 449] width 123 height 32
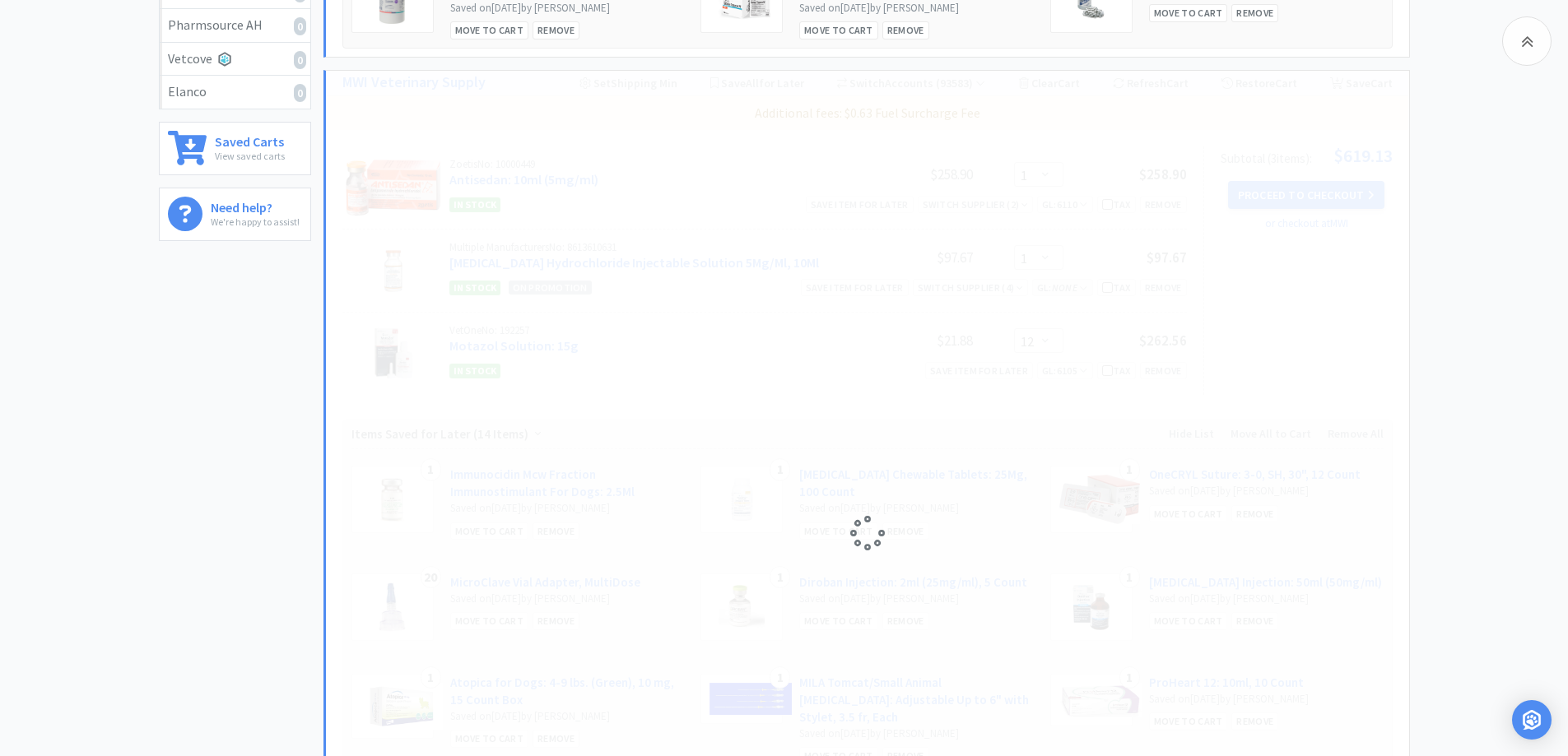
scroll to position [493, 0]
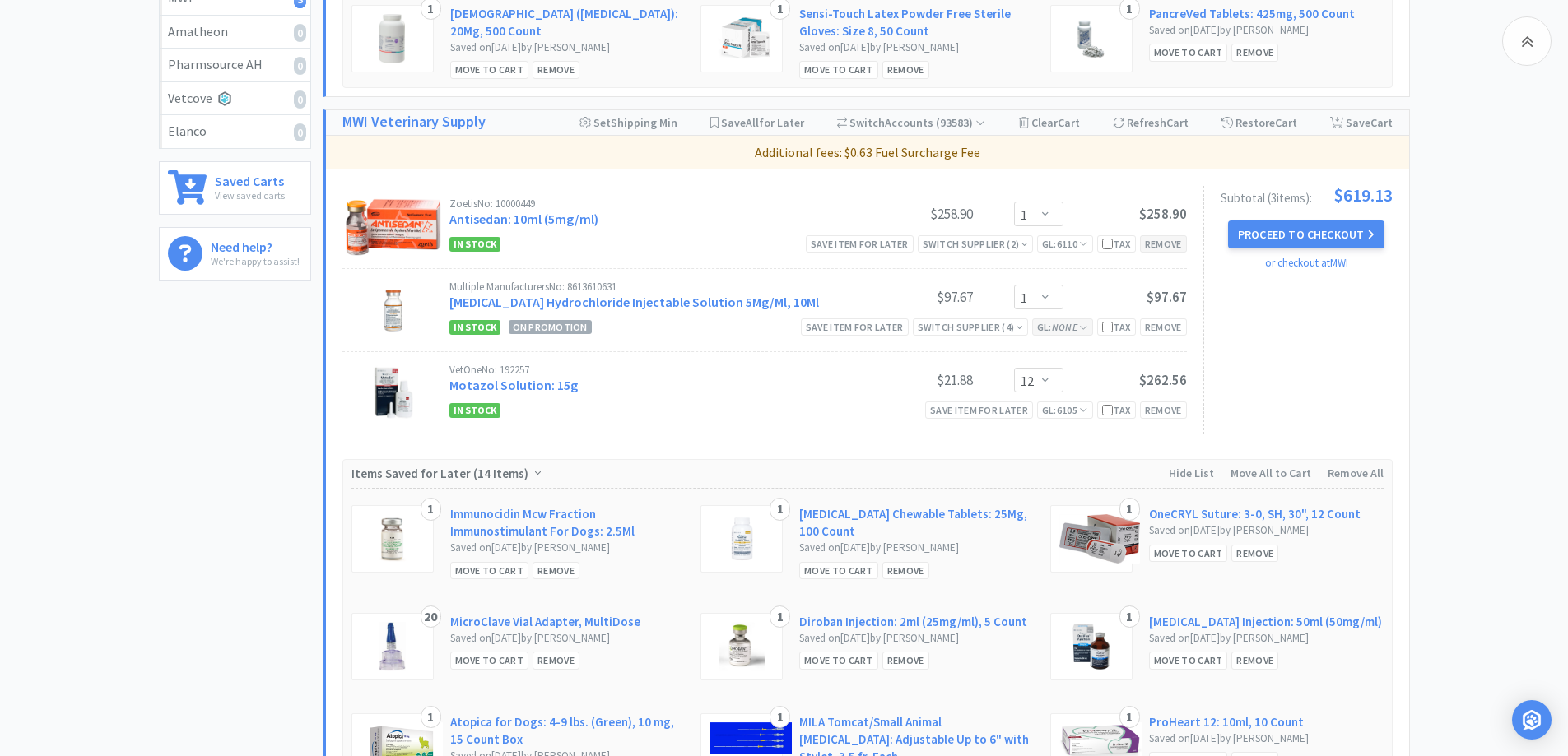
click at [1160, 245] on div "Remove" at bounding box center [1163, 244] width 47 height 18
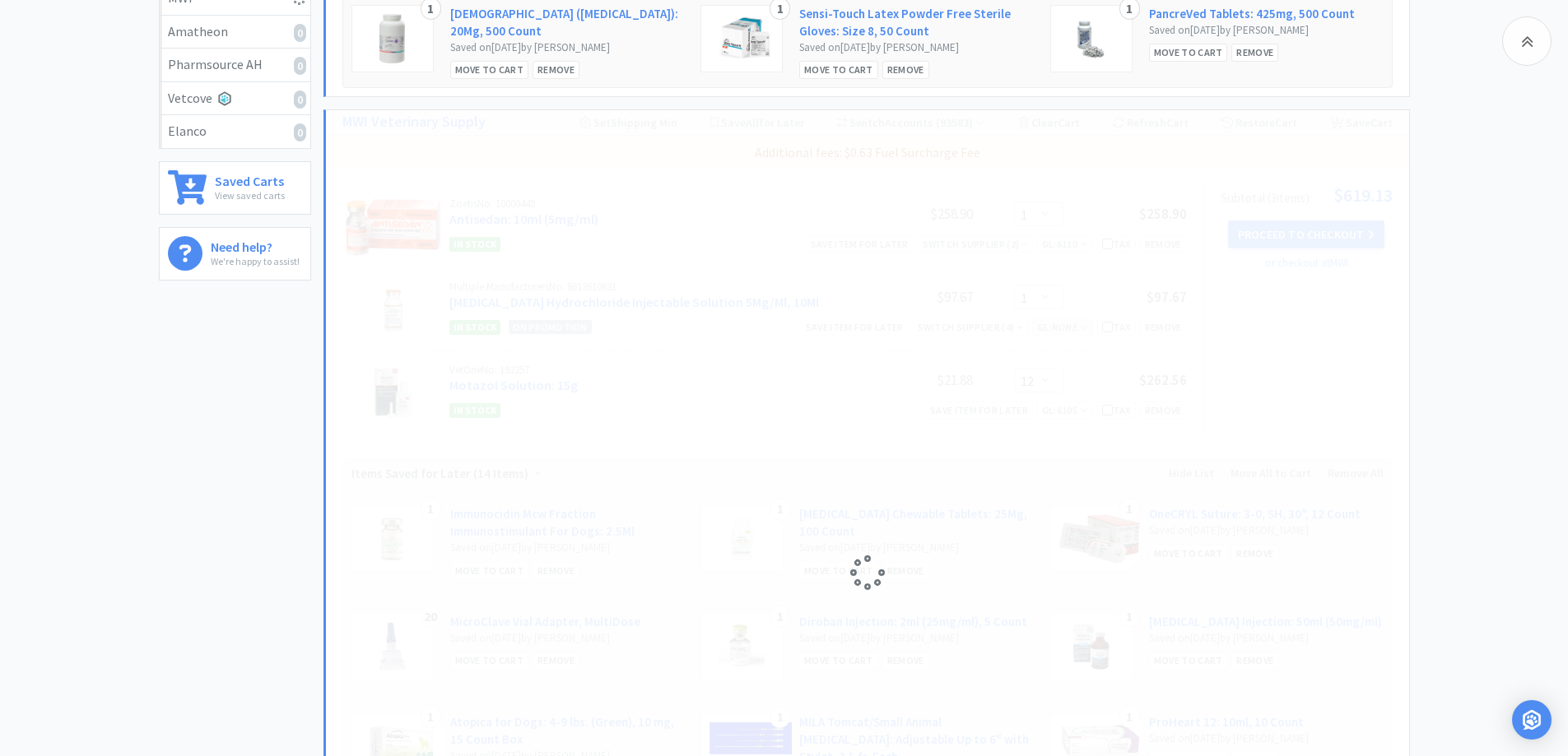
select select "12"
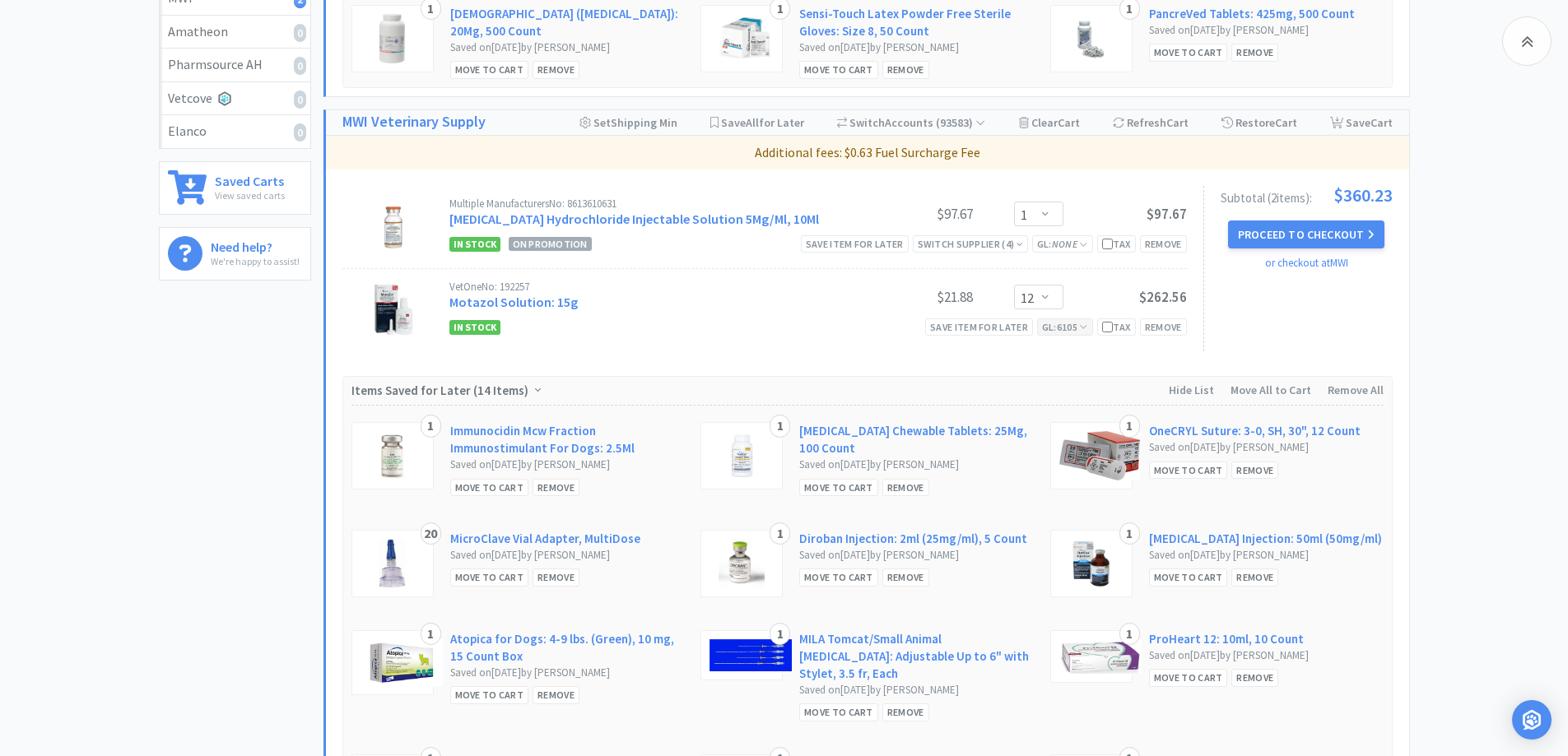
scroll to position [0, 0]
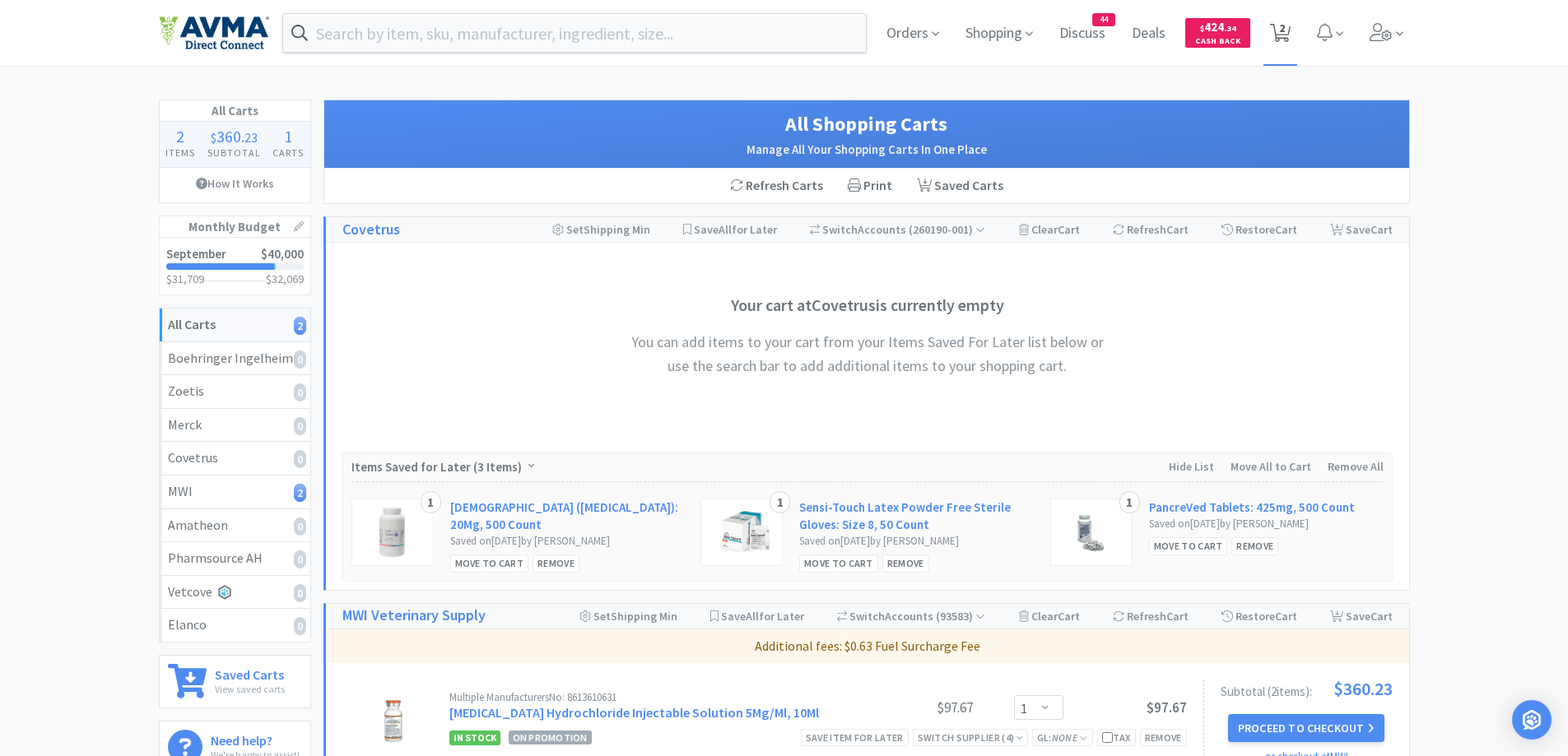
click at [1293, 33] on span "2" at bounding box center [1281, 32] width 33 height 66
click at [875, 18] on div "Orders Shopping Discuss Discuss 44 Deals Deals $ 424 . 34 Cash Back 2 2" at bounding box center [1141, 32] width 536 height 66
click at [892, 28] on span "Orders" at bounding box center [913, 32] width 66 height 66
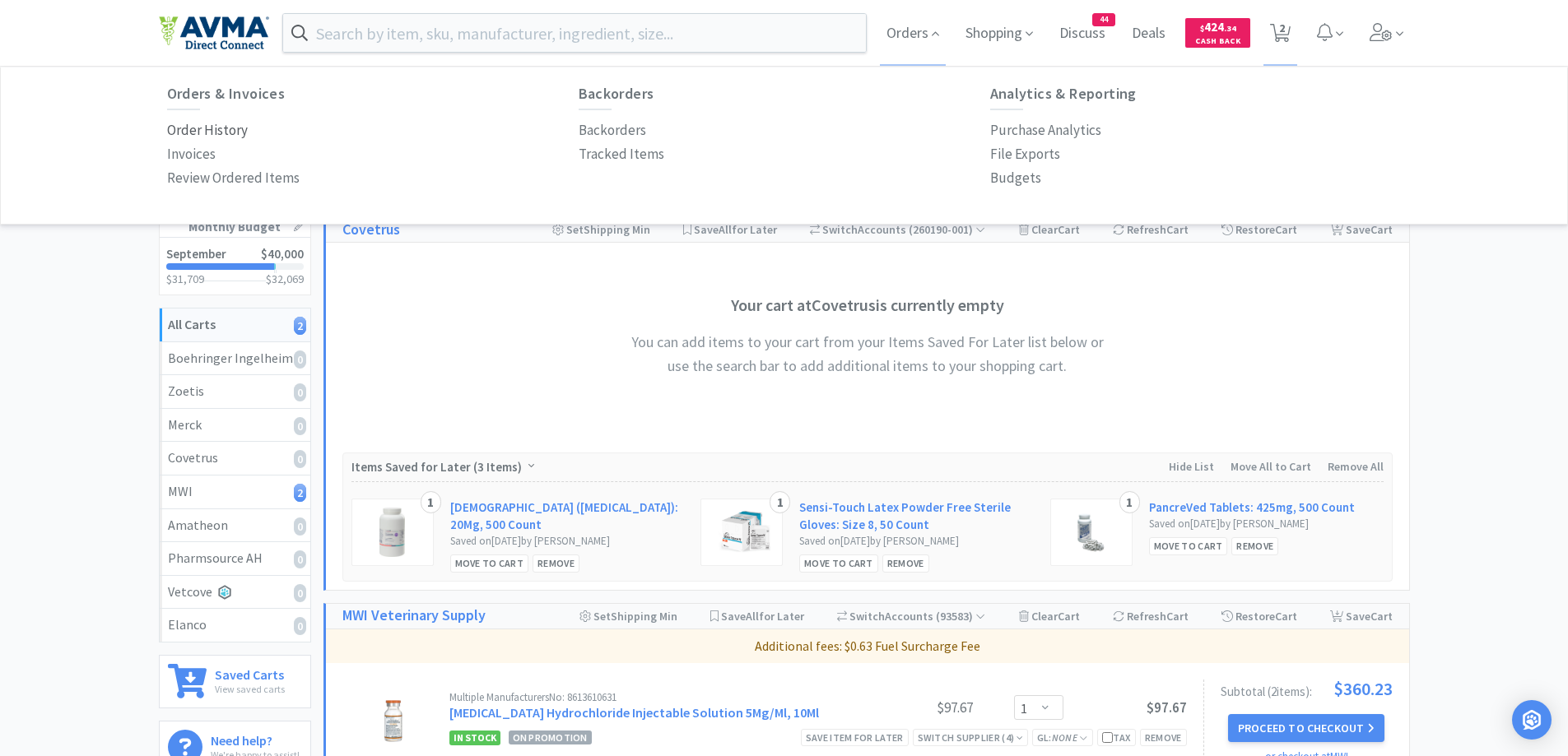
click at [221, 121] on p "Order History" at bounding box center [207, 130] width 81 height 22
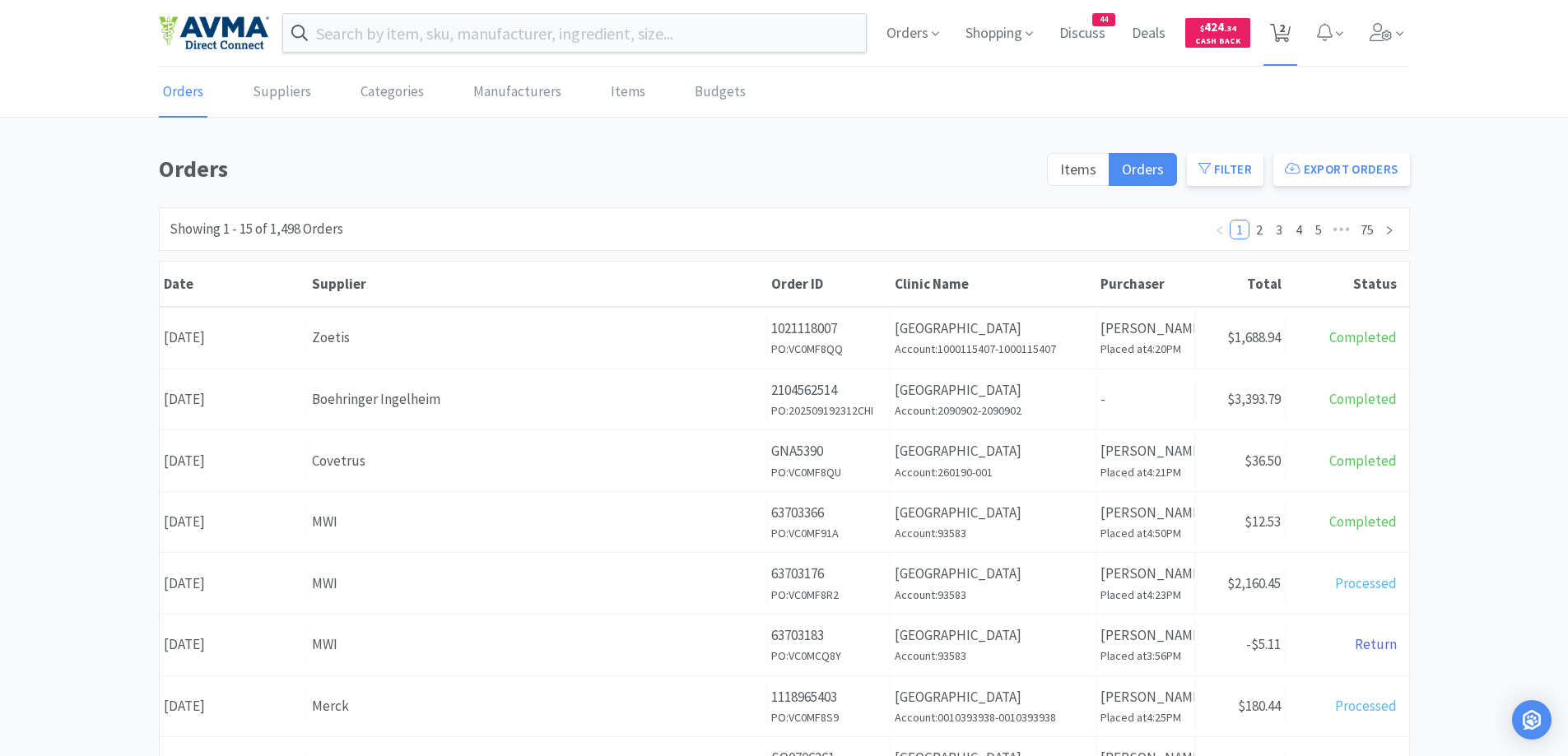
click at [1270, 35] on icon at bounding box center [1280, 32] width 20 height 18
select select "1"
select select "12"
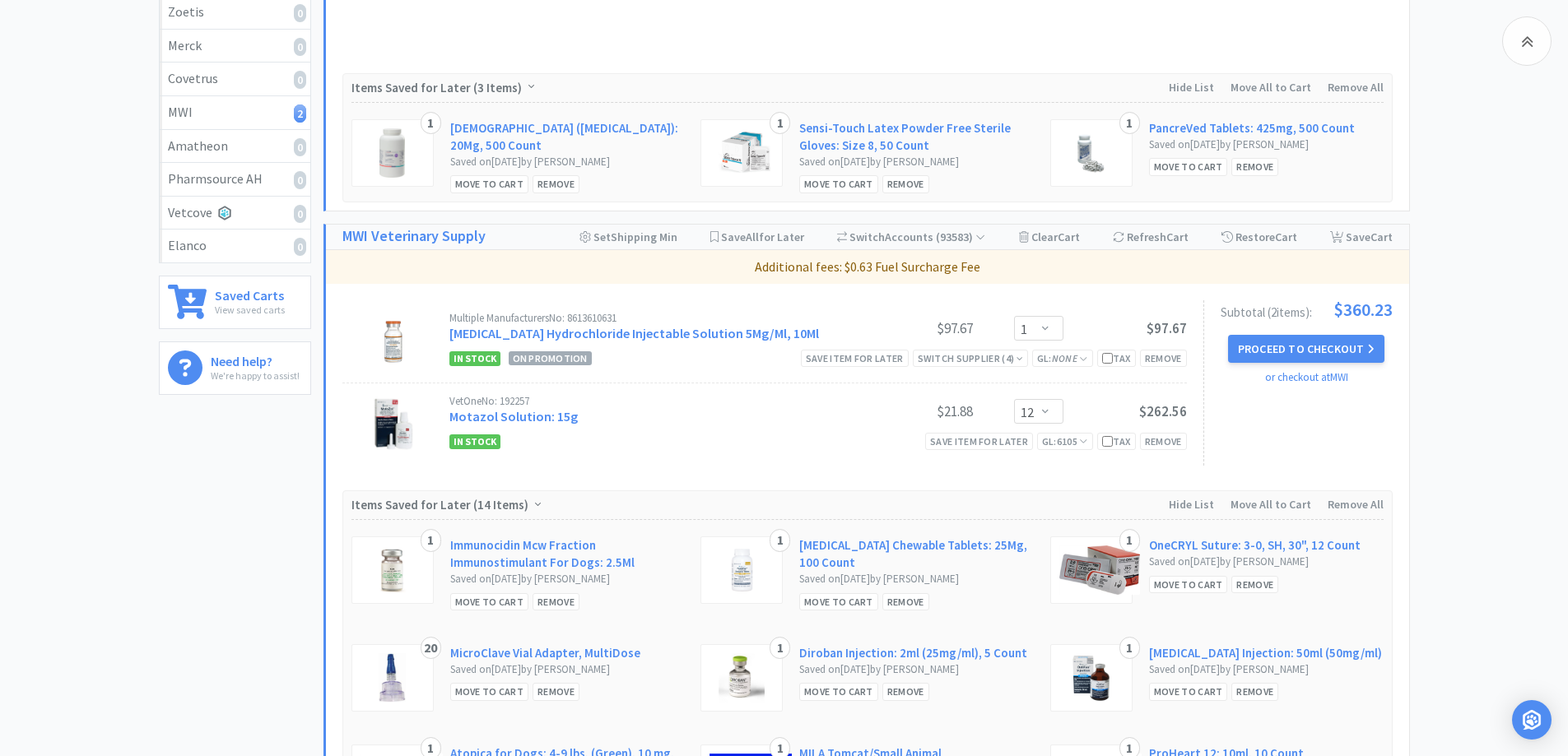
scroll to position [493, 0]
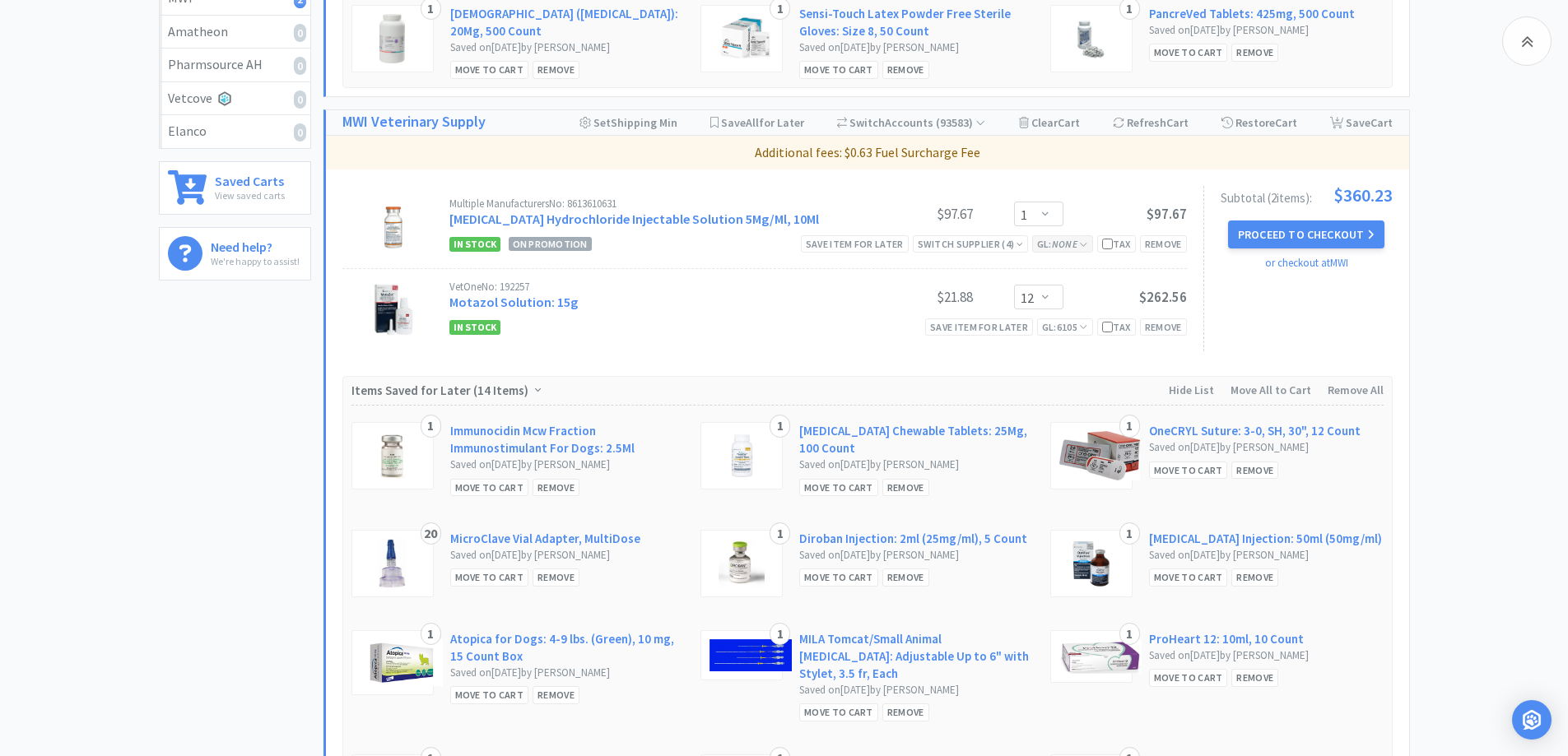
click at [1064, 237] on div "GL: None" at bounding box center [1062, 244] width 61 height 18
click at [1087, 240] on div "GL: None" at bounding box center [1062, 244] width 61 height 18
click at [1072, 248] on icon "None" at bounding box center [1065, 244] width 25 height 12
click at [1050, 318] on select "Select a GL Code... 6120 [CREDIT_CARD_NUMBER] New GL Code" at bounding box center [1095, 314] width 151 height 32
select select "6110"
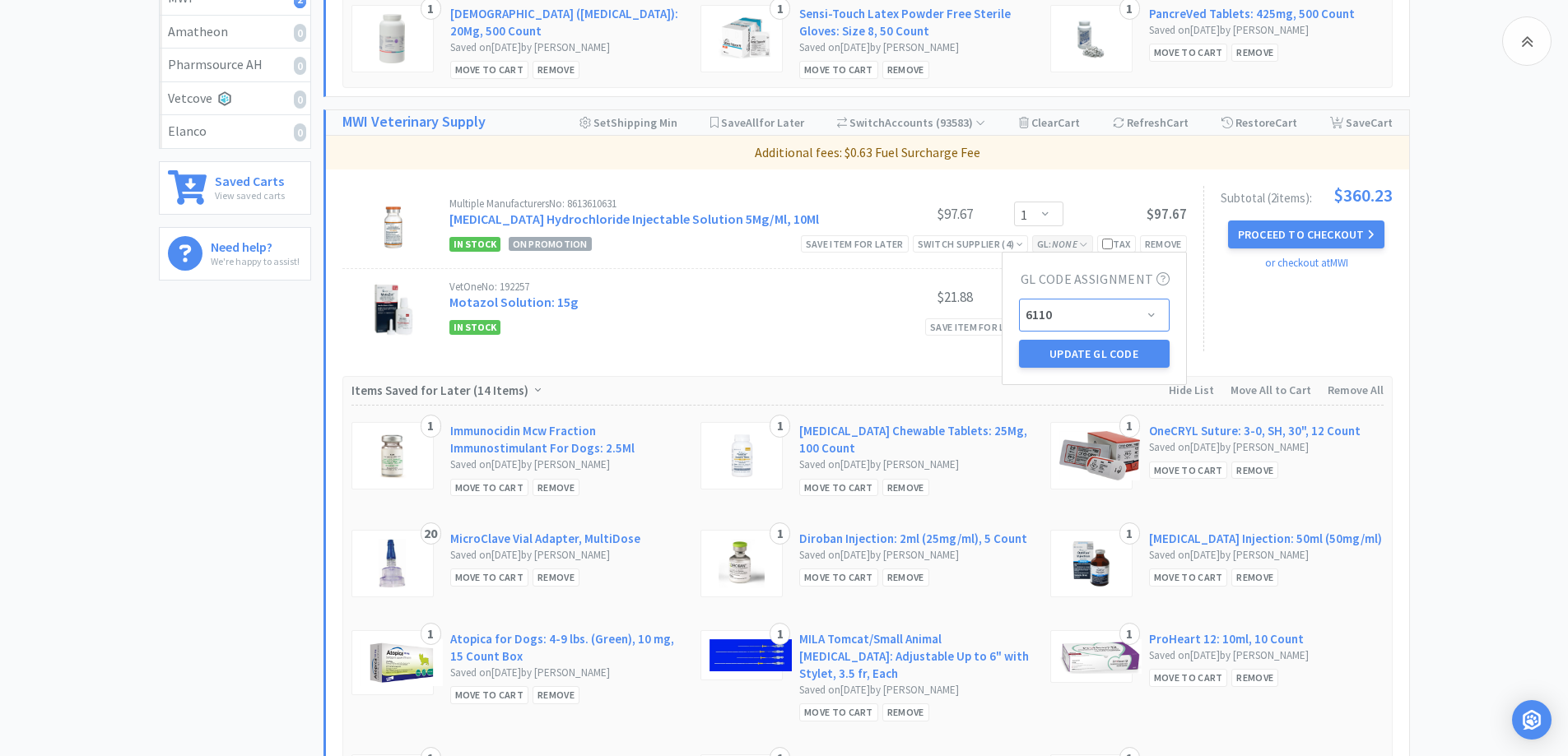
click at [1019, 299] on select "Select a GL Code... 6120 [CREDIT_CARD_NUMBER] New GL Code" at bounding box center [1095, 314] width 151 height 32
click at [1064, 367] on button "Update GL Code" at bounding box center [1095, 354] width 151 height 28
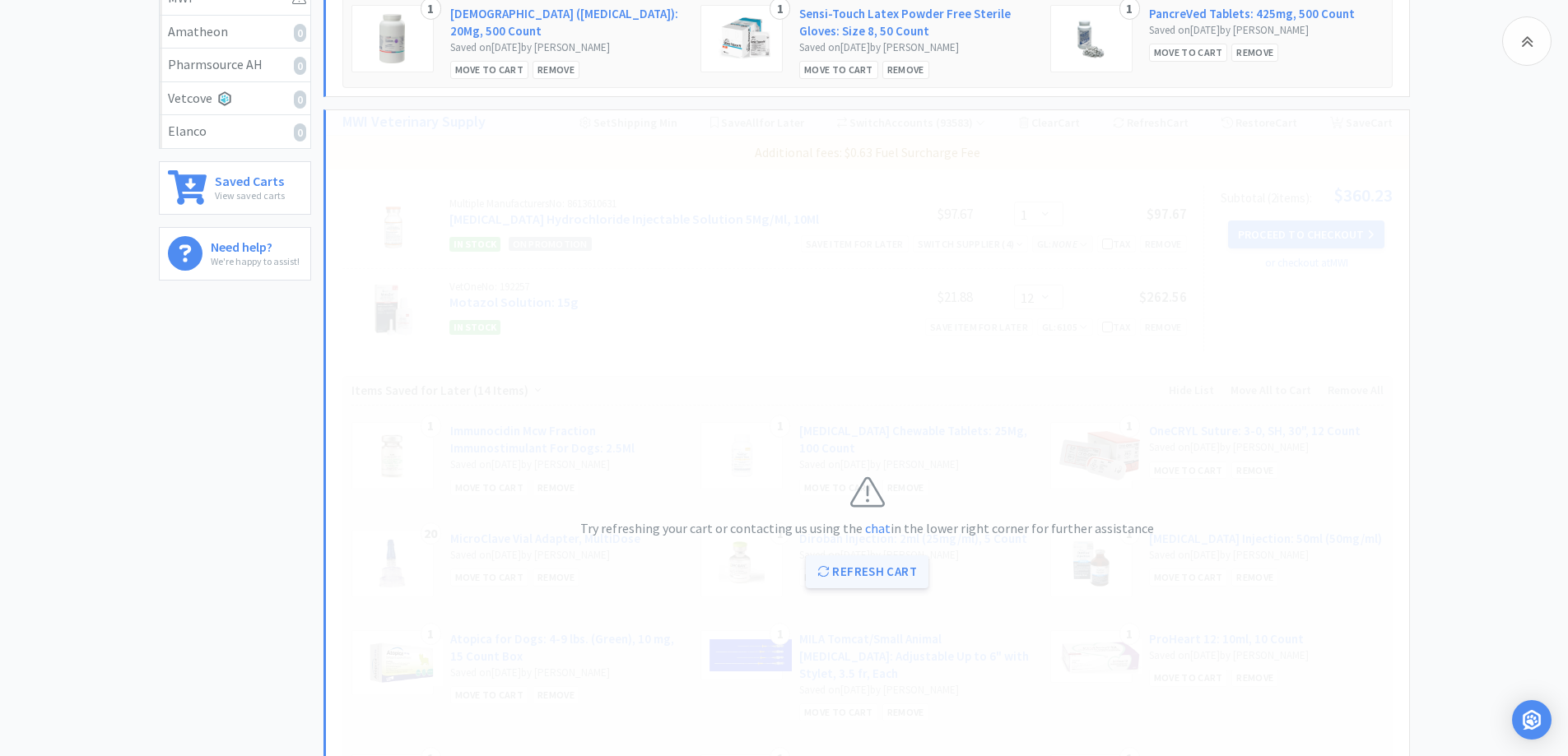
click at [898, 574] on button "Refresh Cart" at bounding box center [868, 572] width 123 height 32
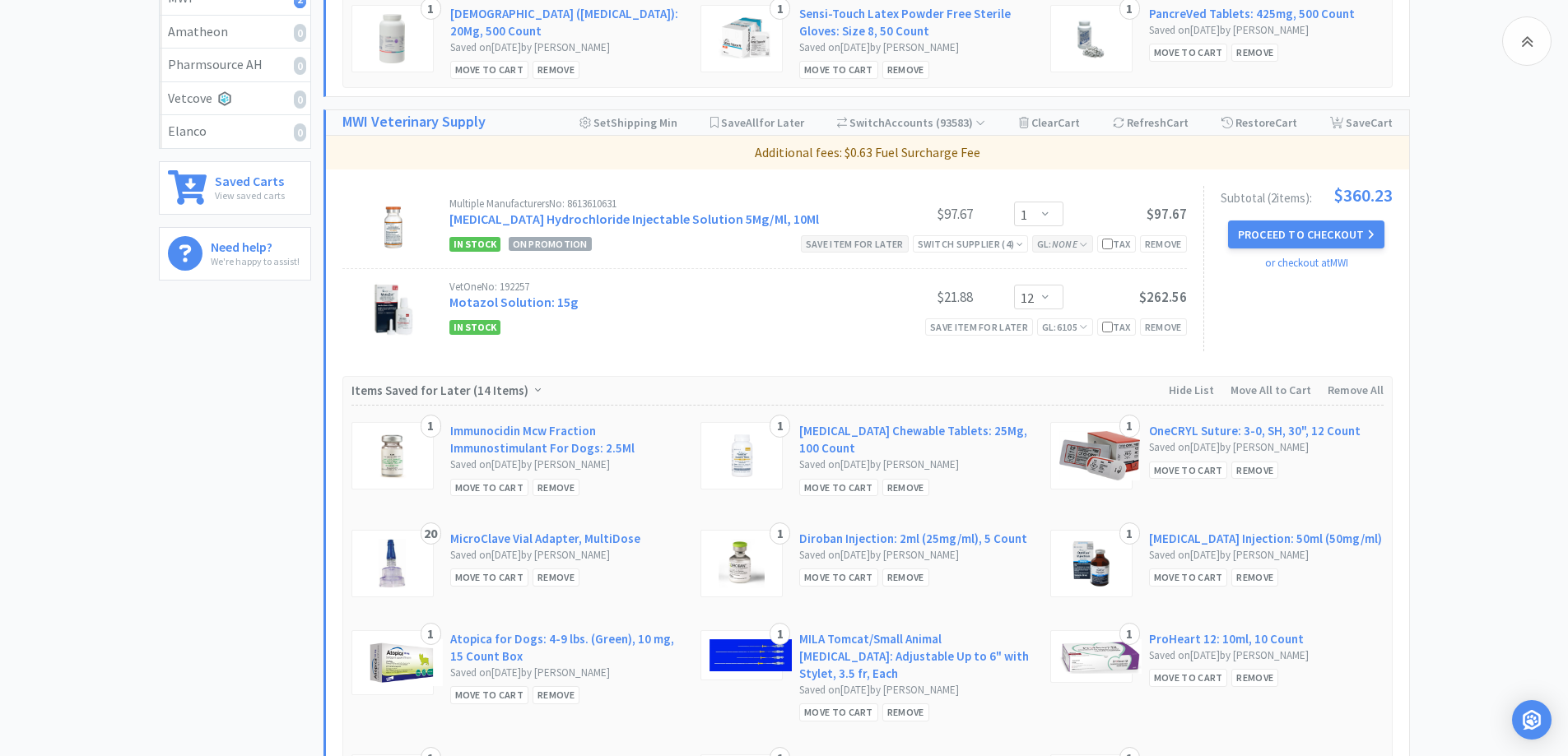
click at [835, 239] on div "Save item for later" at bounding box center [855, 244] width 108 height 18
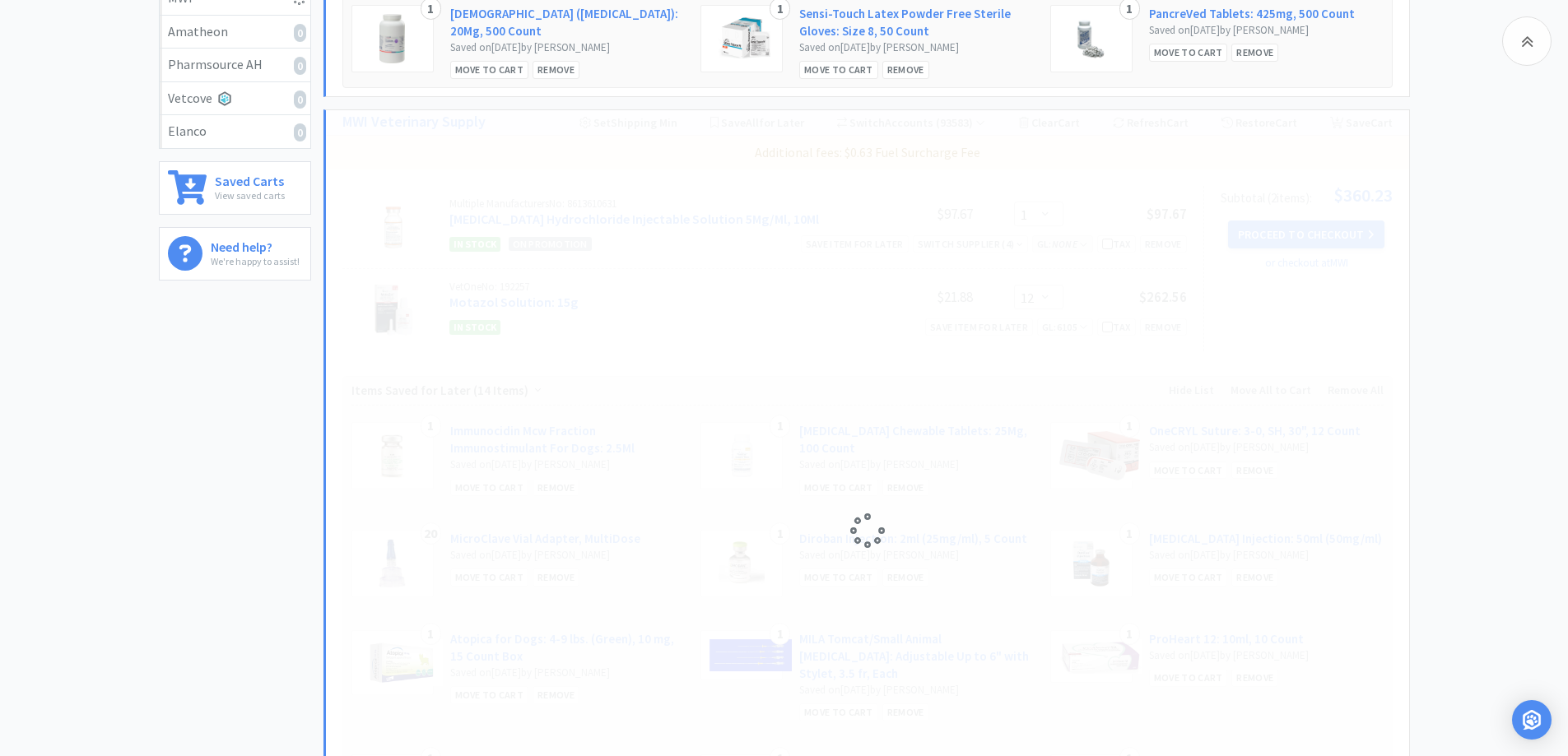
select select "12"
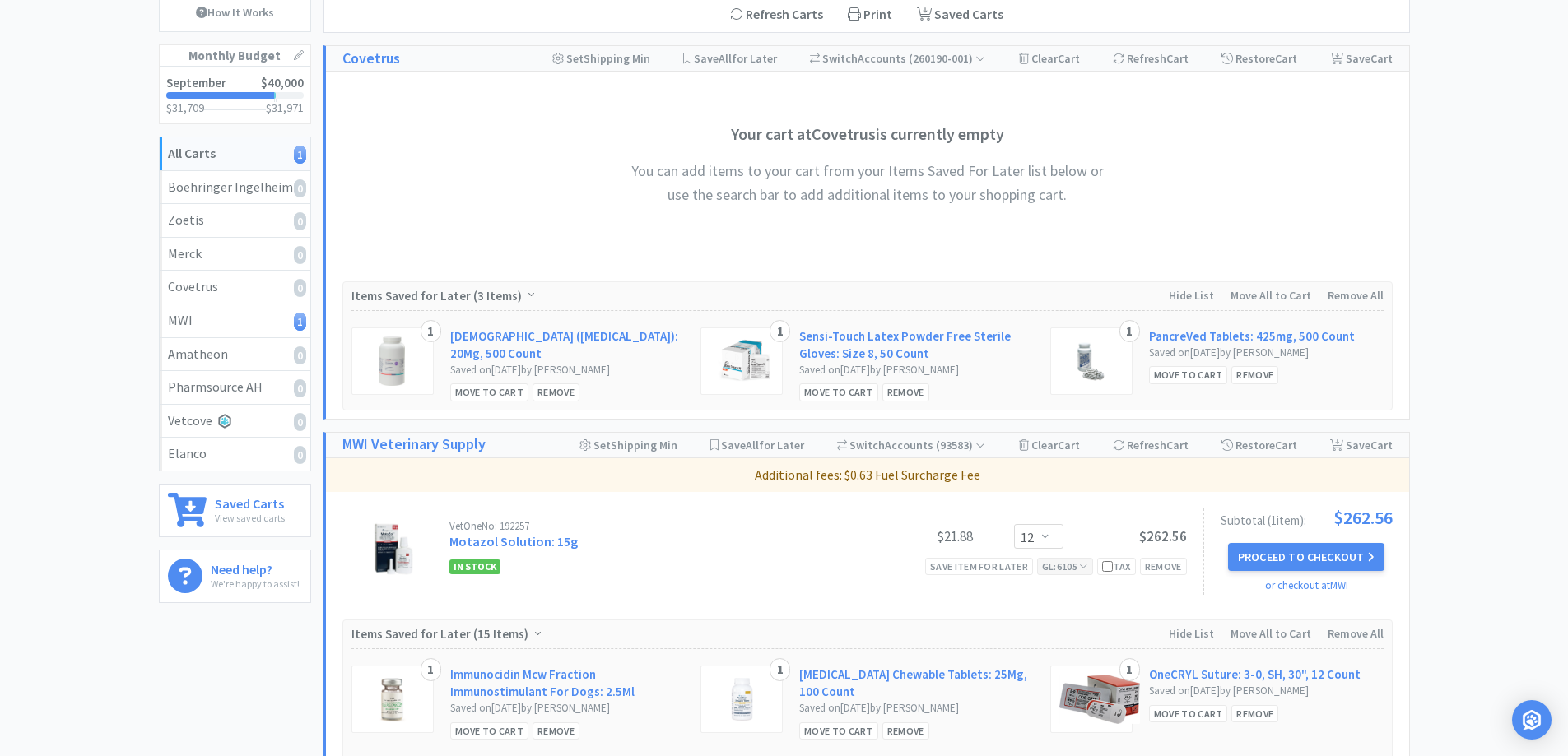
scroll to position [0, 0]
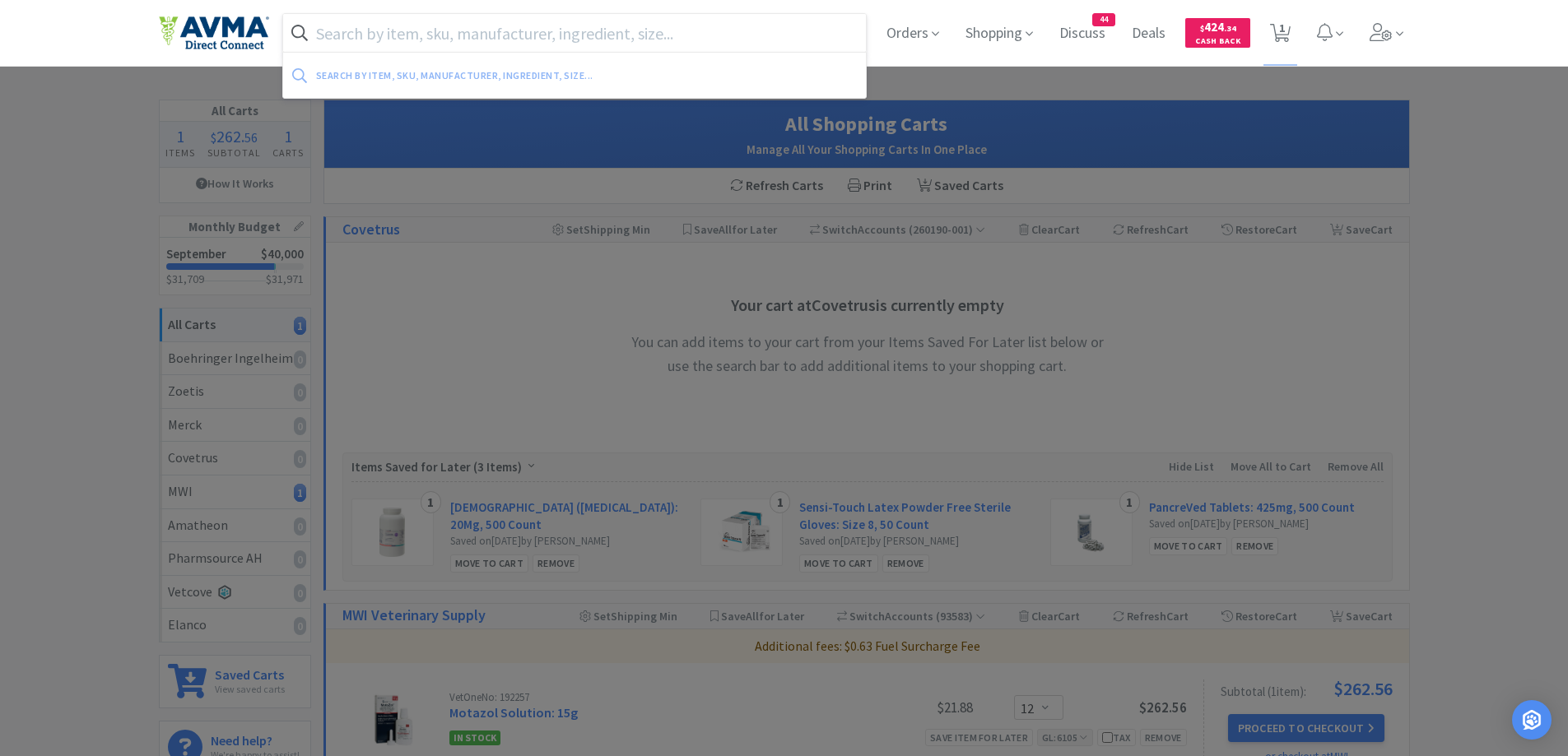
click at [505, 46] on input "text" at bounding box center [574, 32] width 583 height 38
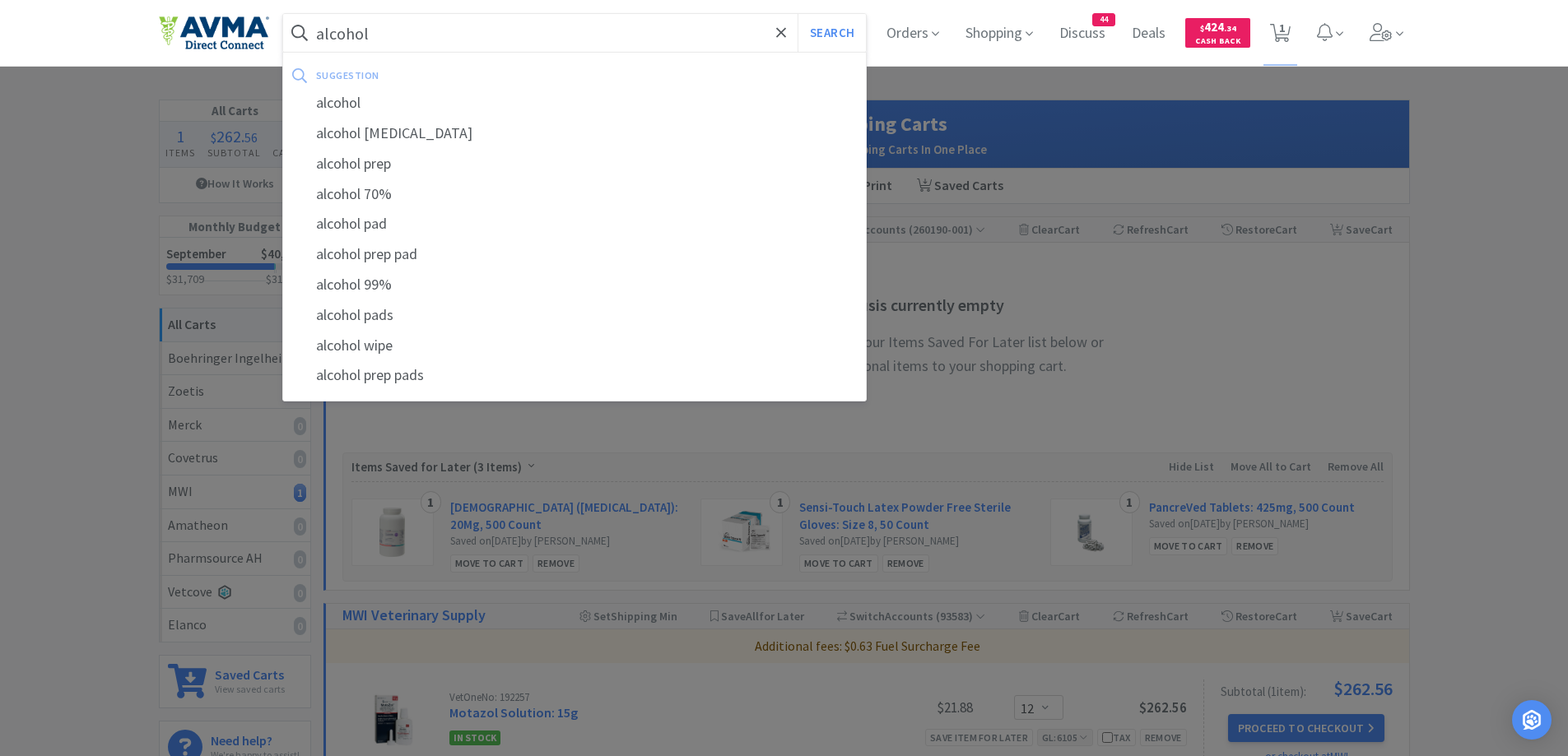
type input "alcohol"
click at [798, 14] on button "Search" at bounding box center [832, 32] width 69 height 38
select select "12"
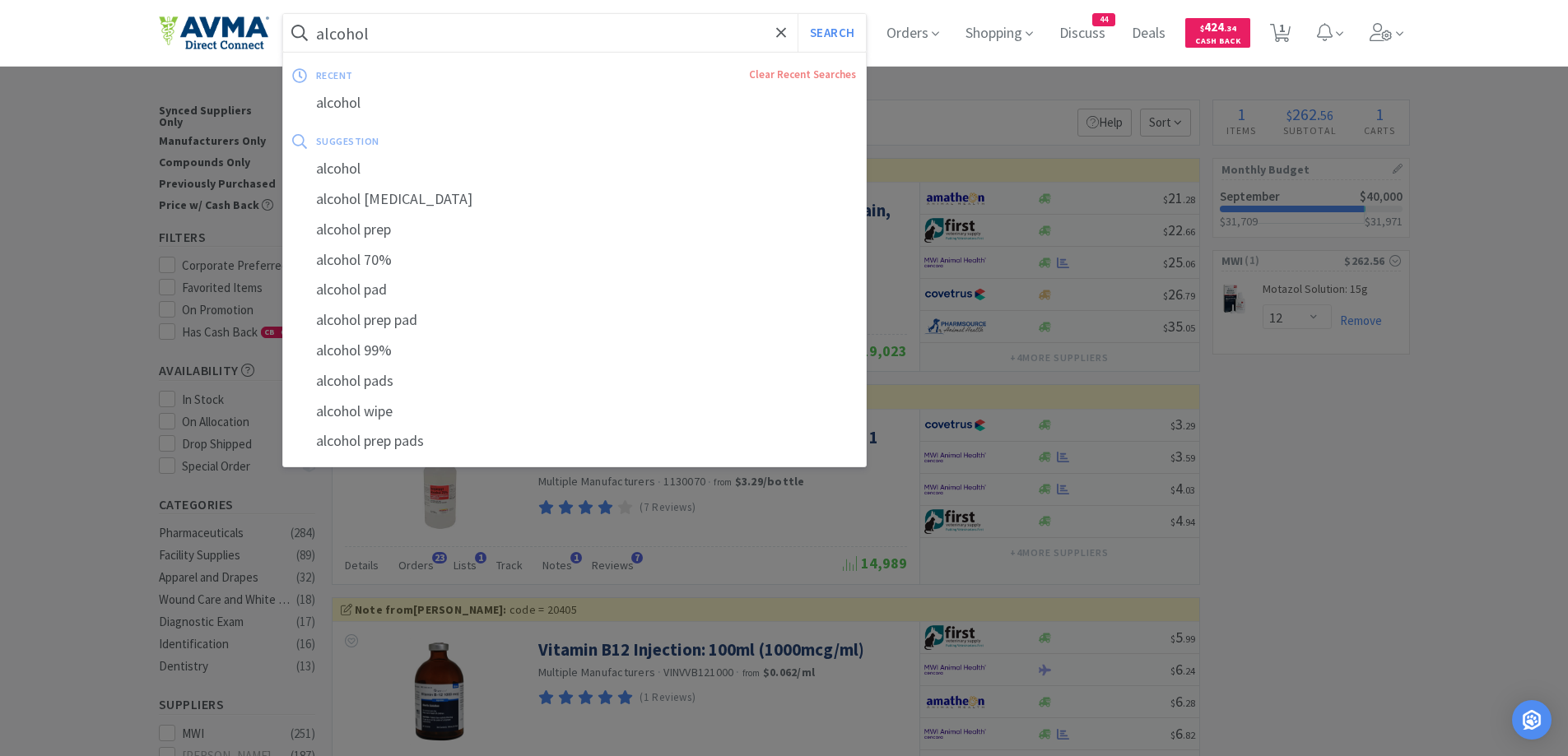
click at [381, 40] on input "alcohol" at bounding box center [574, 32] width 583 height 38
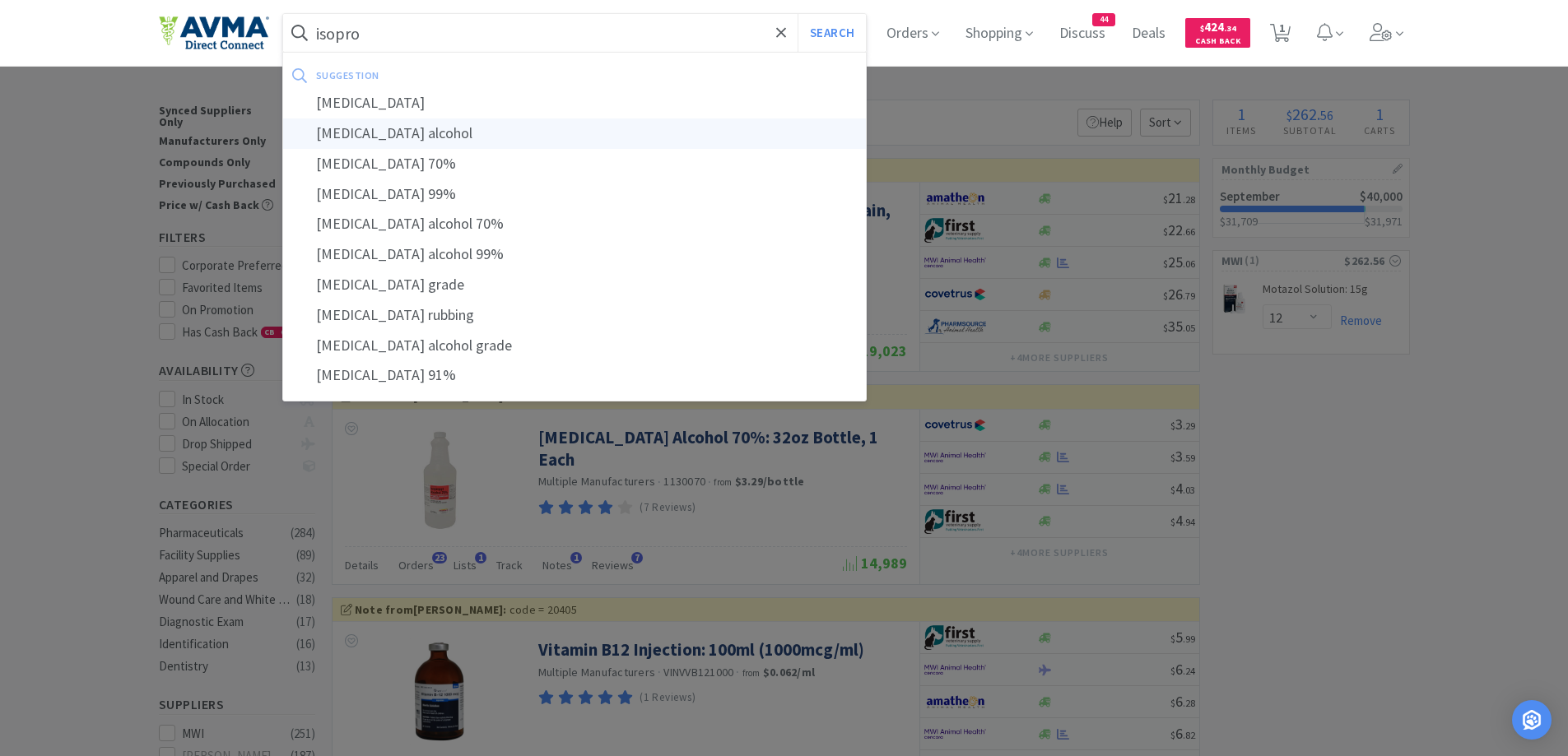
click at [444, 126] on div "[MEDICAL_DATA] alcohol" at bounding box center [574, 133] width 583 height 31
type input "[MEDICAL_DATA] alcohol"
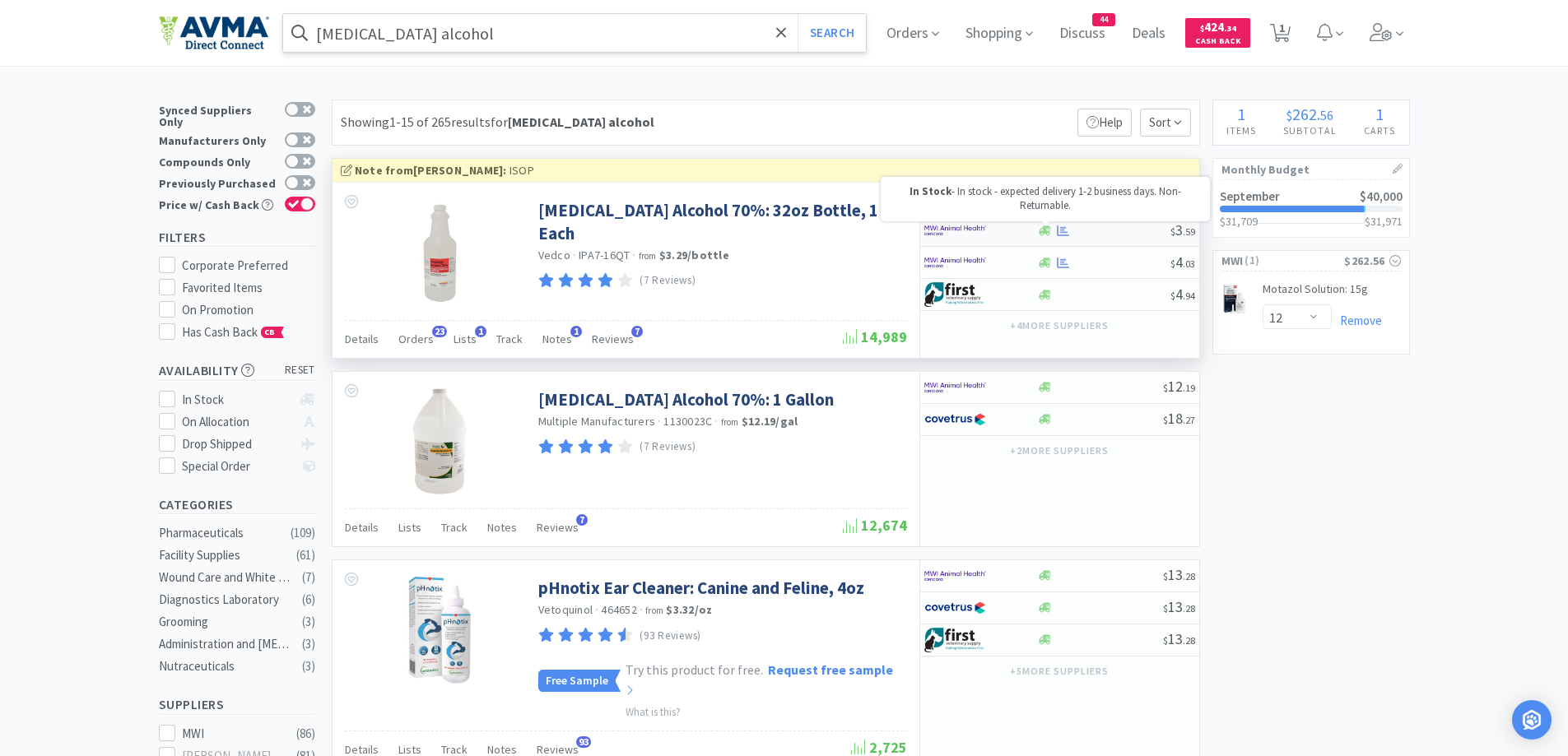
click at [1048, 231] on icon at bounding box center [1045, 231] width 12 height 12
select select "1"
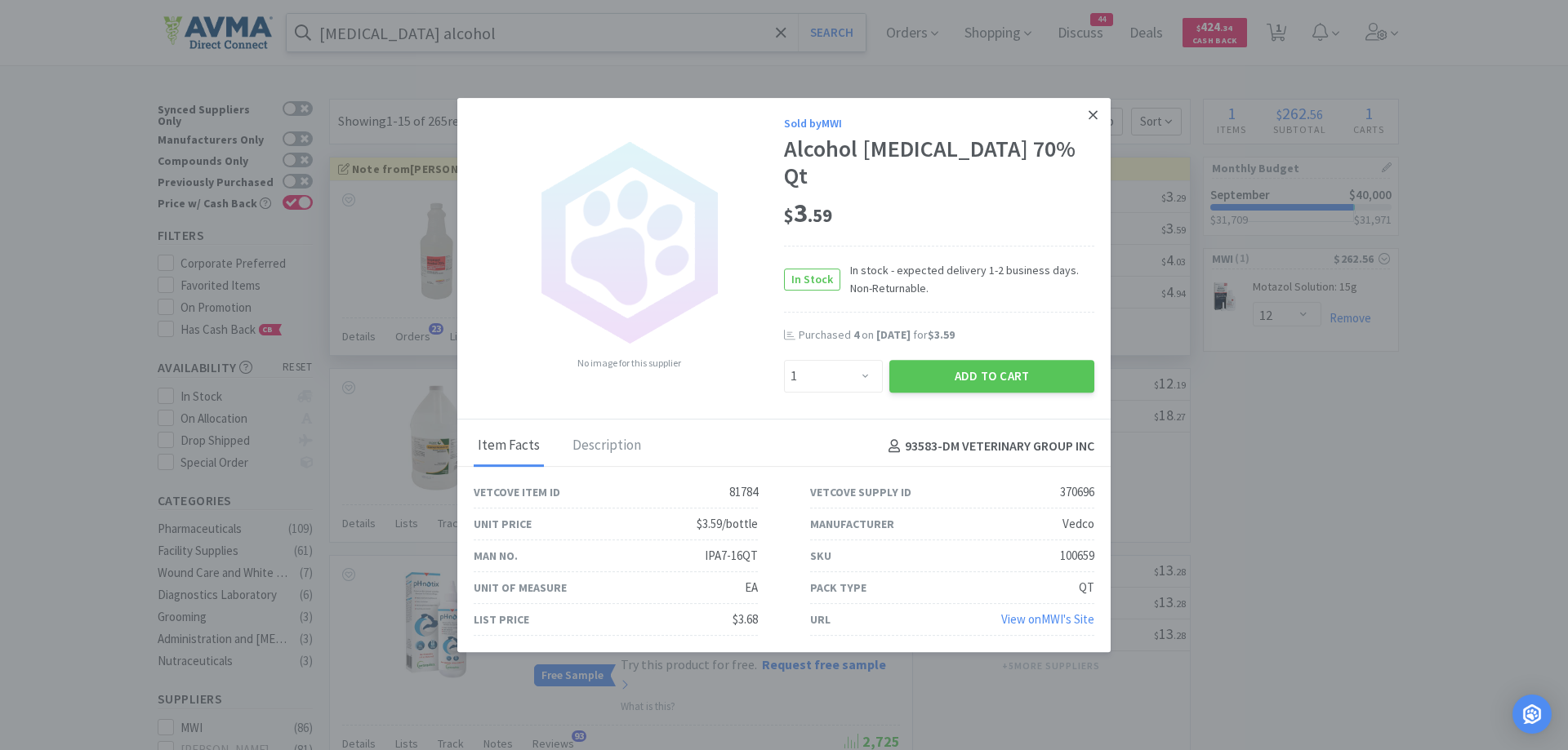
click at [1091, 123] on icon at bounding box center [1093, 115] width 9 height 15
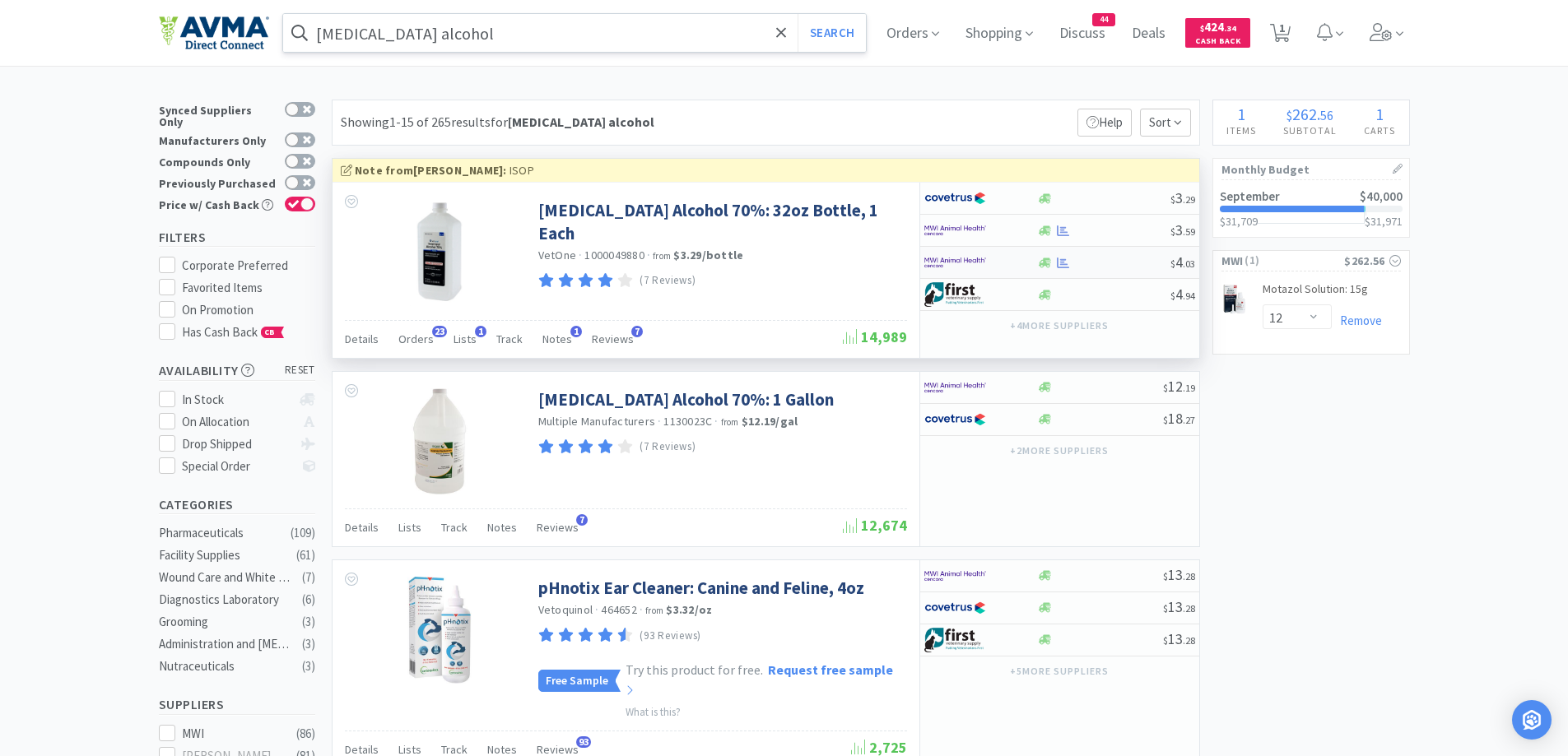
click at [1010, 256] on div at bounding box center [969, 263] width 90 height 28
select select "1"
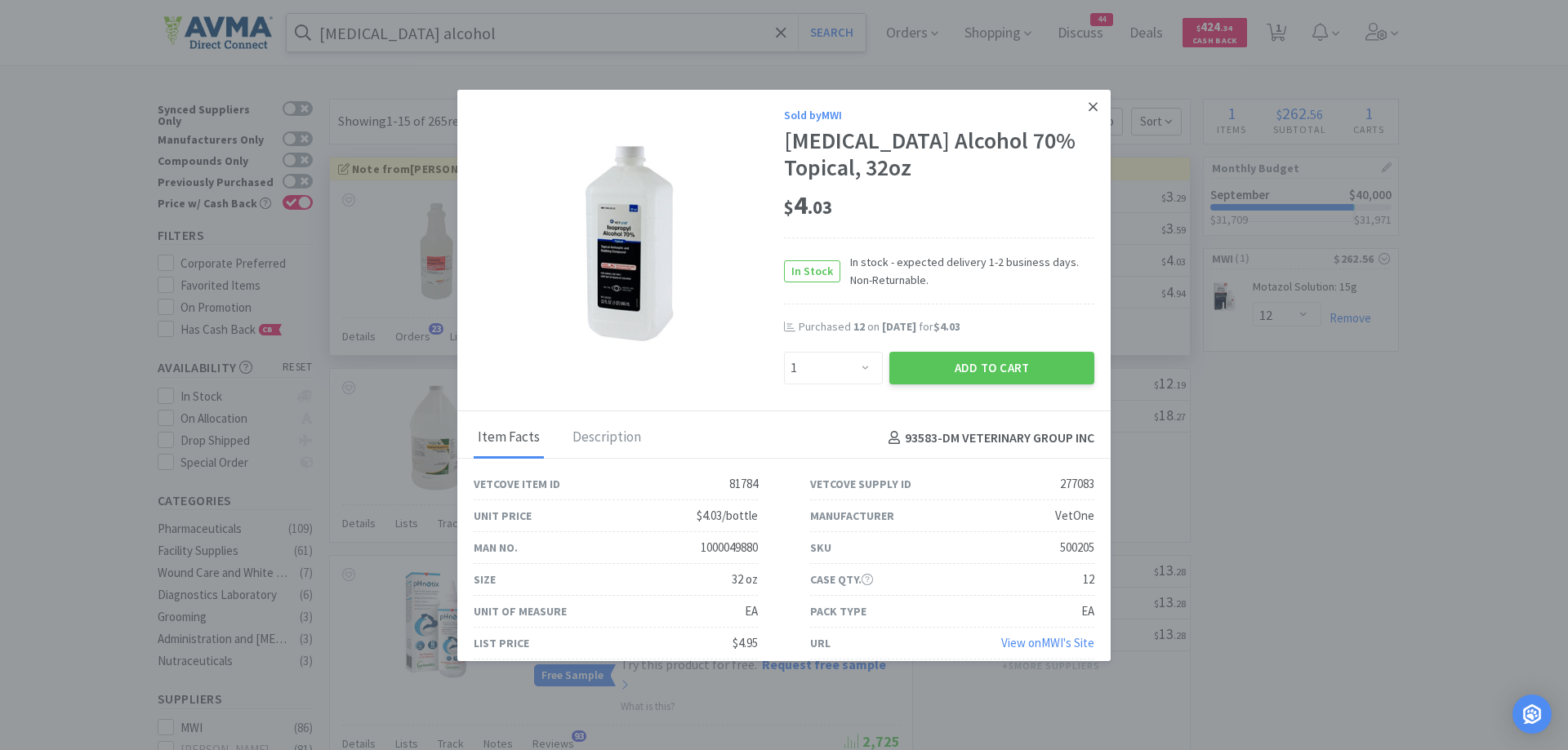
click at [1089, 111] on icon at bounding box center [1093, 106] width 9 height 15
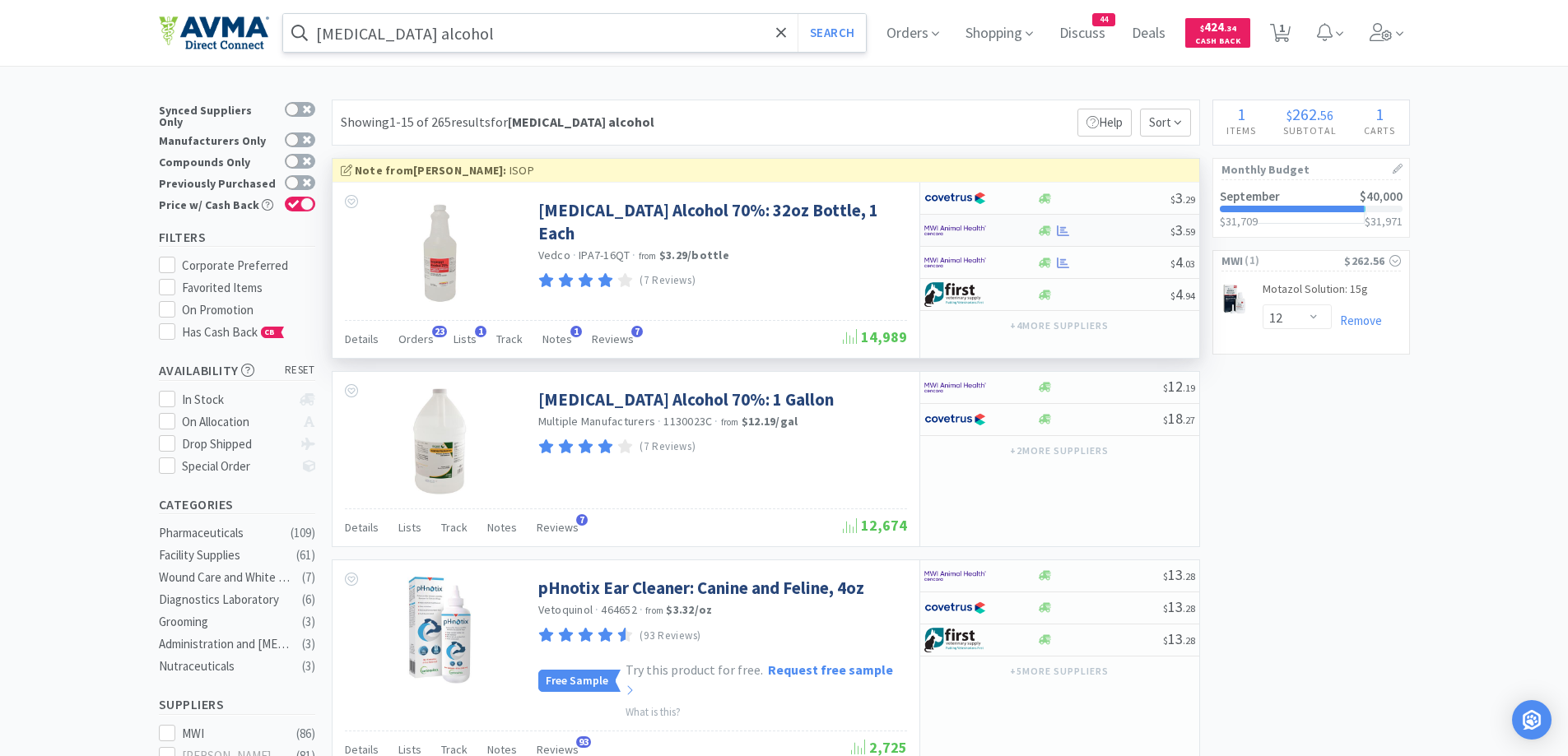
click at [980, 226] on img at bounding box center [955, 230] width 61 height 25
select select "1"
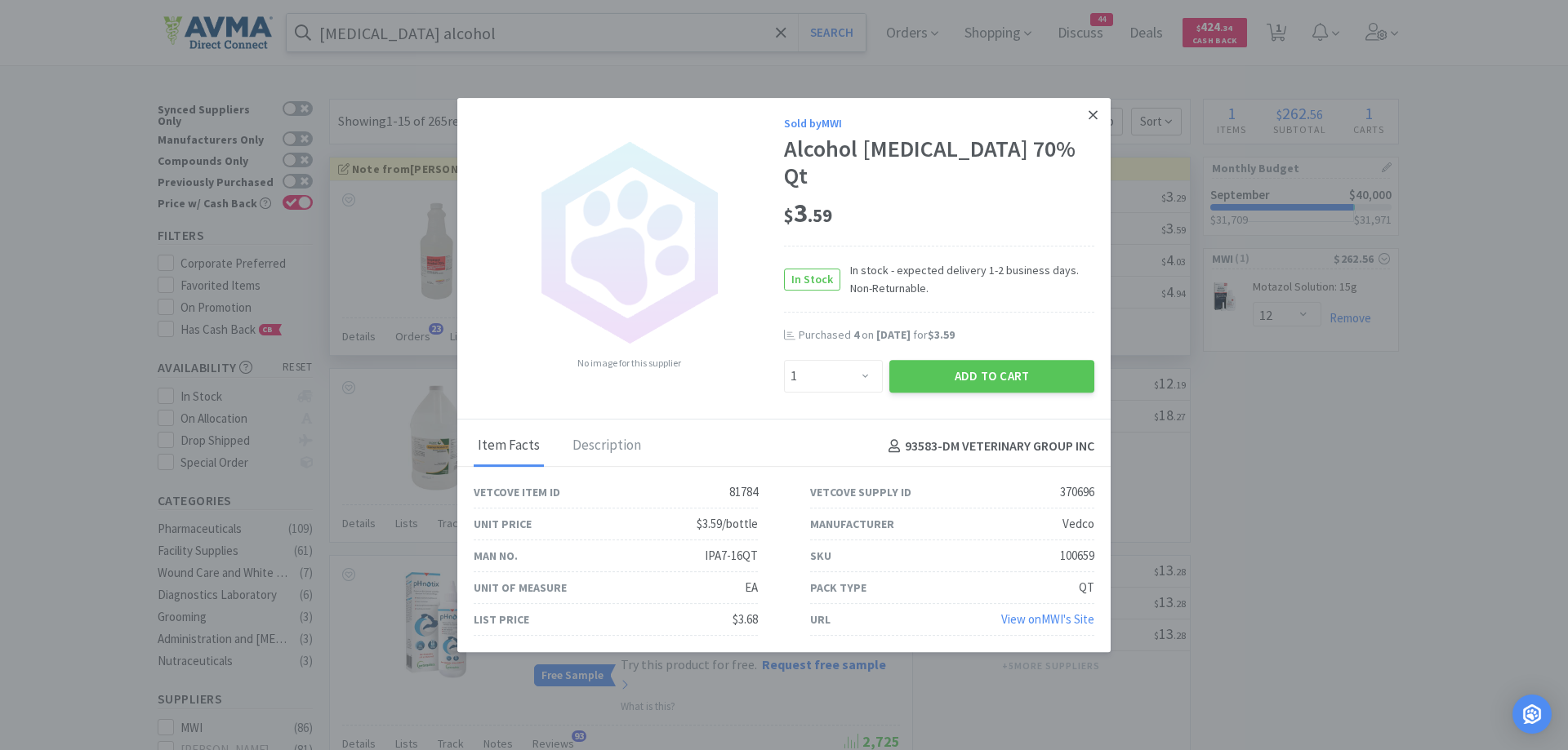
click at [1096, 120] on link at bounding box center [1093, 115] width 29 height 35
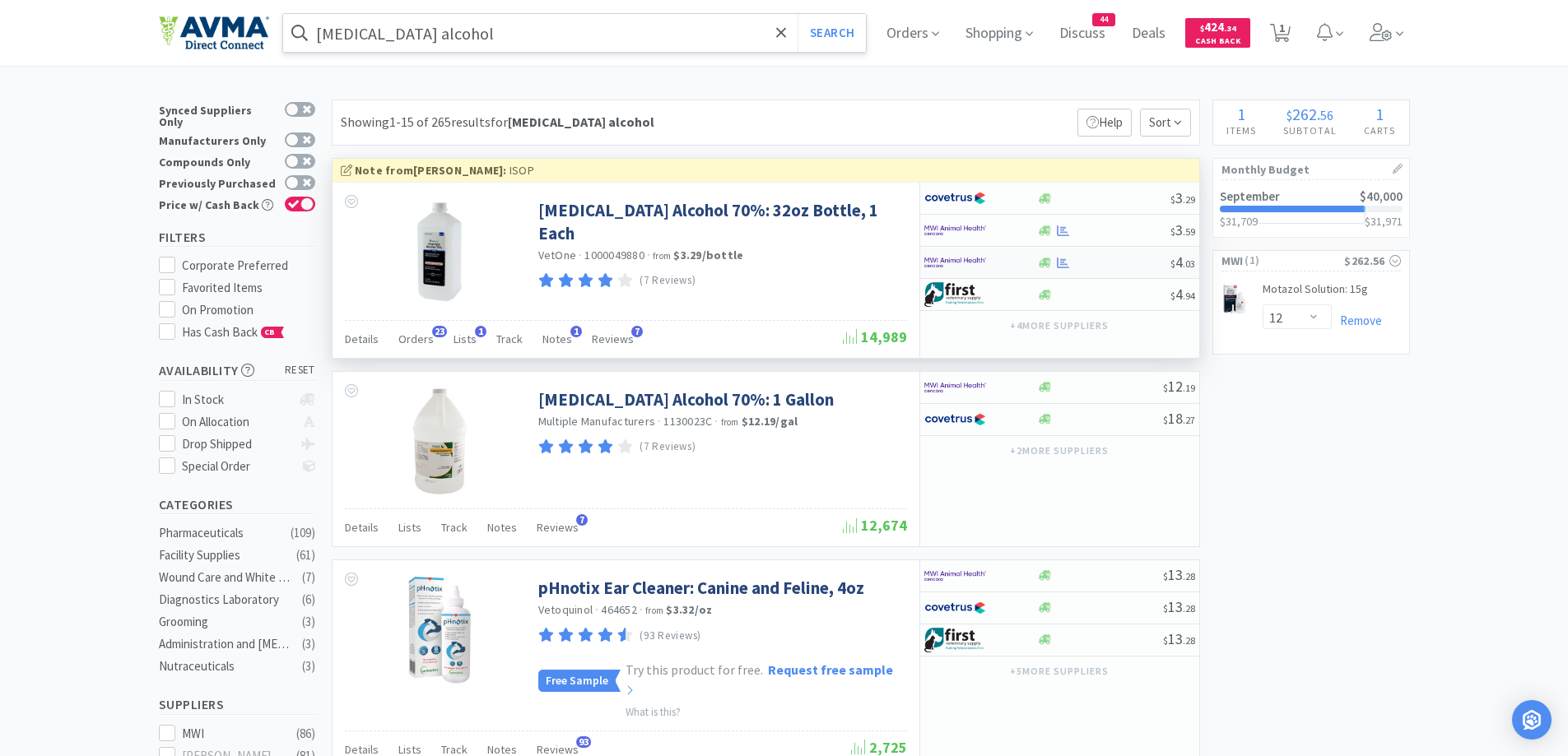
click at [1030, 263] on div at bounding box center [980, 263] width 112 height 28
select select "1"
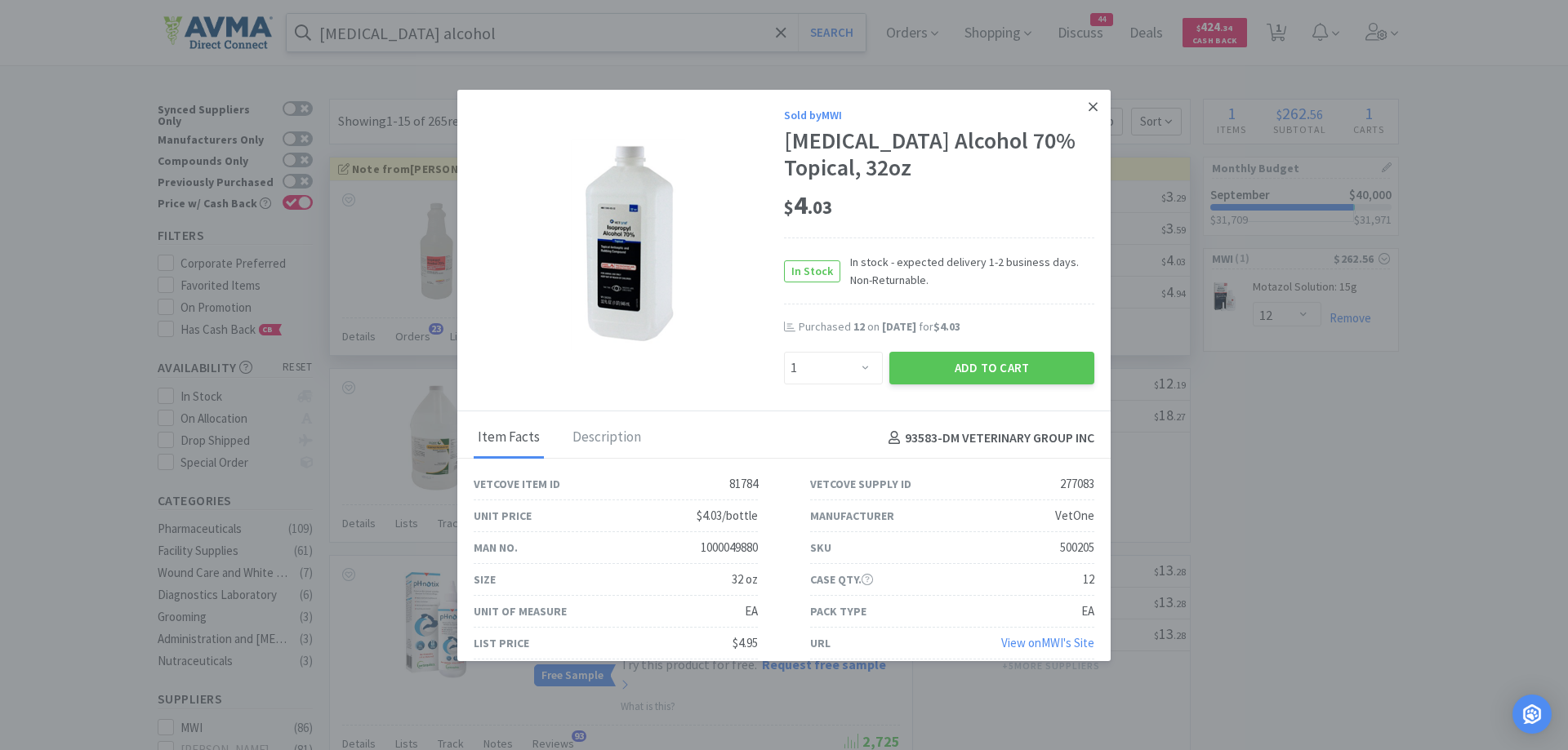
click at [1089, 113] on icon at bounding box center [1093, 106] width 9 height 15
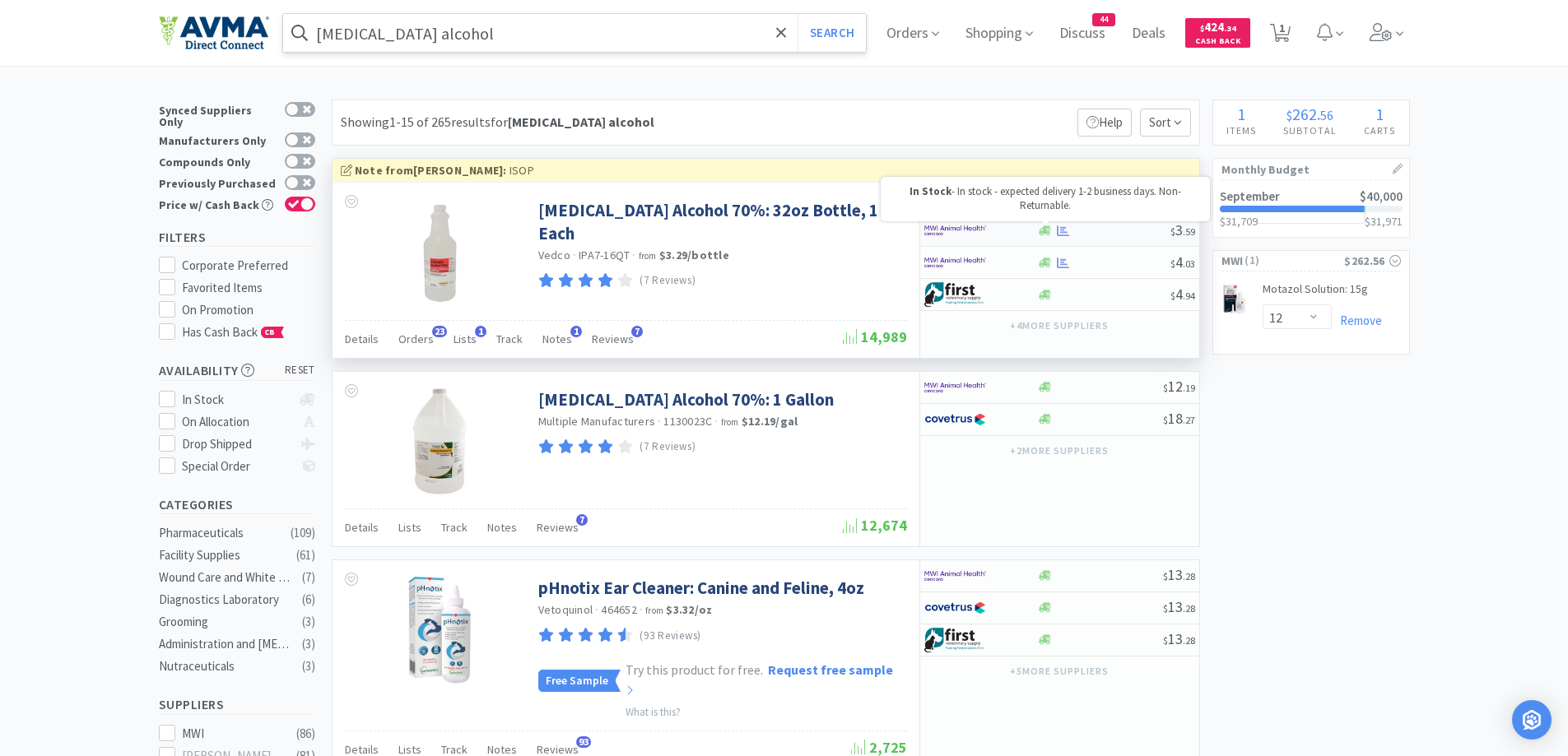
click at [1043, 233] on icon at bounding box center [1045, 230] width 12 height 10
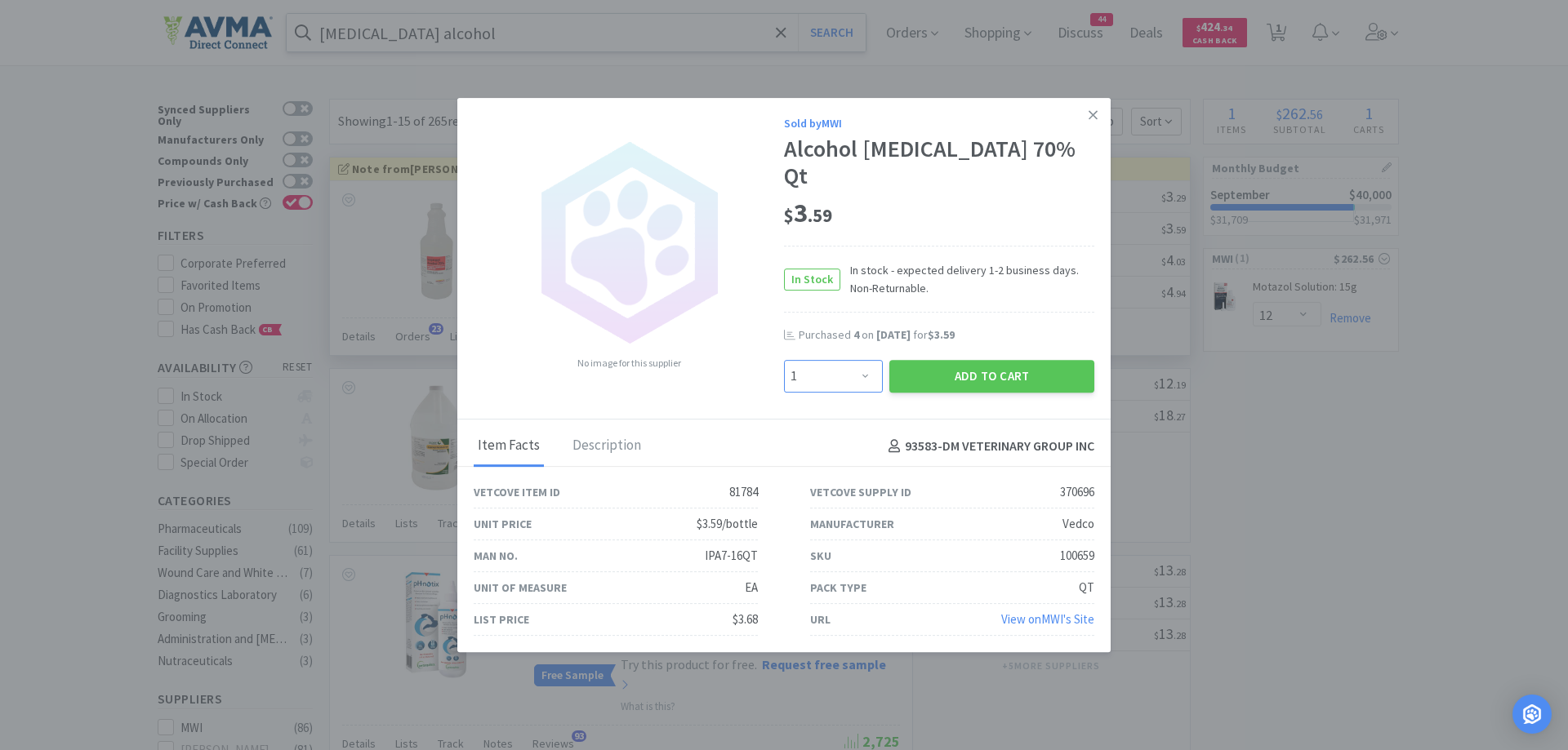
click at [860, 360] on select "Enter Quantity 1 2 3 4 5 6 7 8 9 10 11 12 13 14 15 16 17 18 19 20 Enter Quantity" at bounding box center [833, 375] width 98 height 32
click at [605, 429] on div "Description" at bounding box center [607, 446] width 77 height 41
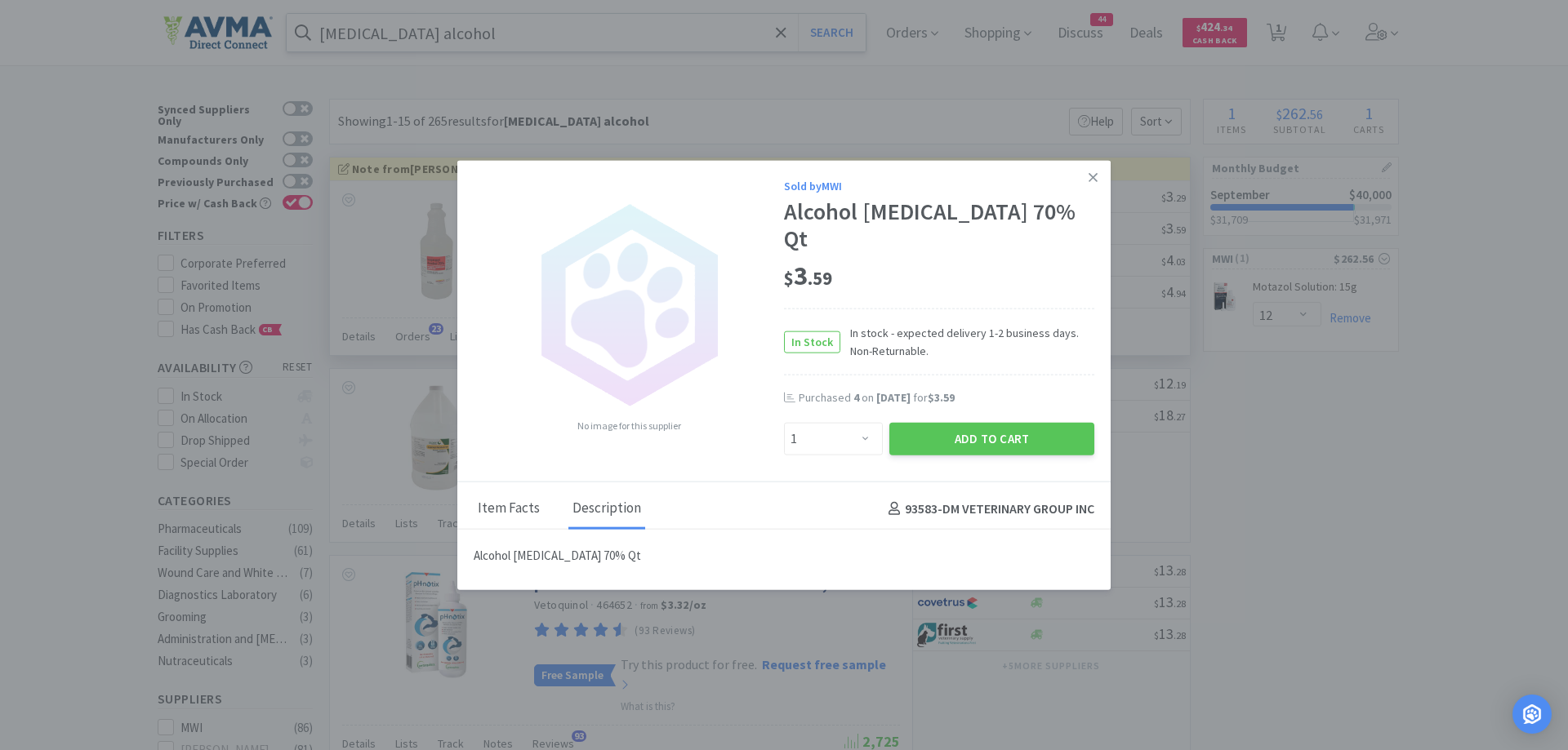
click at [499, 492] on div "Item Facts" at bounding box center [509, 509] width 71 height 41
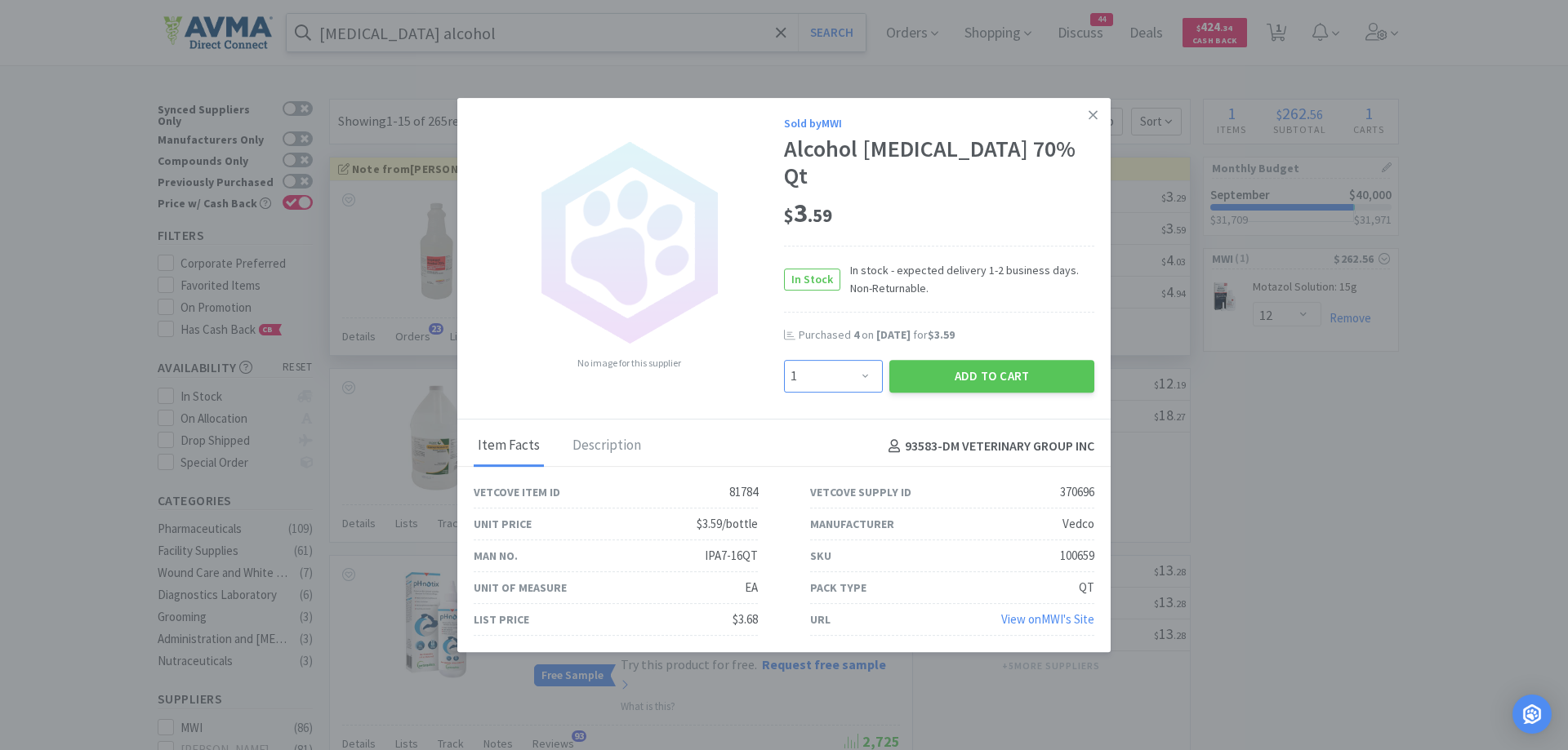
click at [839, 360] on select "Enter Quantity 1 2 3 4 5 6 7 8 9 10 11 12 13 14 15 16 17 18 19 20 Enter Quantity" at bounding box center [833, 375] width 98 height 32
select select "12"
click at [784, 360] on select "Enter Quantity 1 2 3 4 5 6 7 8 9 10 11 12 13 14 15 16 17 18 19 20 Enter Quantity" at bounding box center [833, 375] width 98 height 32
click at [988, 364] on button "Add to Cart" at bounding box center [992, 375] width 205 height 32
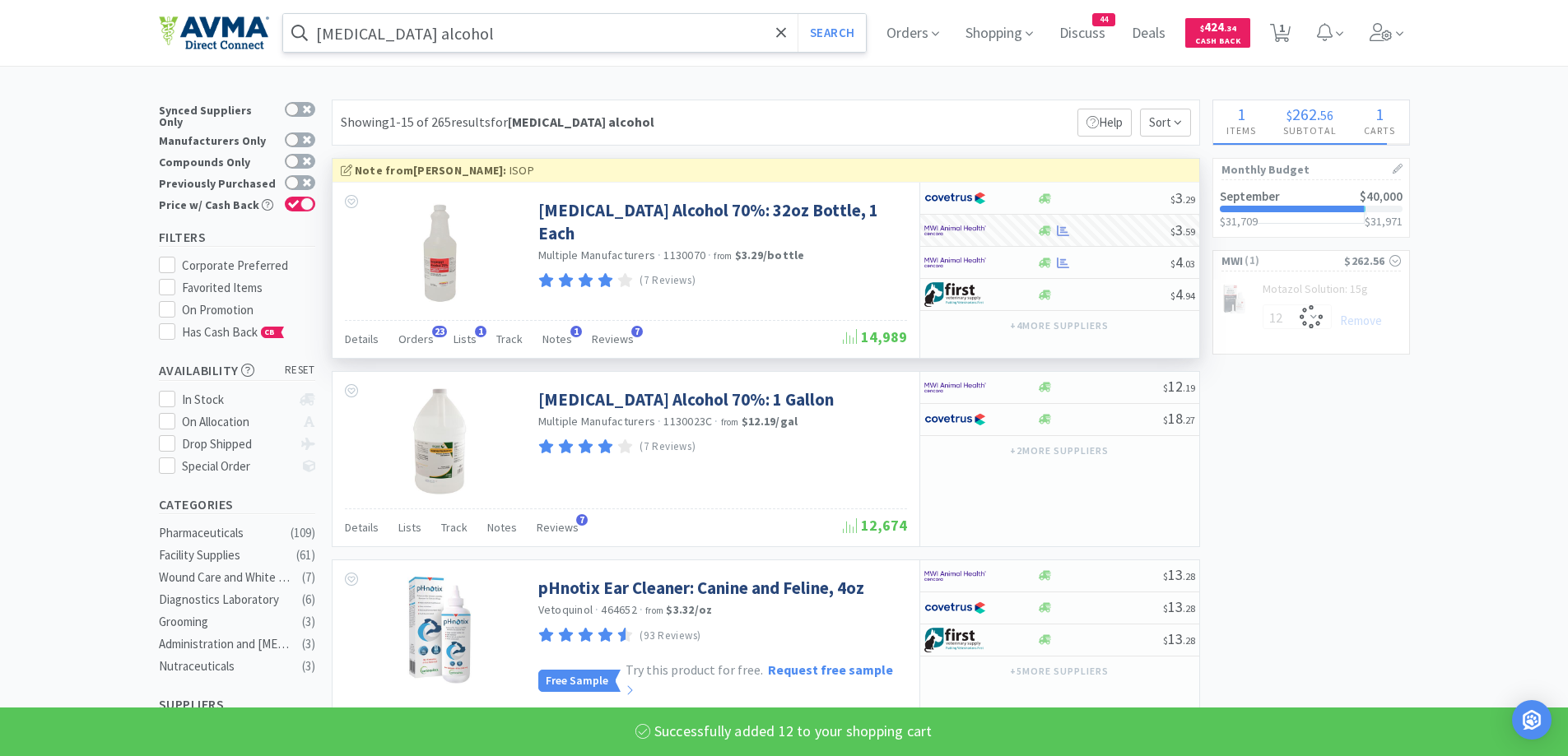
select select "12"
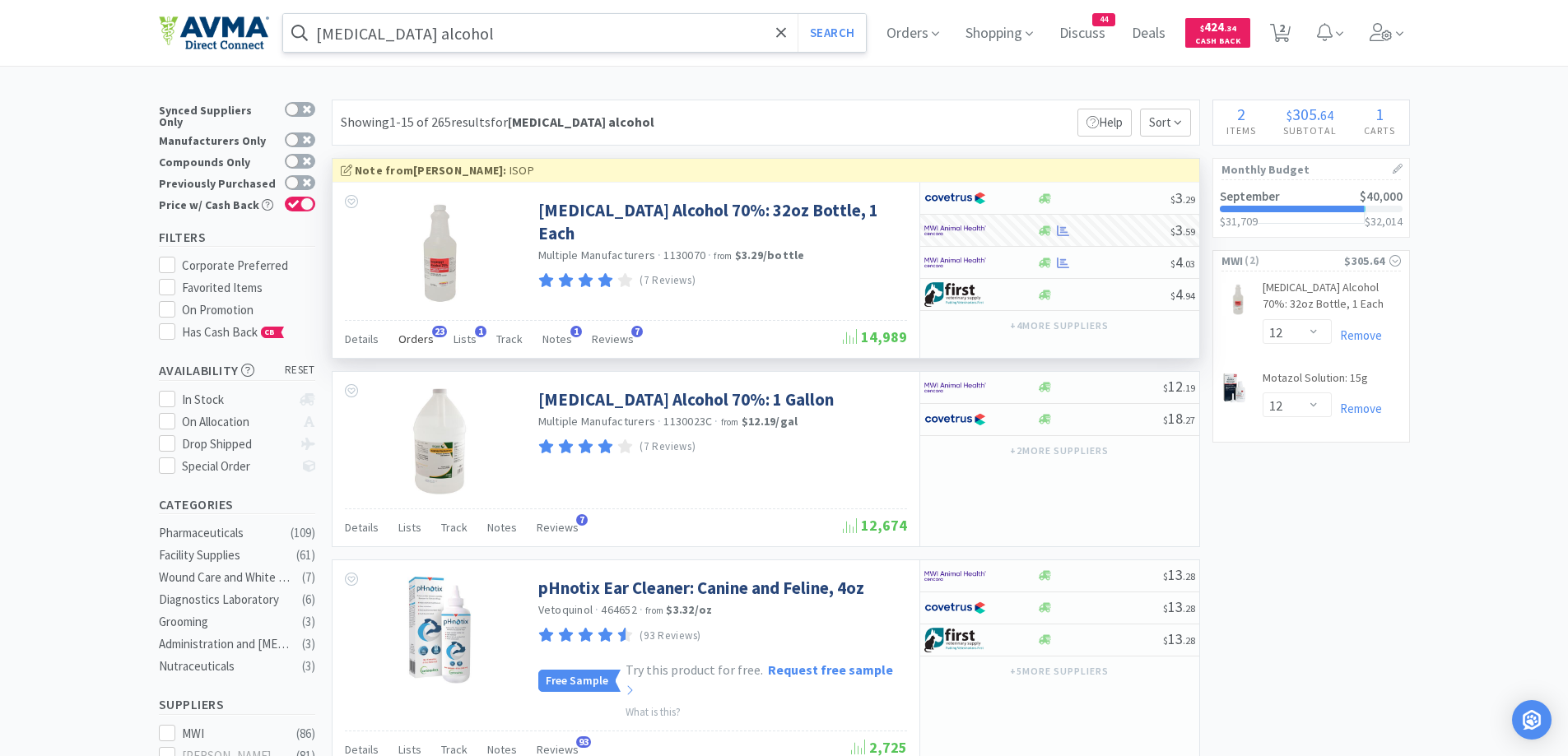
click at [411, 344] on span "Orders" at bounding box center [416, 339] width 35 height 15
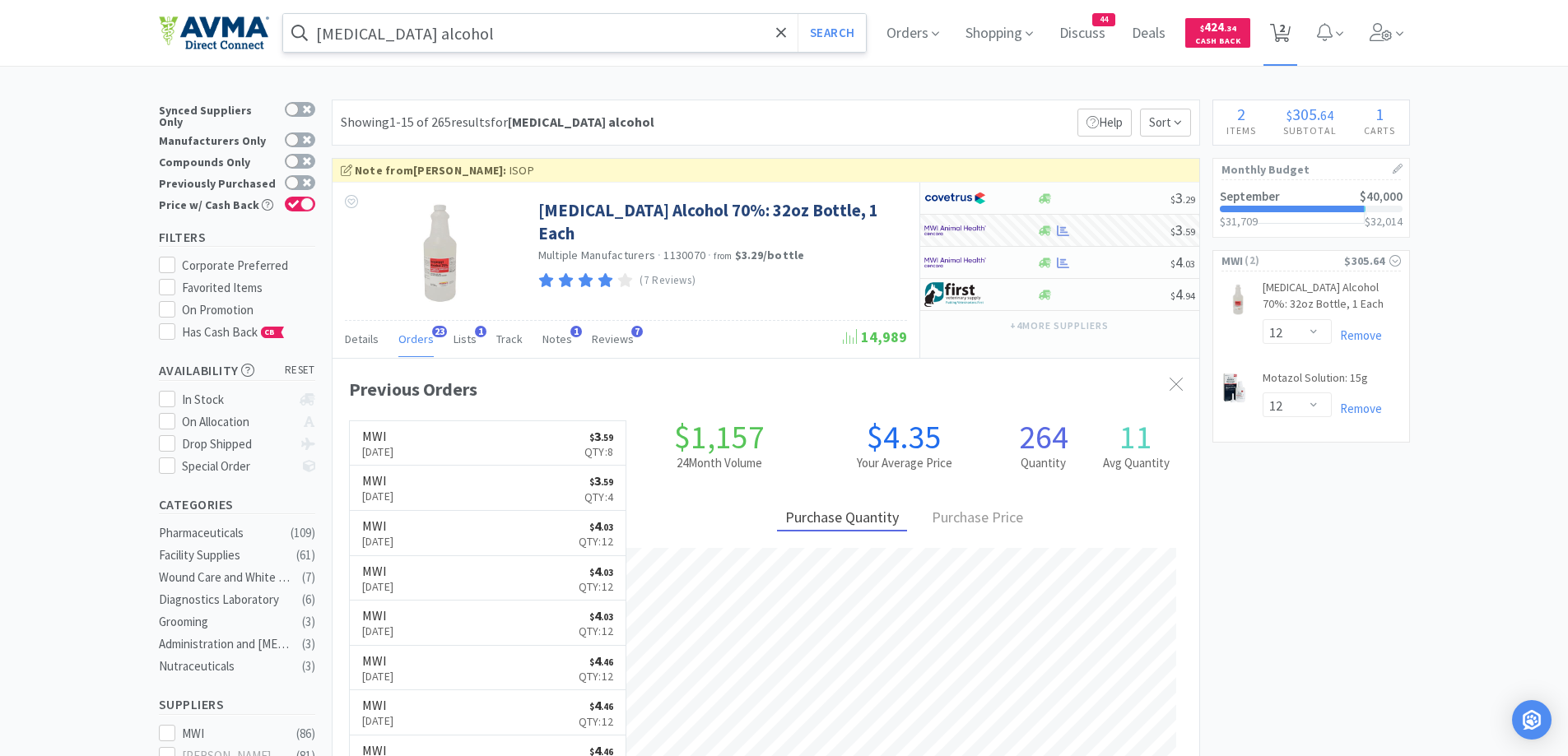
click at [1291, 32] on icon at bounding box center [1280, 32] width 20 height 18
select select "12"
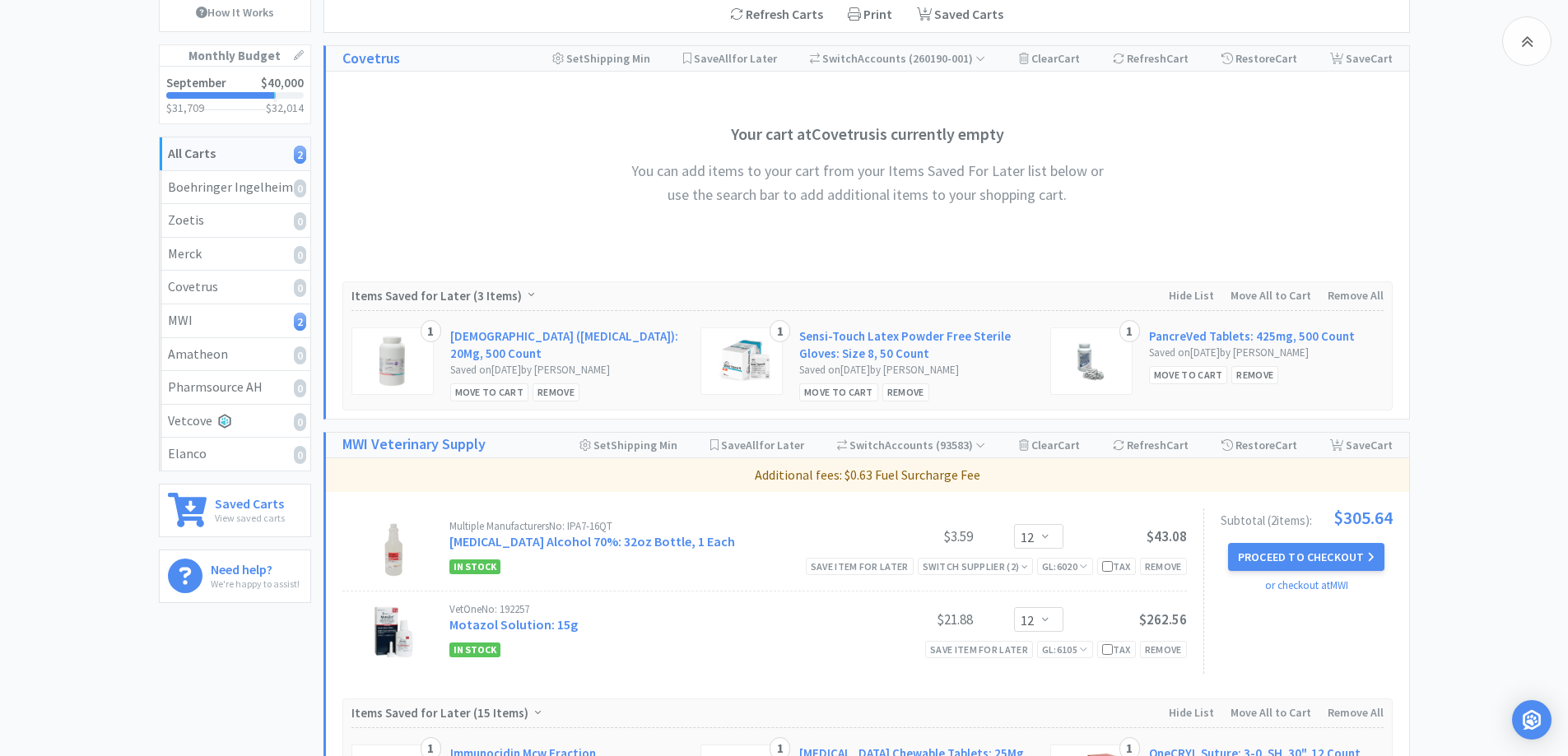
scroll to position [329, 0]
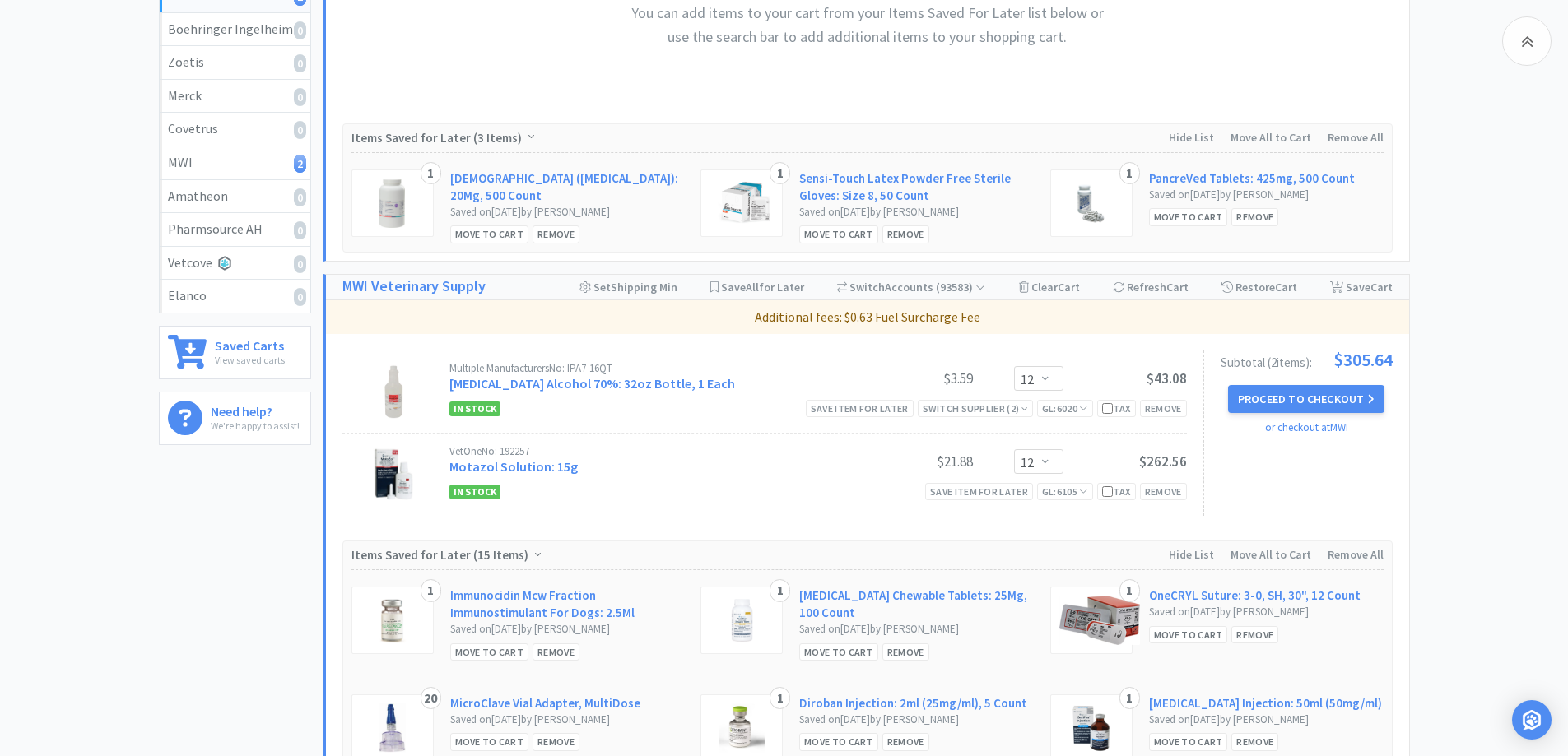
click at [1489, 369] on div "All Carts 2 Items $ 305 . 64 Subtotal 1 Carts How It Works Monthly Budget Septe…" at bounding box center [784, 459] width 1568 height 1377
click at [1337, 394] on button "Proceed to Checkout" at bounding box center [1306, 400] width 156 height 28
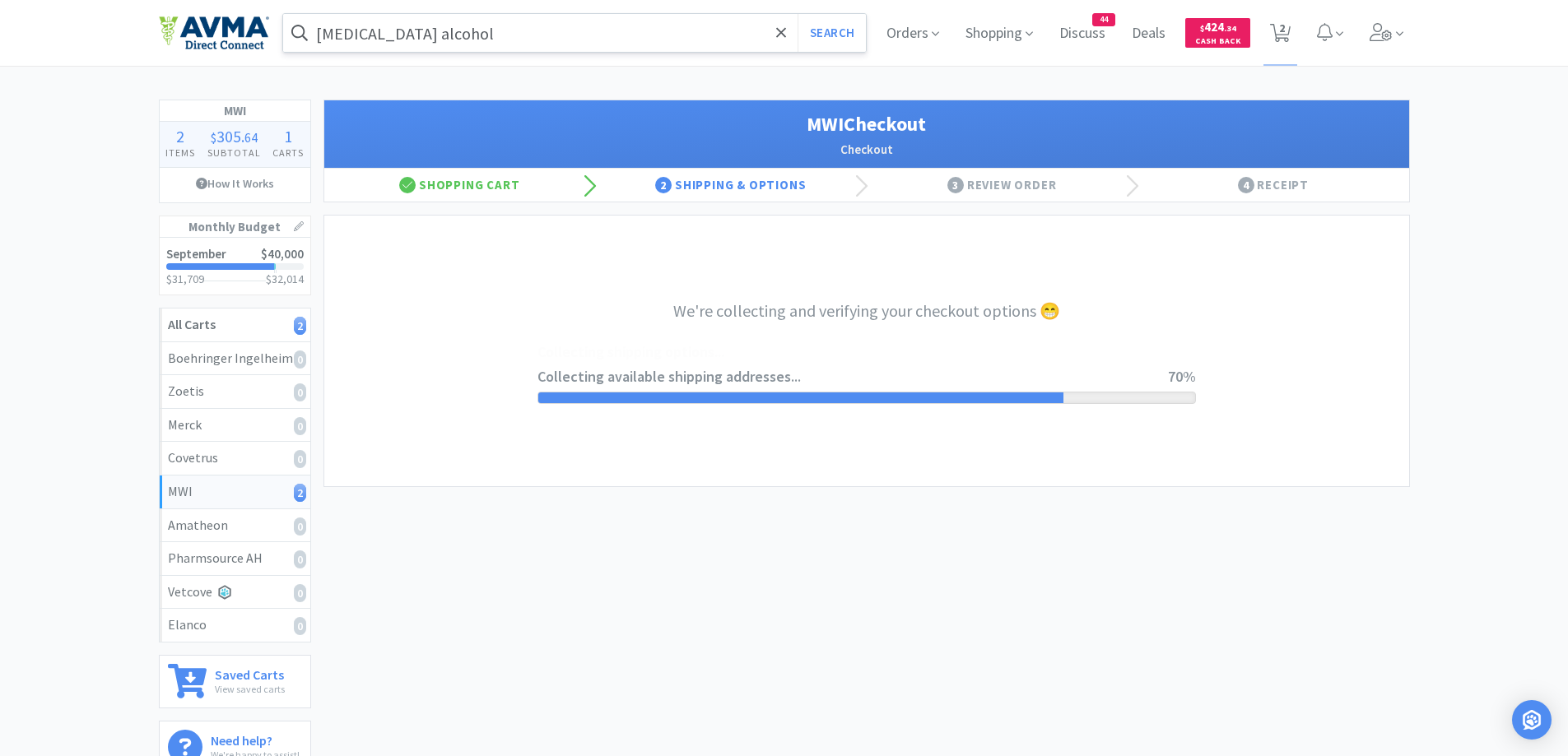
select select "CC_9421154621689816"
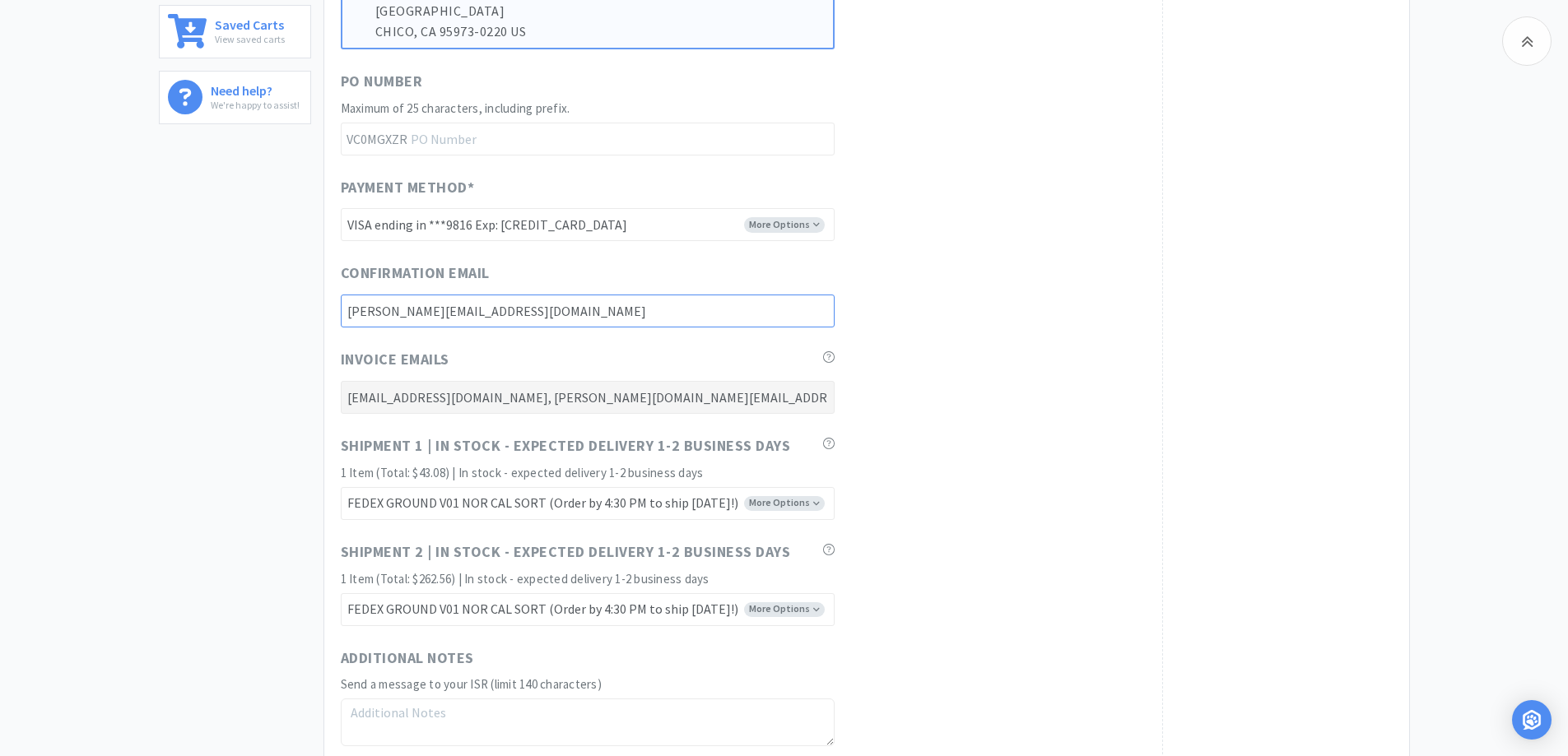
scroll to position [659, 0]
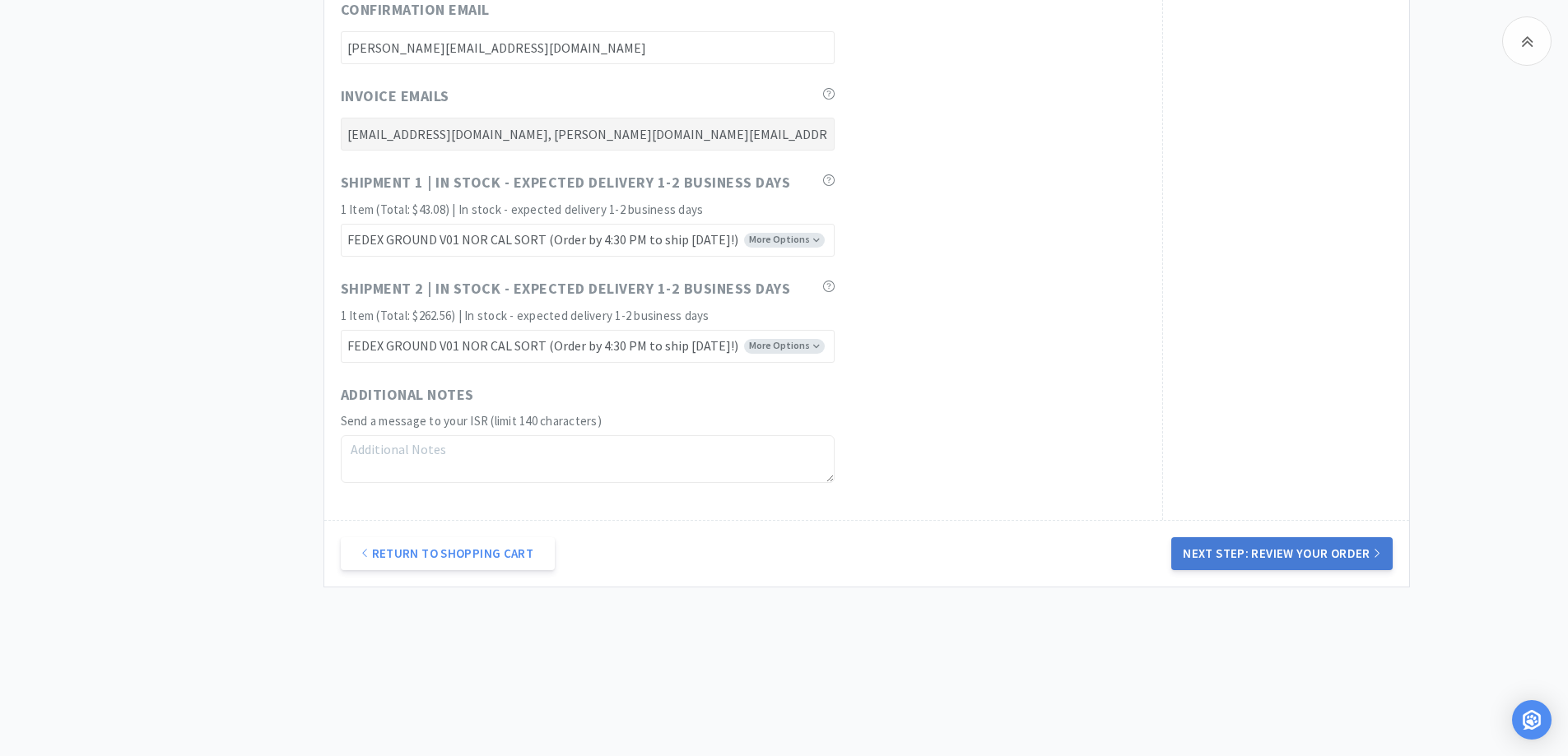
click at [1302, 556] on button "Next Step: Review Your Order" at bounding box center [1282, 553] width 220 height 32
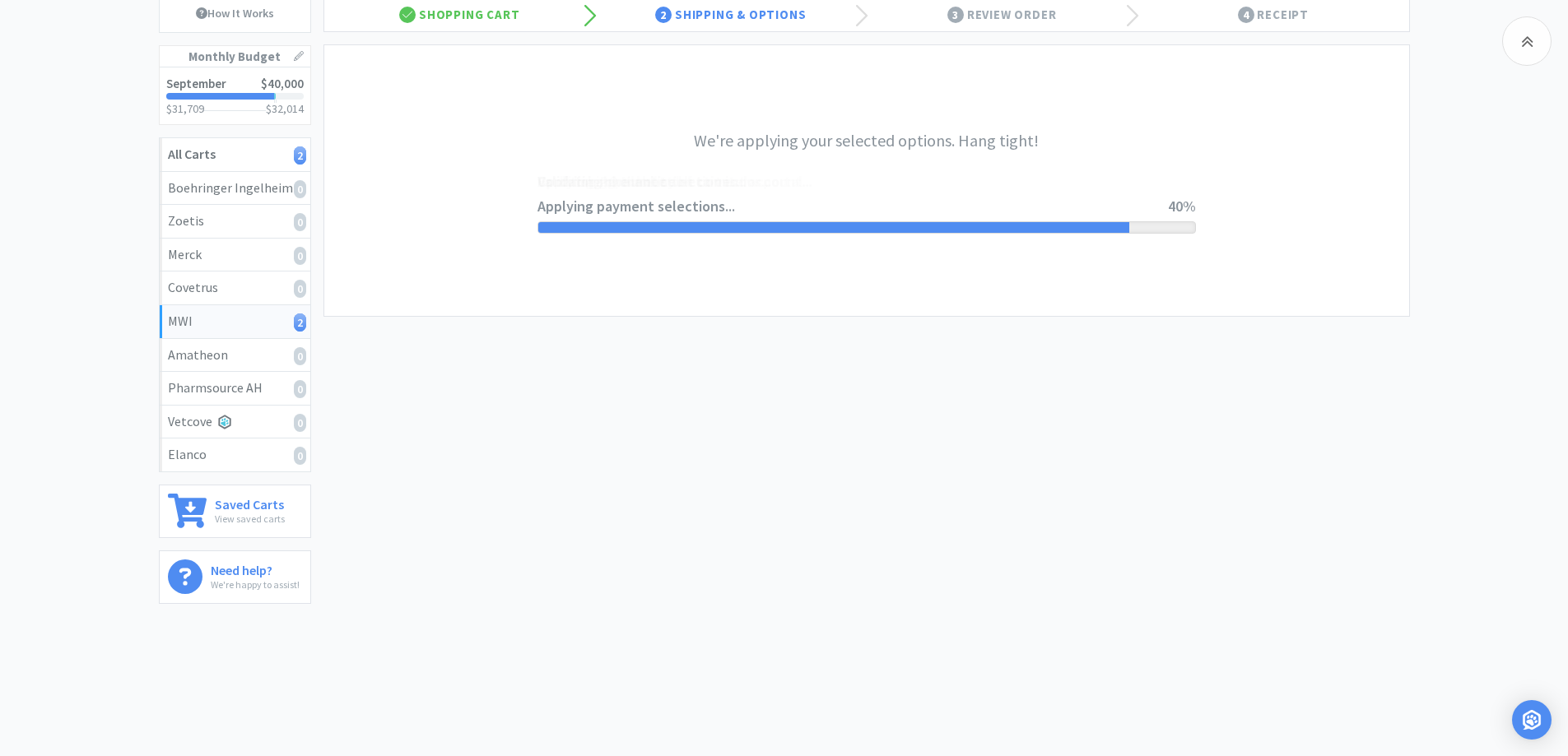
scroll to position [0, 0]
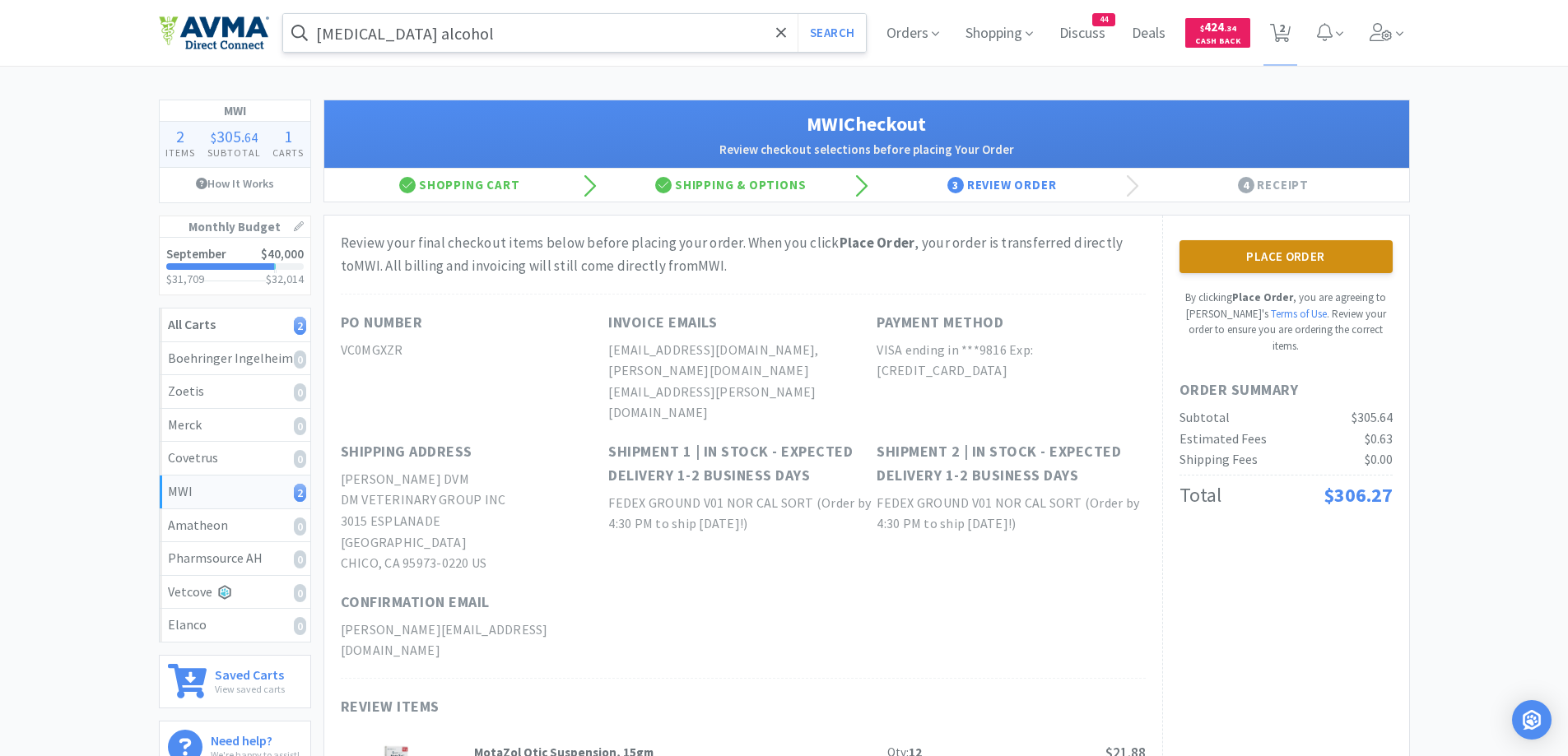
click at [1303, 259] on button "Place Order" at bounding box center [1286, 256] width 213 height 32
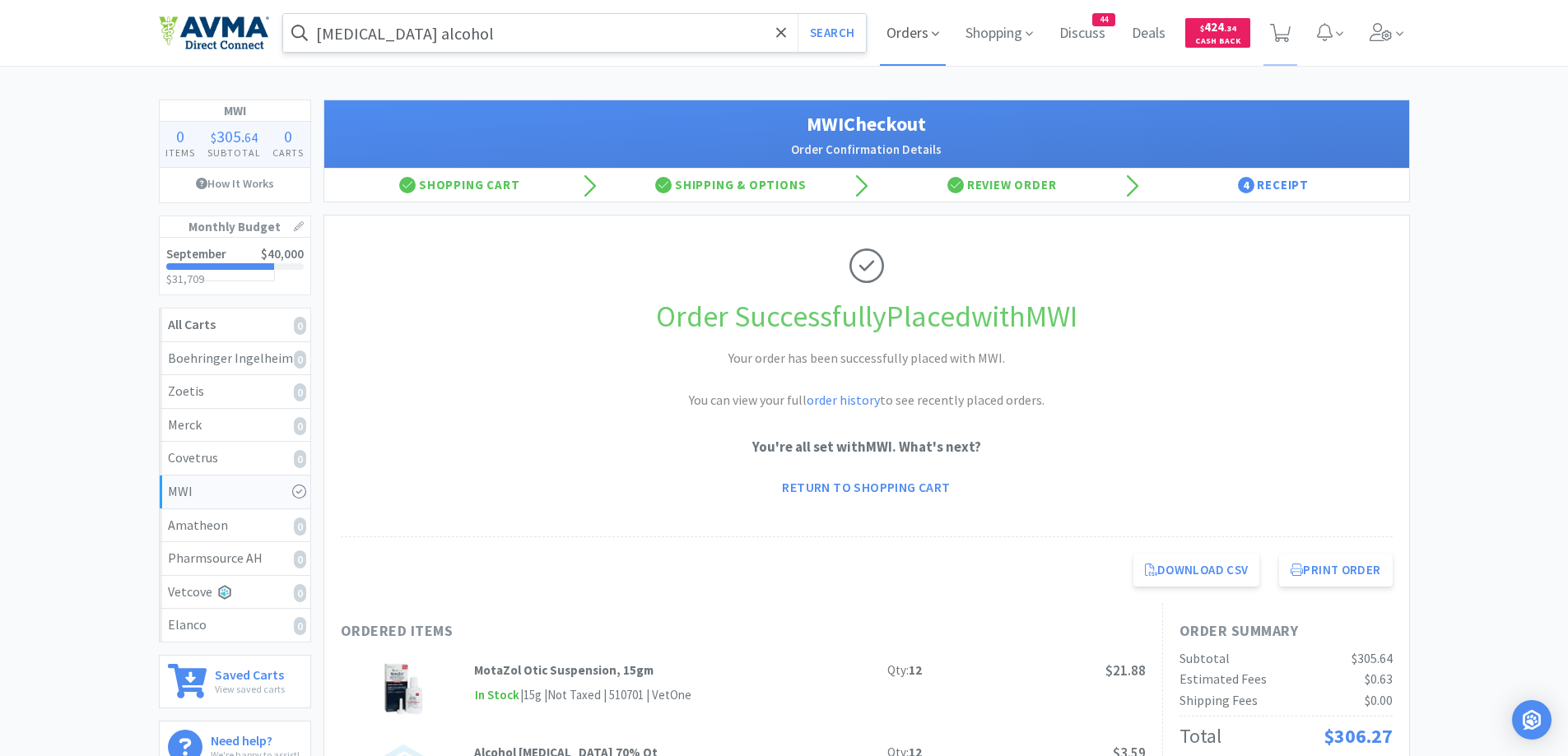
click at [899, 32] on span "Orders" at bounding box center [913, 32] width 66 height 66
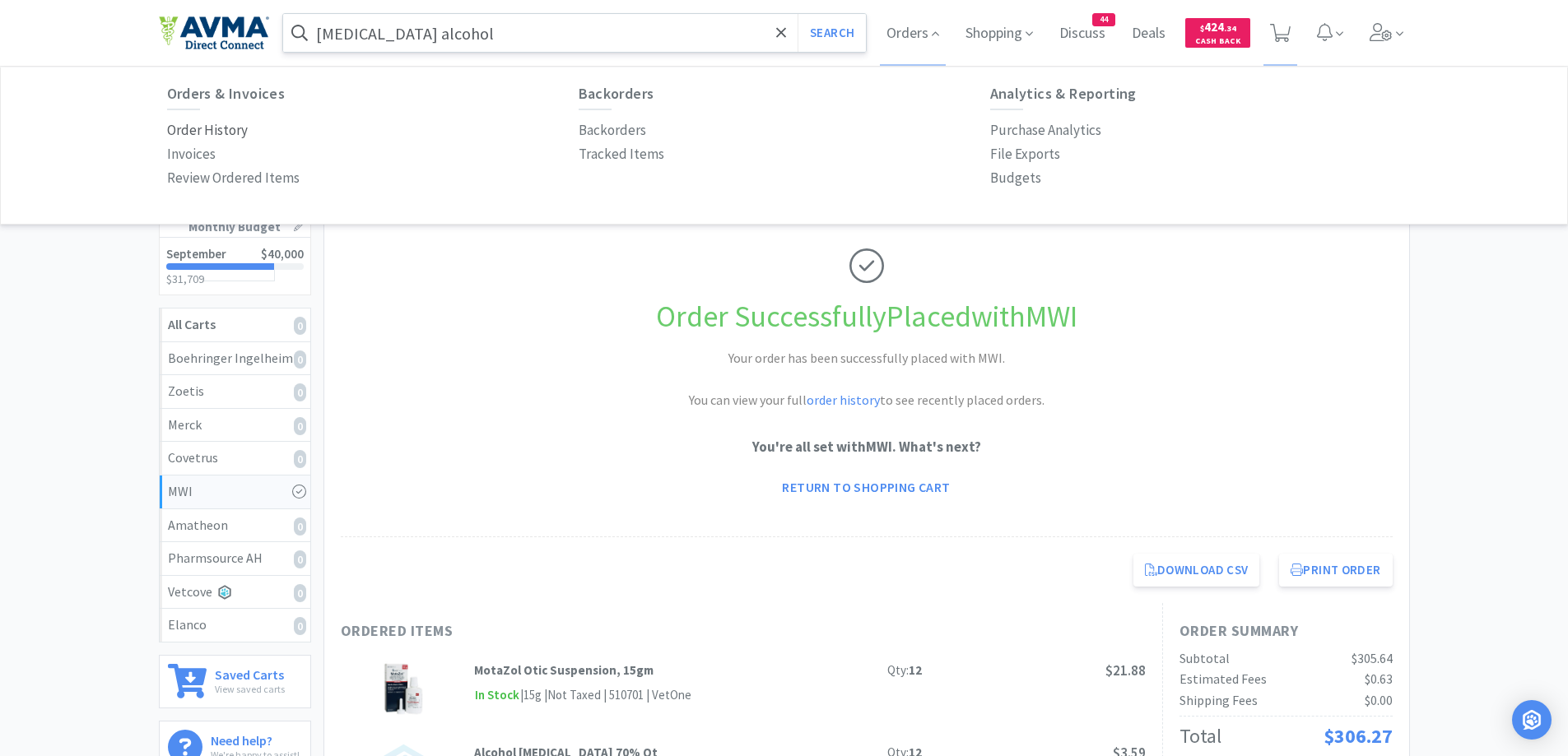
click at [210, 132] on p "Order History" at bounding box center [207, 130] width 81 height 22
